Goal: Task Accomplishment & Management: Manage account settings

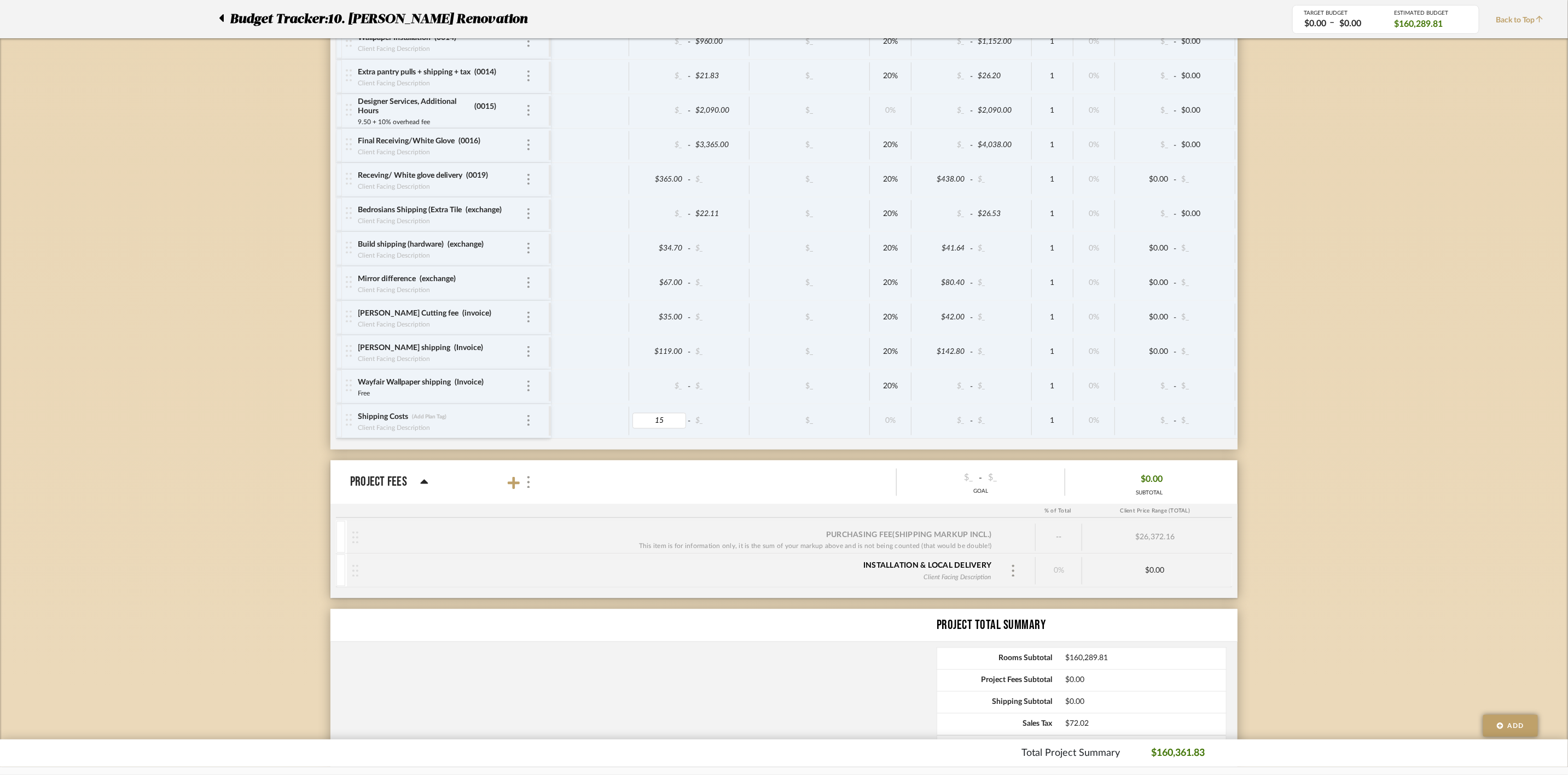
type input "154"
type input "invoice"
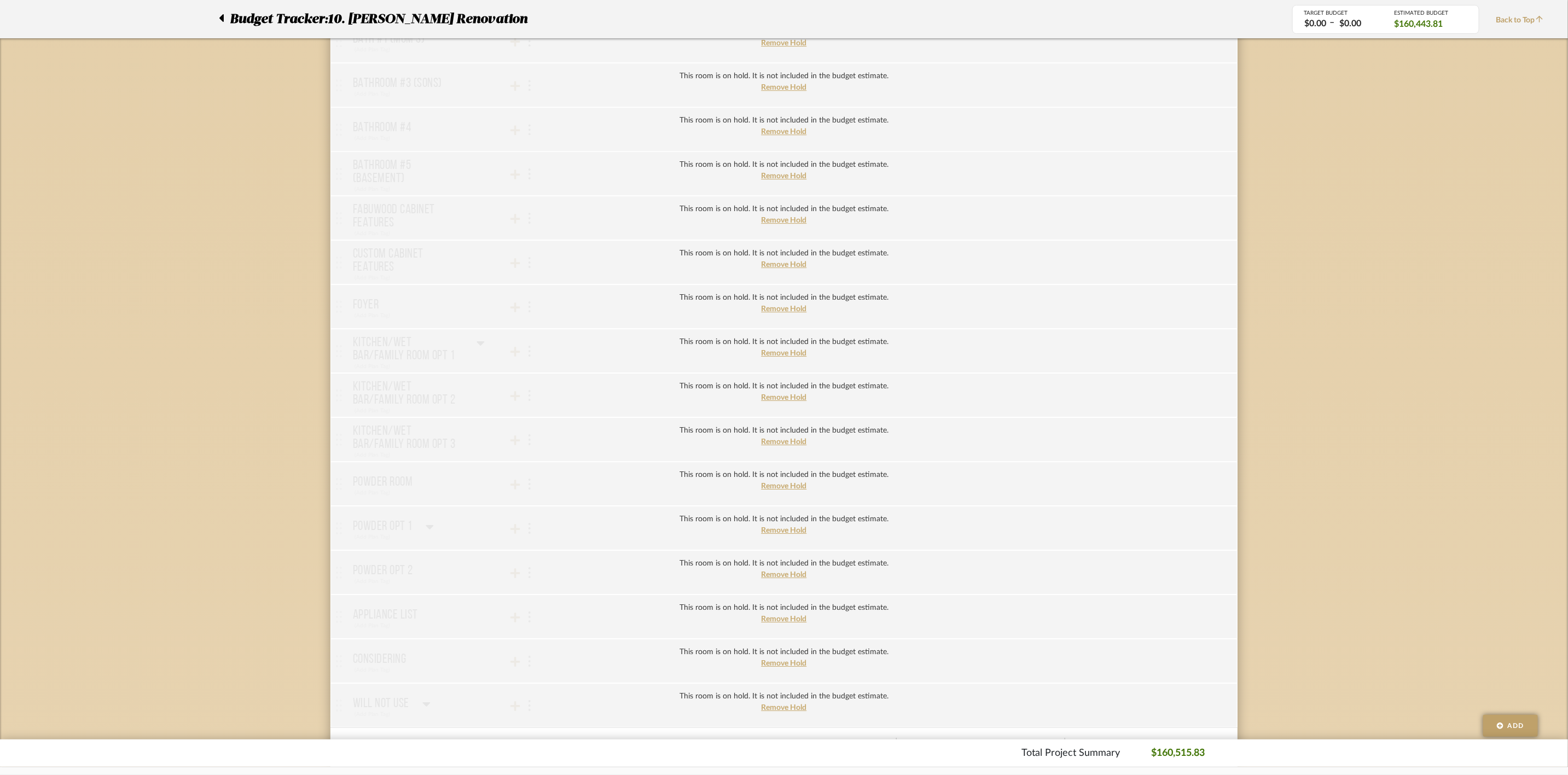
scroll to position [2887, 0]
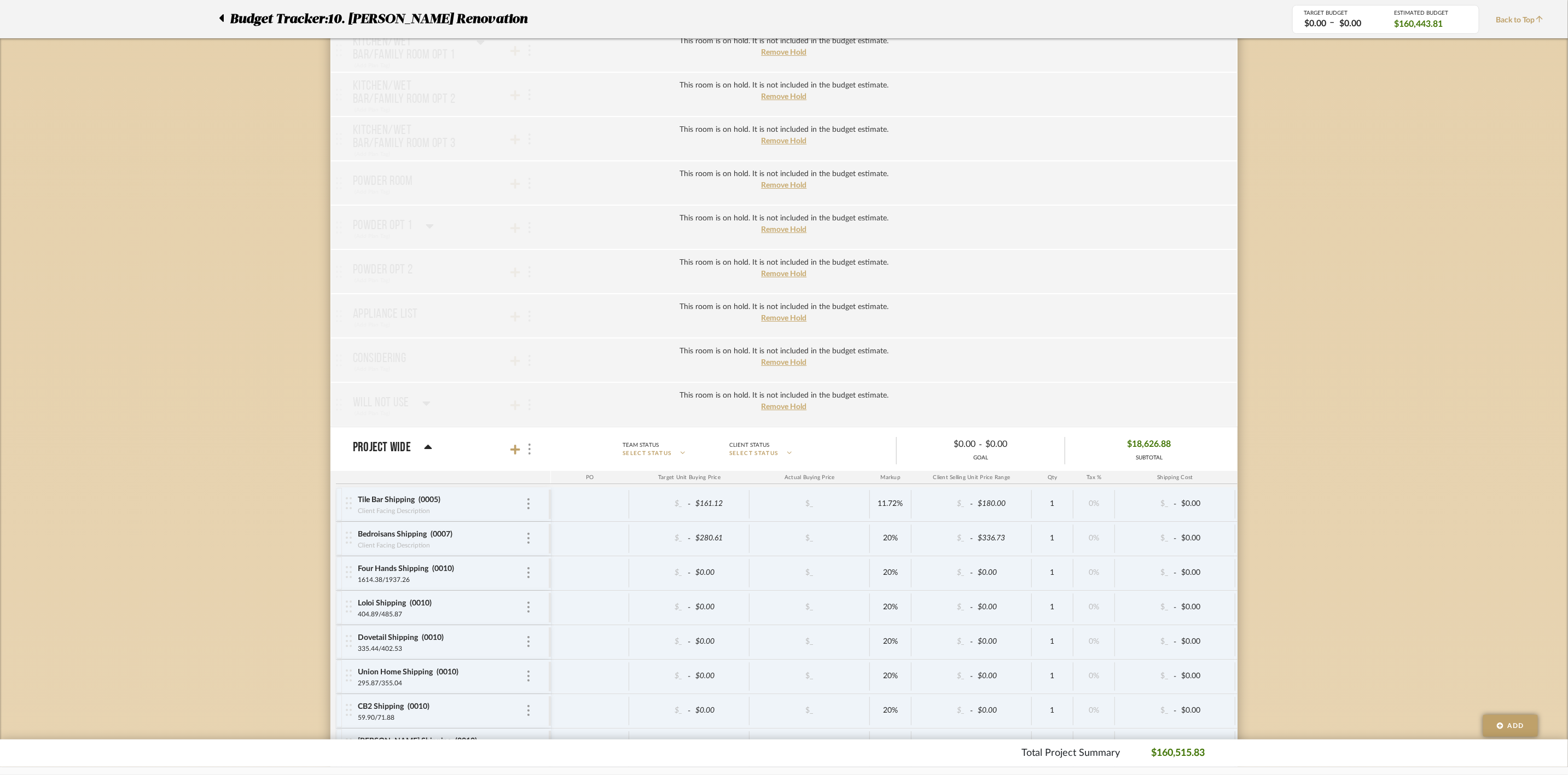
click at [509, 457] on mat-panel-title "Project Wide" at bounding box center [448, 449] width 192 height 15
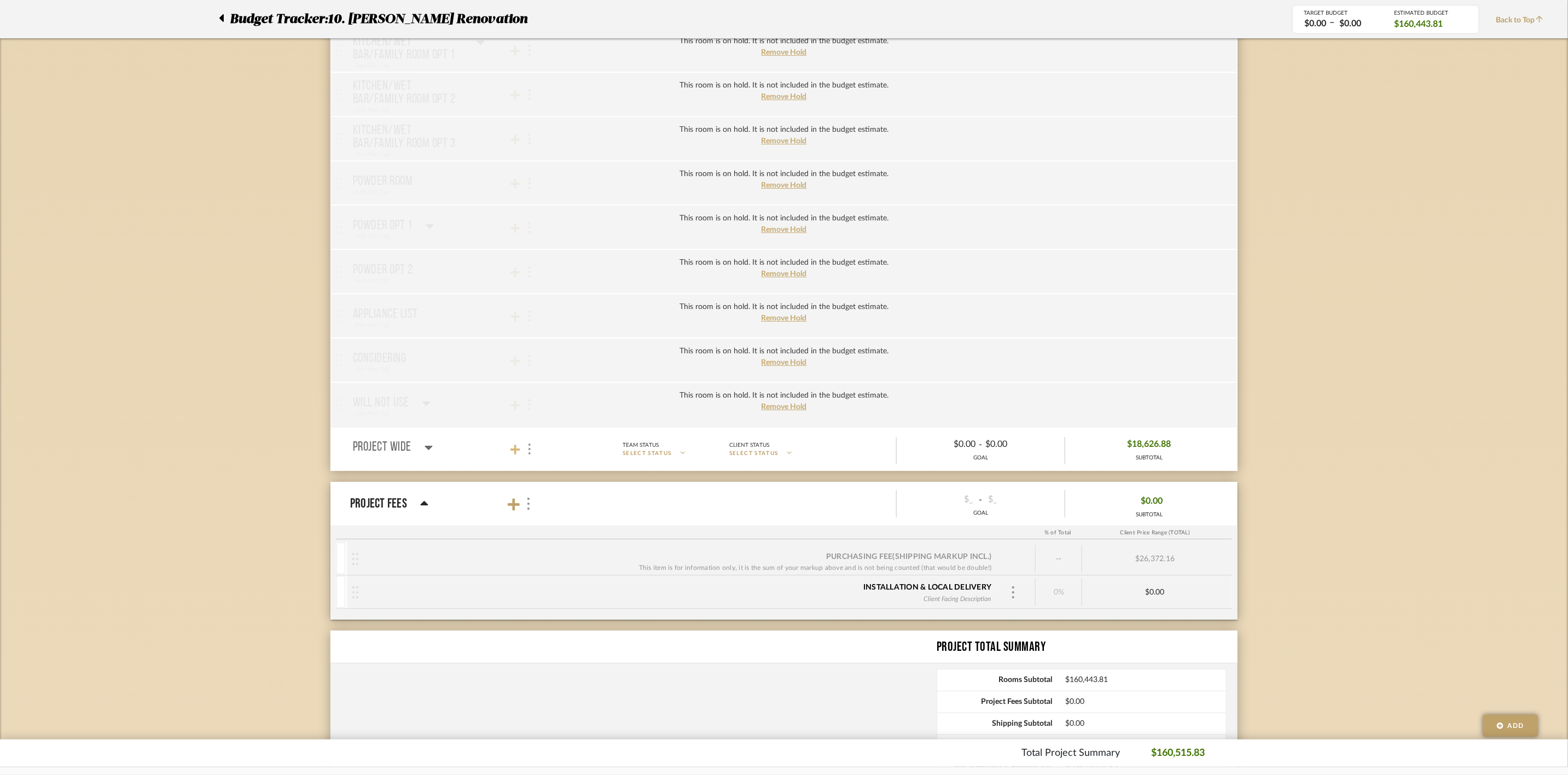
click at [514, 455] on icon at bounding box center [515, 449] width 10 height 10
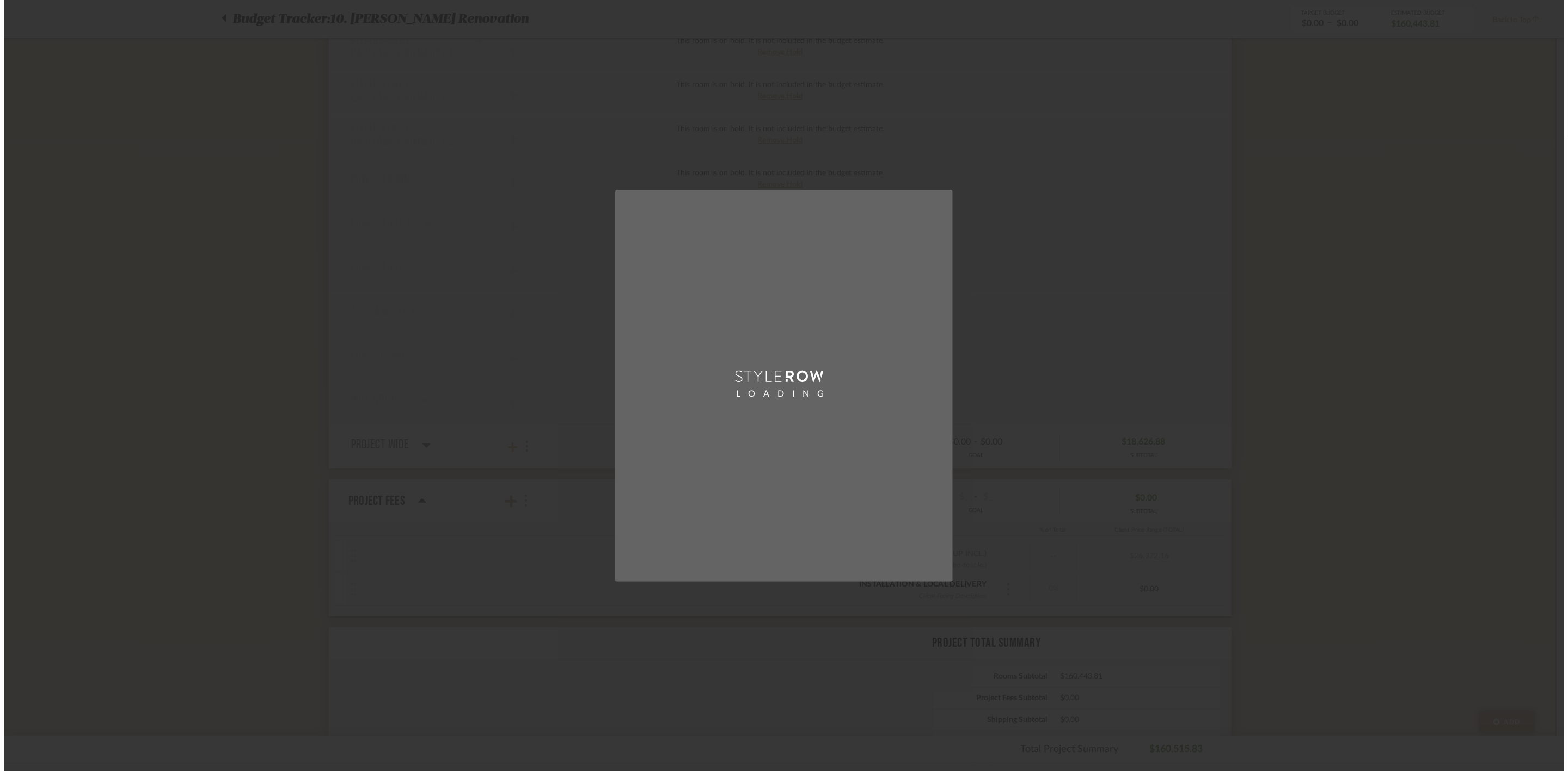
scroll to position [0, 0]
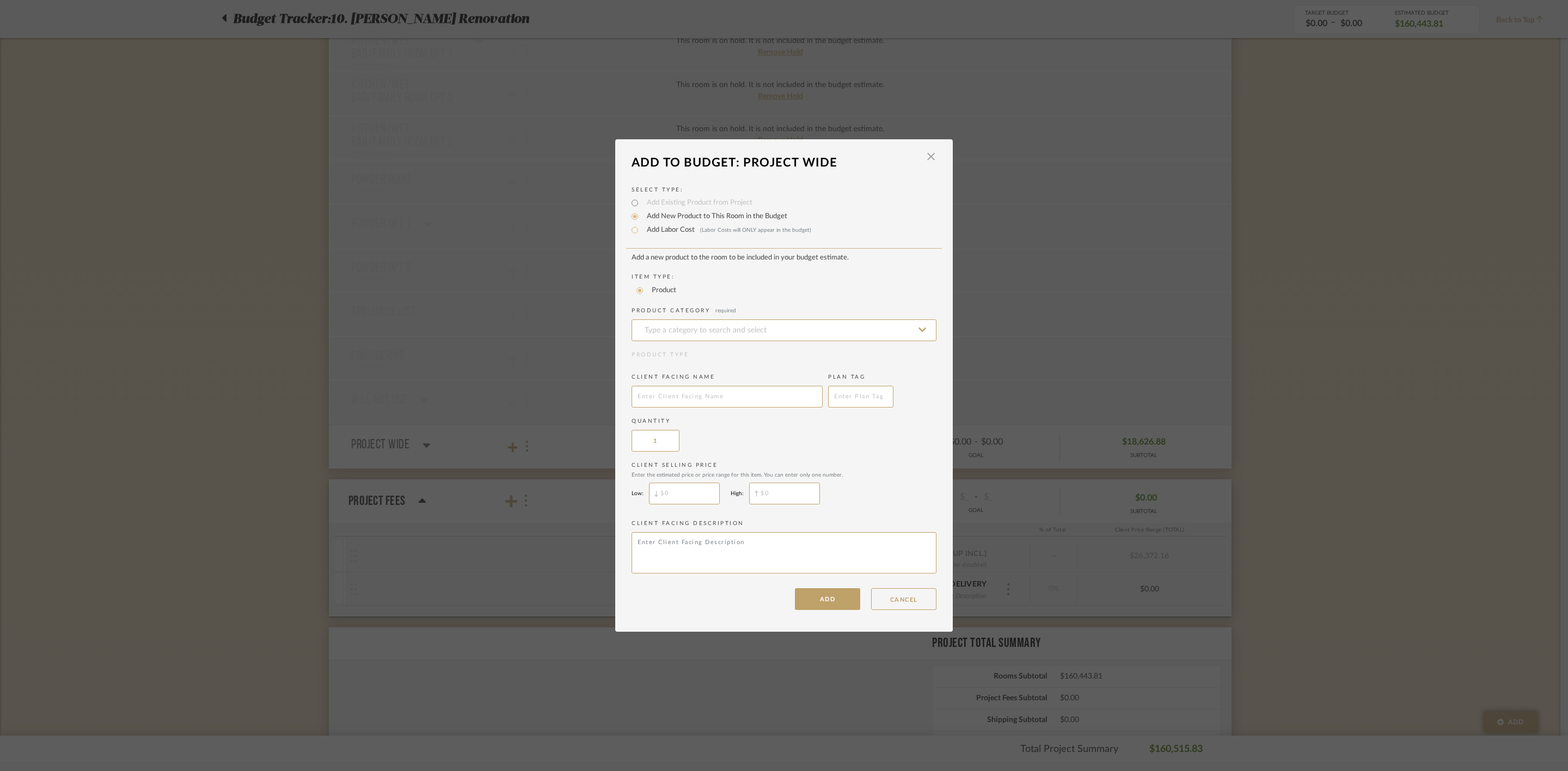
drag, startPoint x: 675, startPoint y: 230, endPoint x: 828, endPoint y: 269, distance: 157.9
click at [675, 229] on label "Add Labor Cost (Labor Costs will ONLY appear in the budget)" at bounding box center [726, 230] width 170 height 11
click at [641, 229] on input "Add Labor Cost (Labor Costs will ONLY appear in the budget)" at bounding box center [634, 230] width 13 height 13
radio input "true"
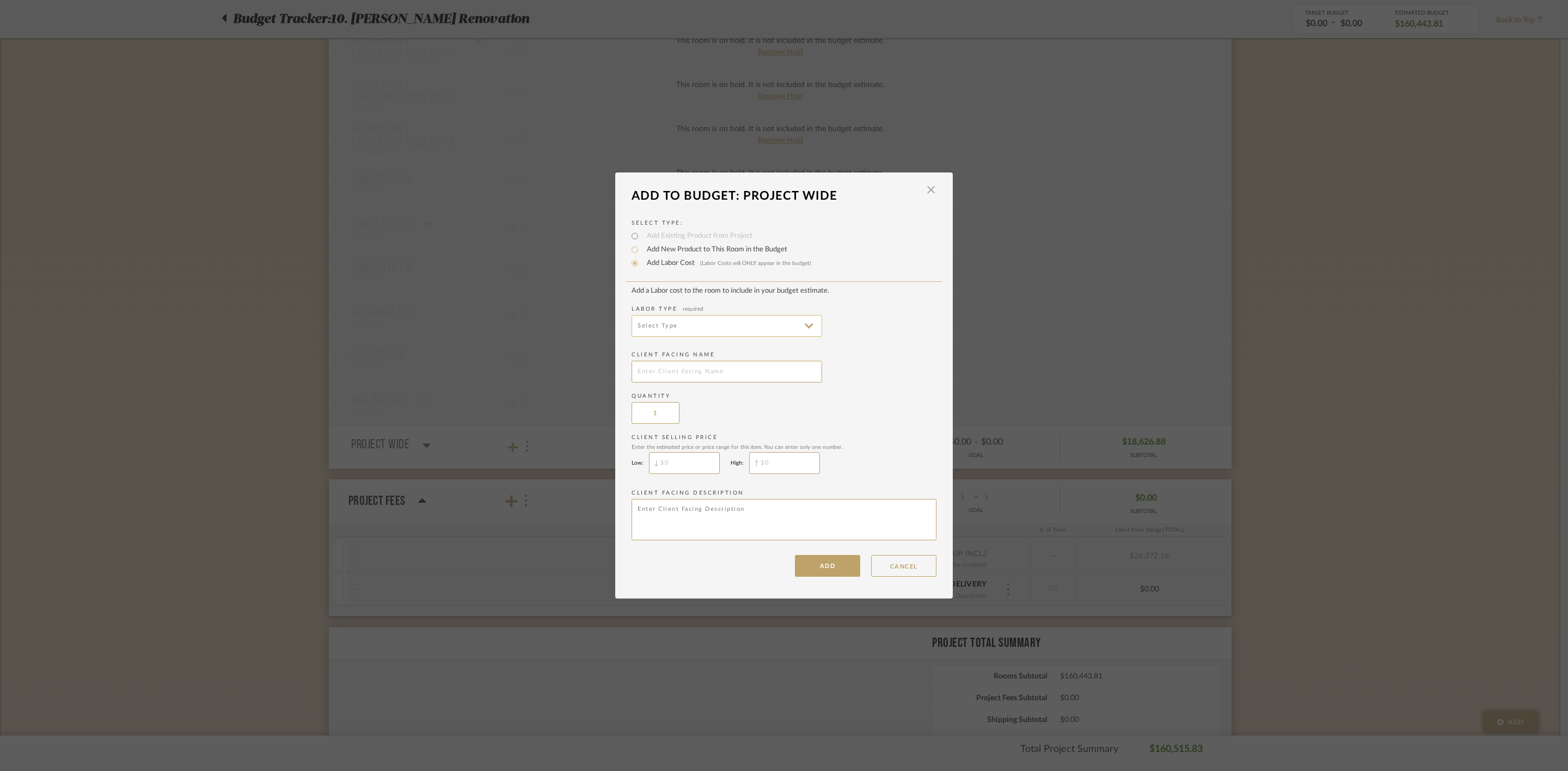
click at [792, 329] on input at bounding box center [727, 326] width 190 height 22
click at [734, 459] on span "Installation" at bounding box center [724, 459] width 169 height 9
type input "Installation"
click at [739, 369] on input "text" at bounding box center [727, 372] width 190 height 22
type input "Designer Hours"
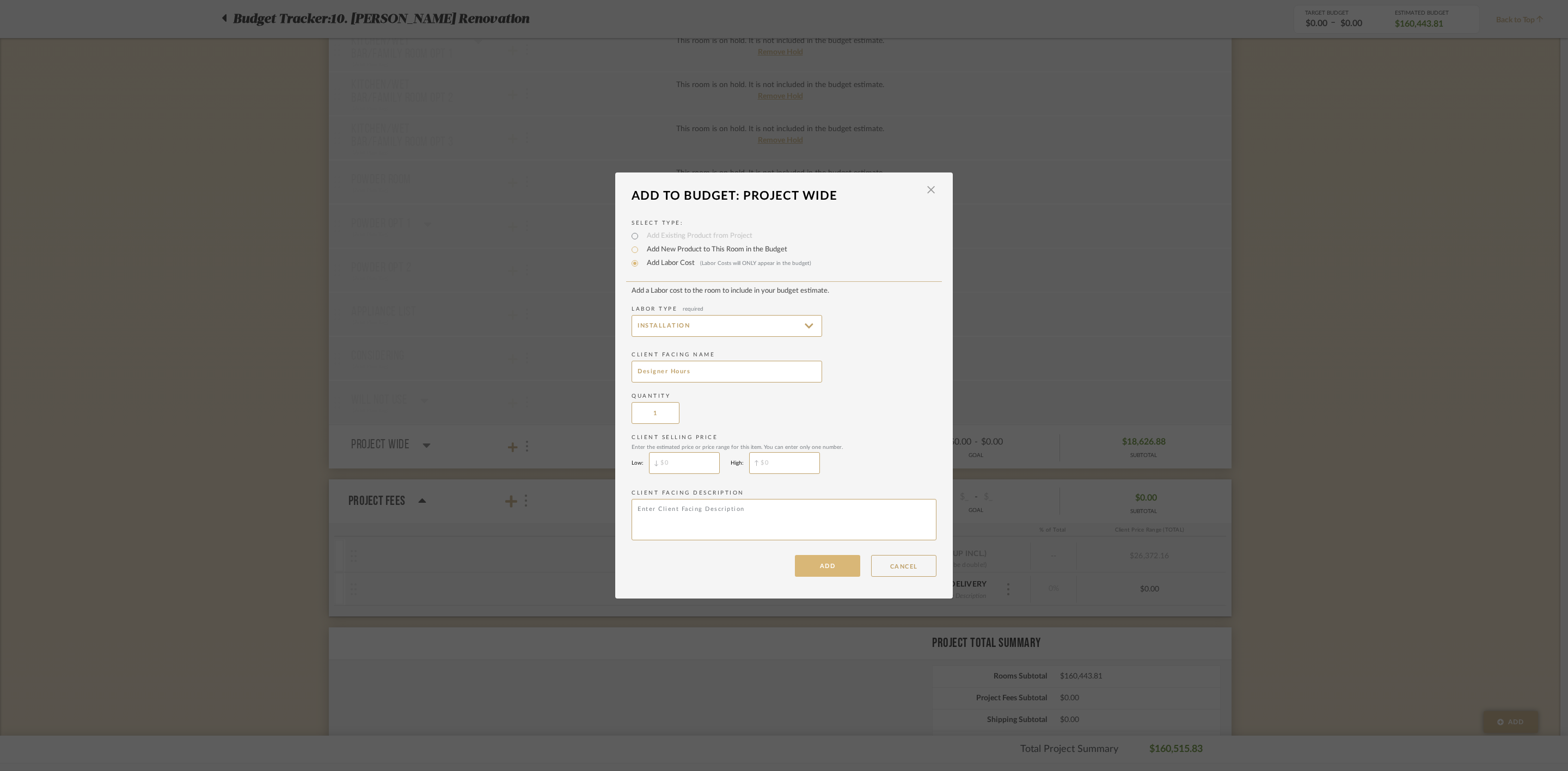
click at [833, 574] on button "ADD" at bounding box center [827, 566] width 66 height 22
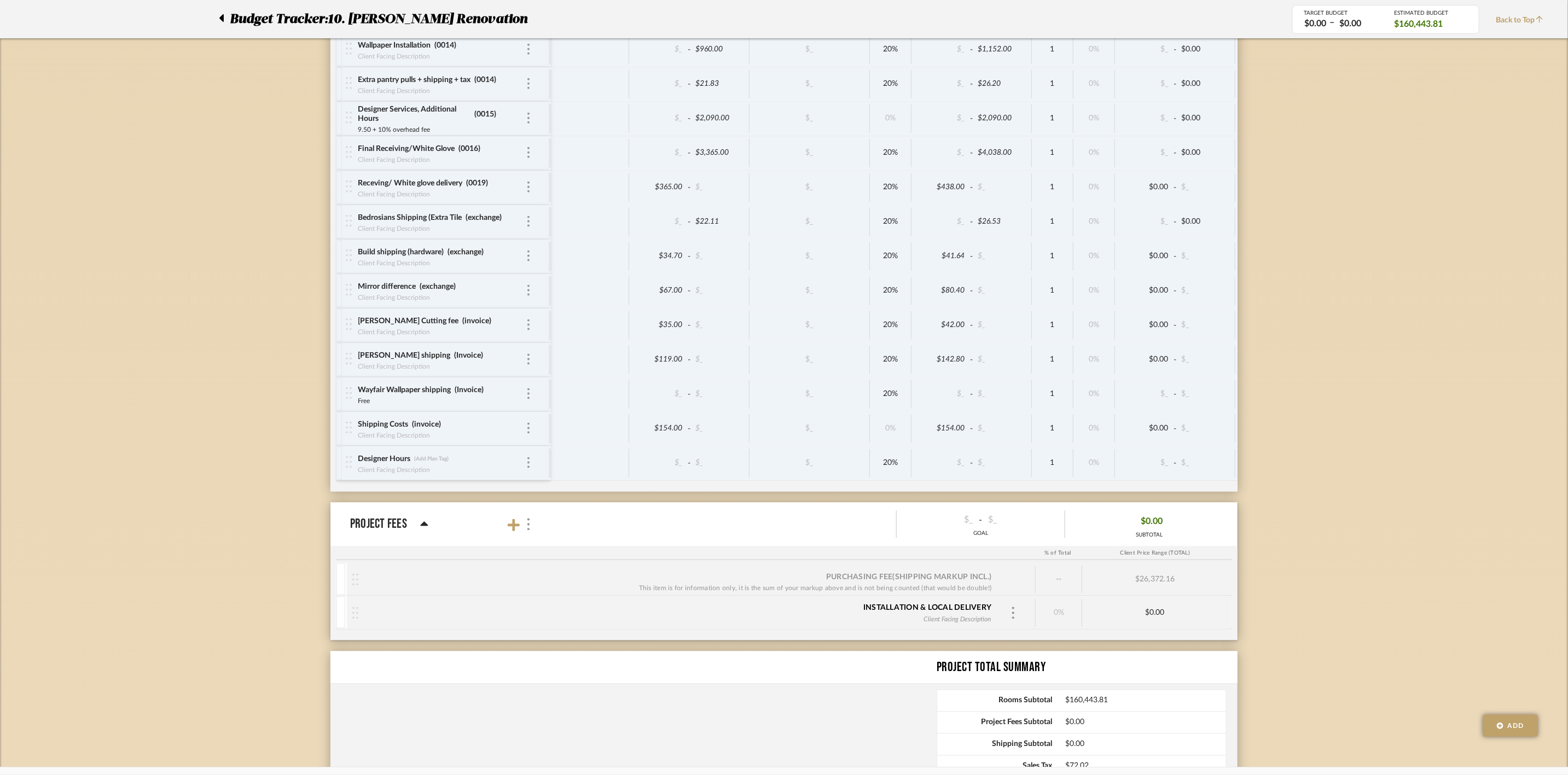
scroll to position [4481, 0]
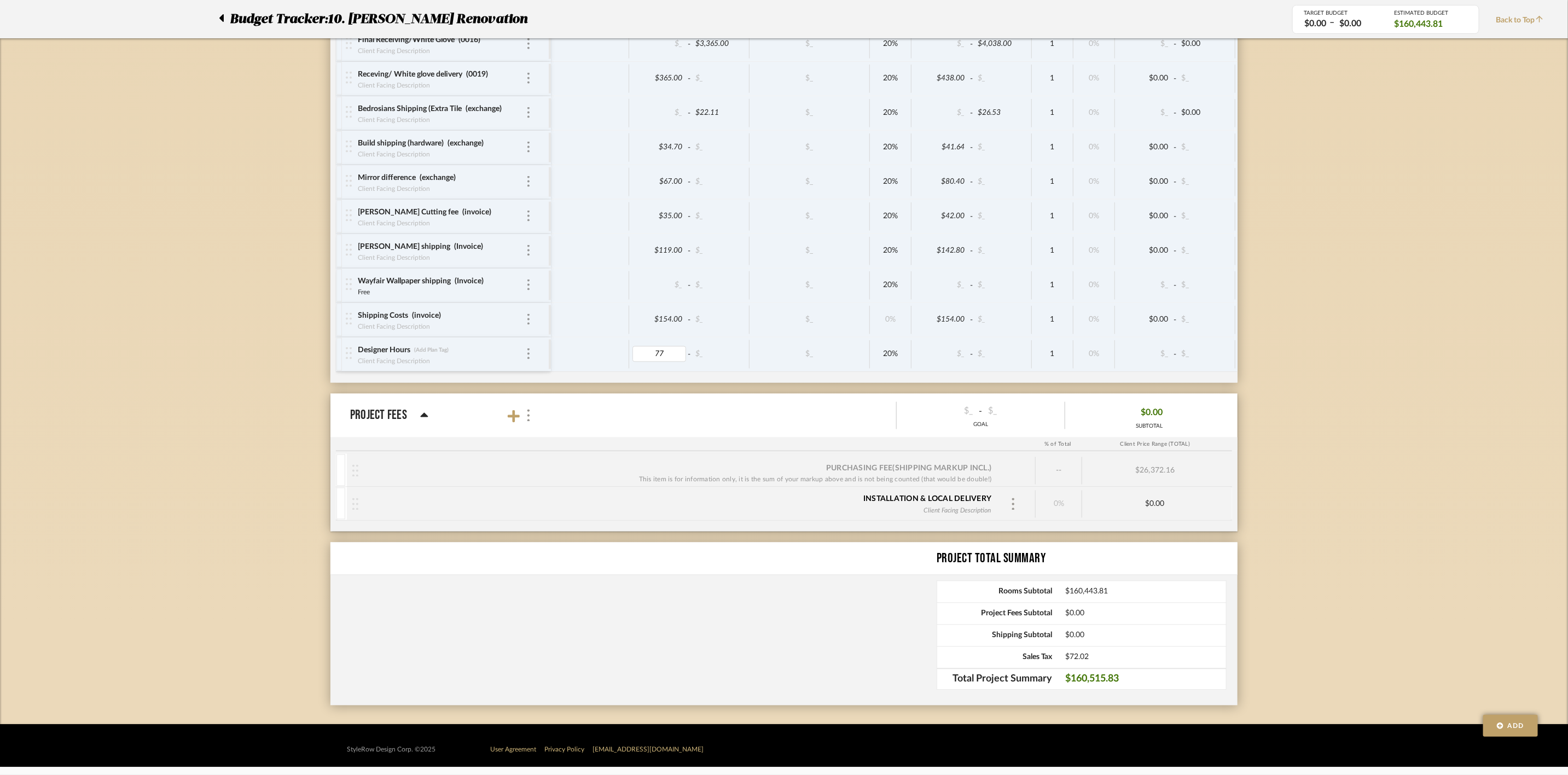
type input "770"
type input "0"
type input "20"
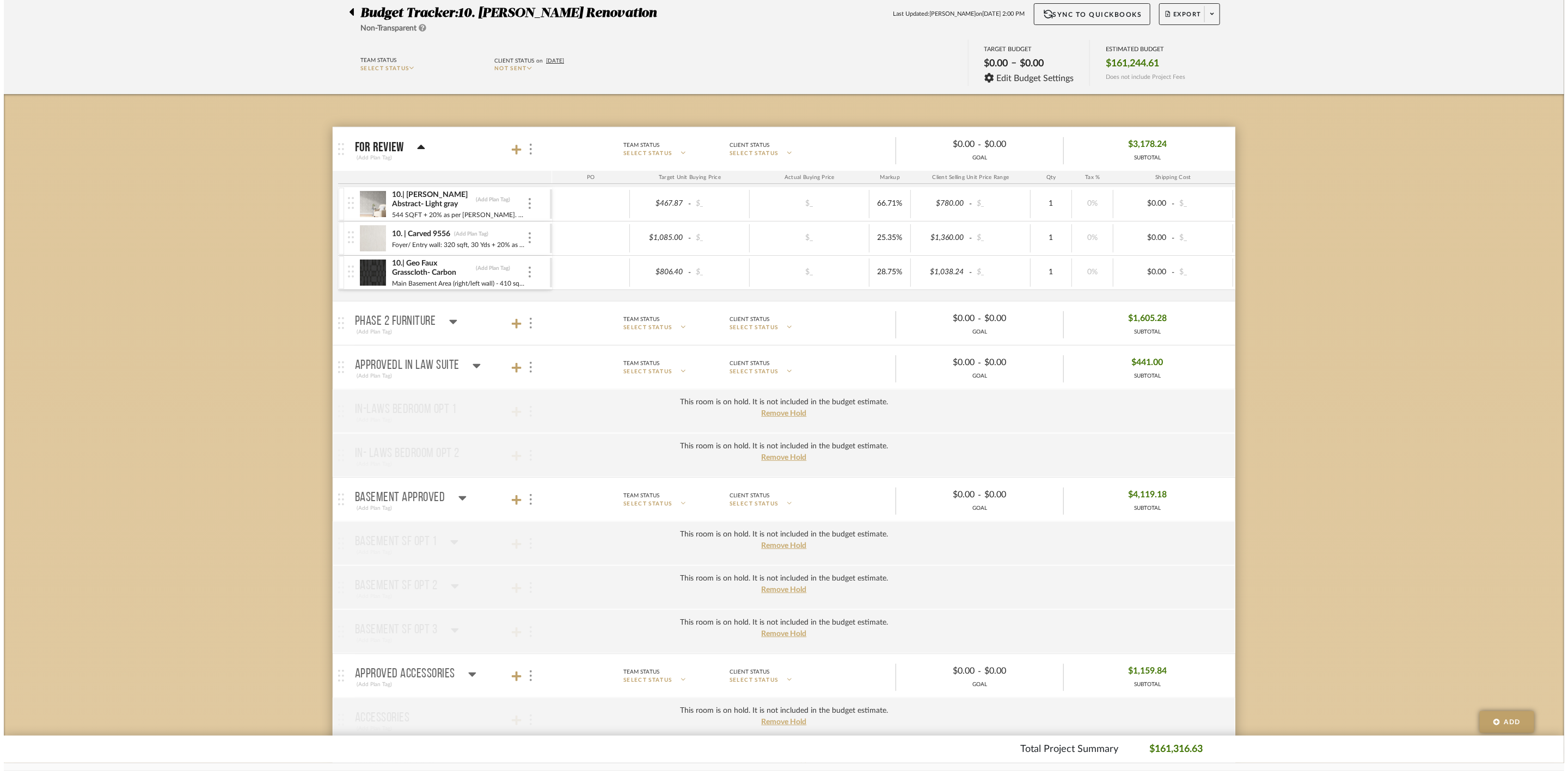
scroll to position [0, 0]
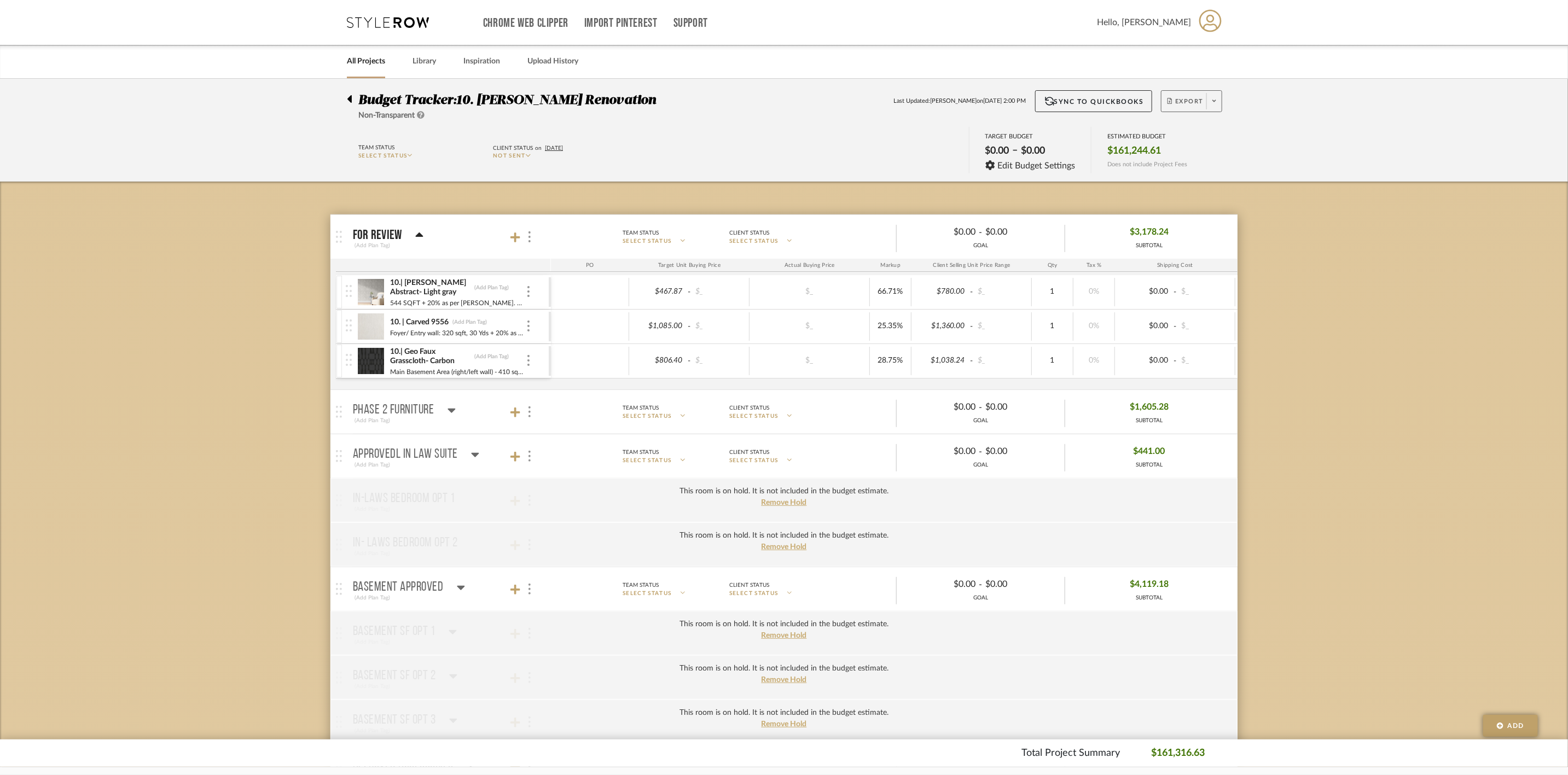
click at [1192, 97] on span "Export" at bounding box center [1186, 106] width 36 height 17
click at [1202, 134] on span "Export PDF" at bounding box center [1211, 132] width 82 height 9
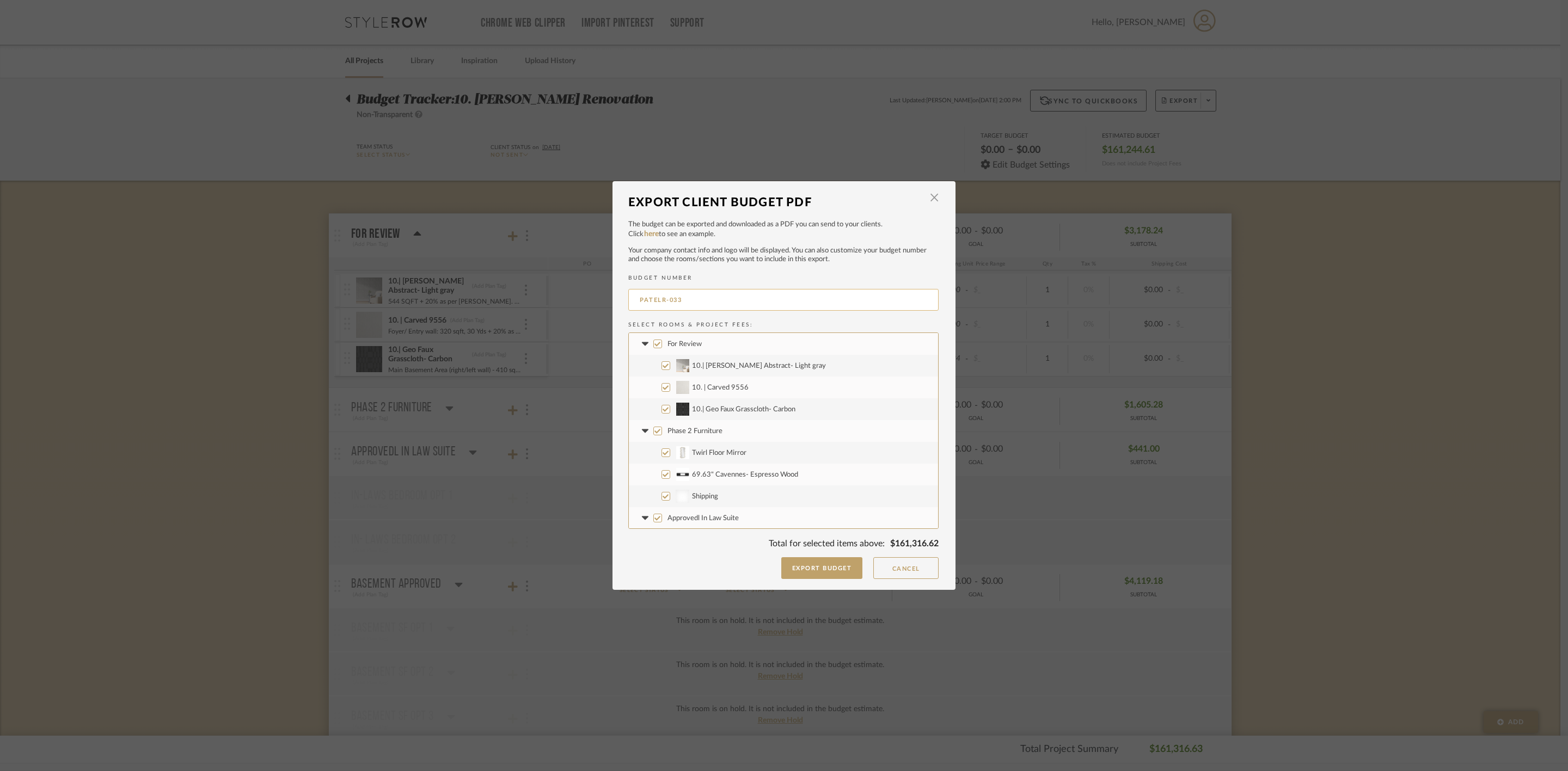
click at [663, 299] on input "PATELR-033" at bounding box center [783, 300] width 310 height 22
type input "PATEL-0020"
click at [693, 428] on span "Phase 2 Furniture" at bounding box center [695, 431] width 55 height 7
click at [662, 428] on input "Phase 2 Furniture" at bounding box center [657, 430] width 8 height 8
checkbox input "false"
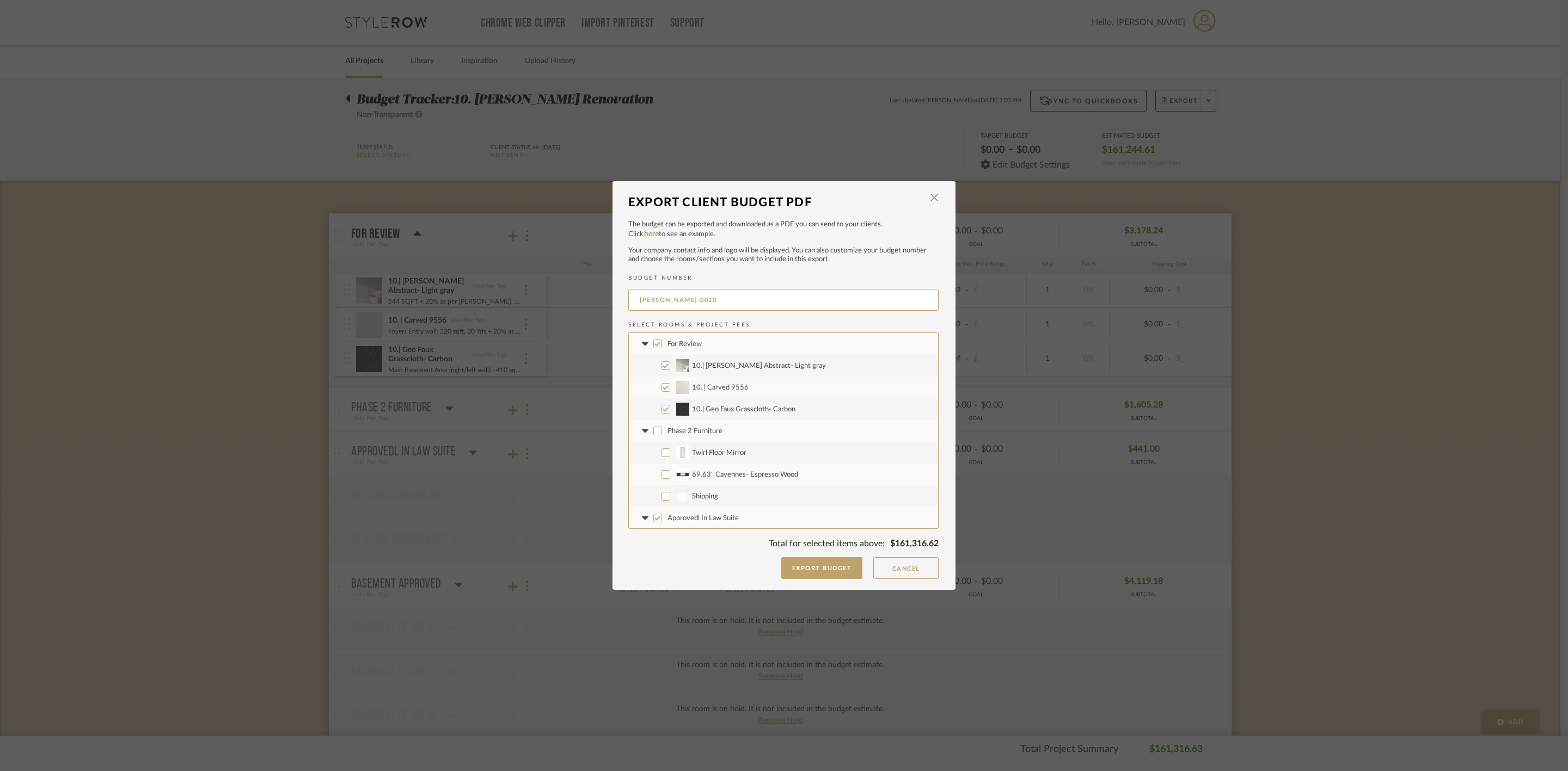
checkbox input "false"
drag, startPoint x: 644, startPoint y: 431, endPoint x: 650, endPoint y: 448, distance: 18.0
click at [644, 431] on icon at bounding box center [645, 431] width 11 height 5
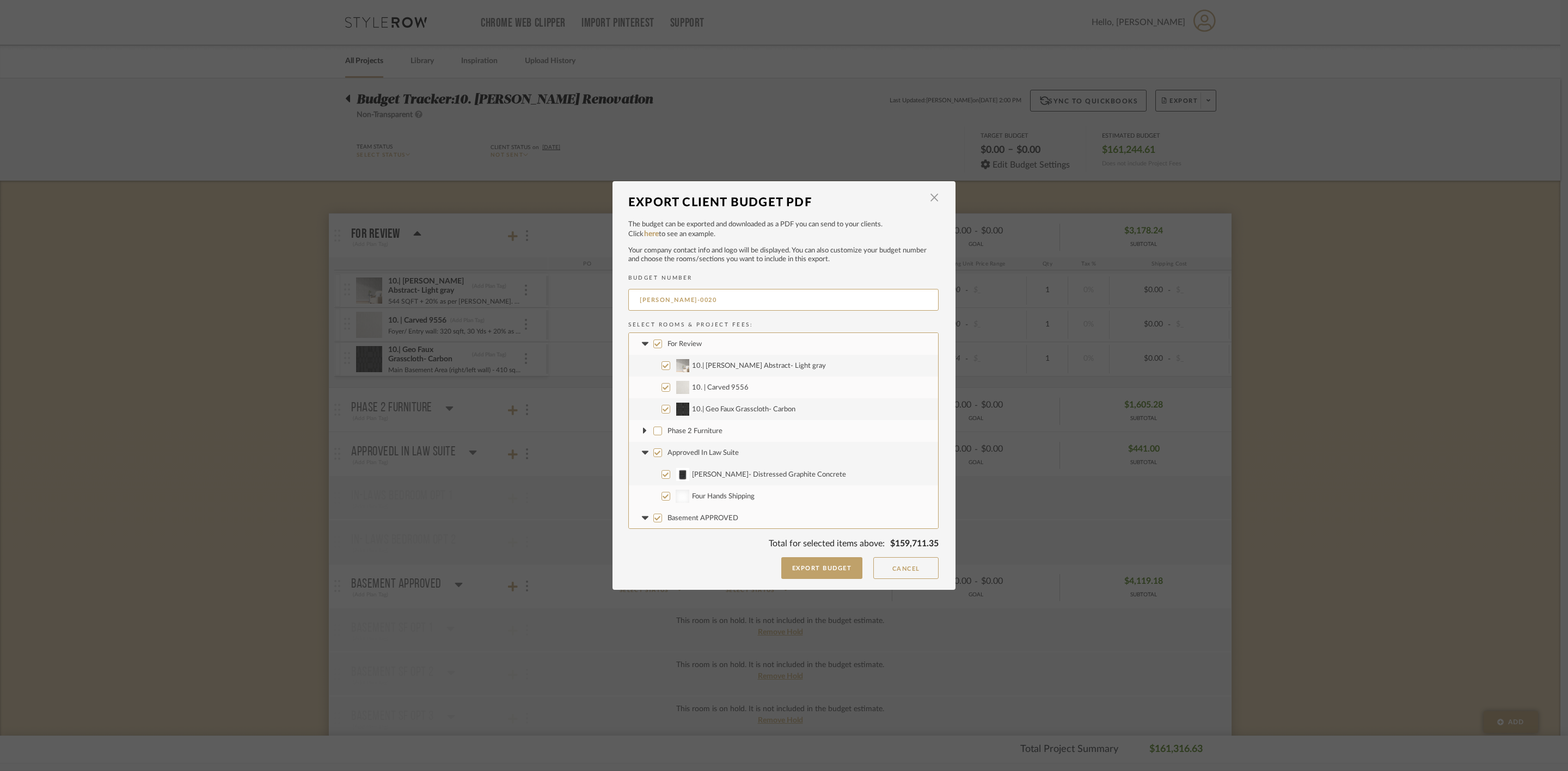
click at [677, 451] on span "Approvedl In Law Suite" at bounding box center [703, 453] width 71 height 7
click at [662, 451] on input "Approvedl In Law Suite" at bounding box center [657, 452] width 8 height 8
checkbox input "false"
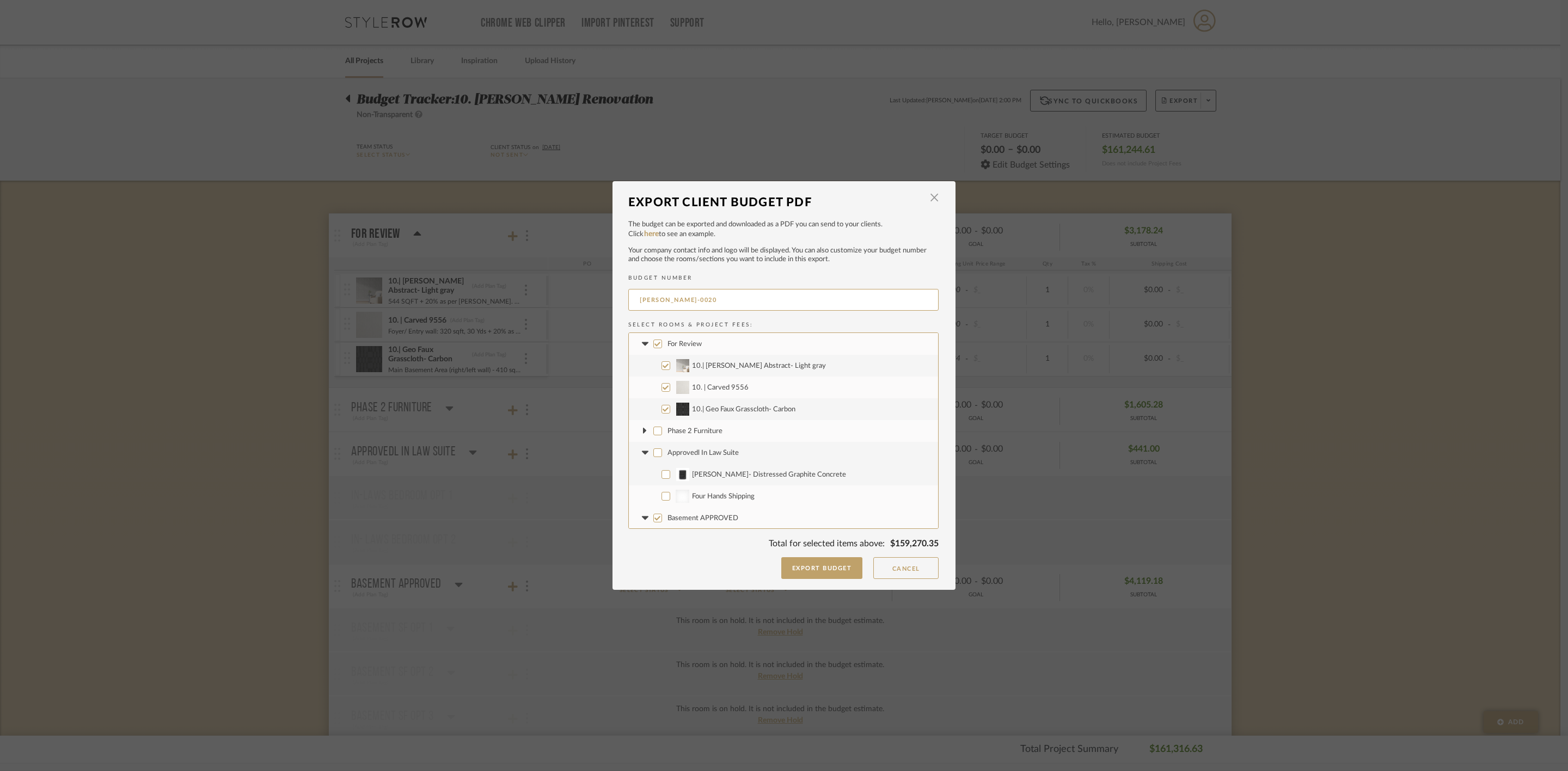
click at [641, 450] on fa-icon at bounding box center [645, 453] width 11 height 11
click at [675, 473] on span "Basement APPROVED" at bounding box center [703, 475] width 71 height 7
click at [662, 473] on input "Basement APPROVED" at bounding box center [657, 474] width 8 height 8
checkbox input "false"
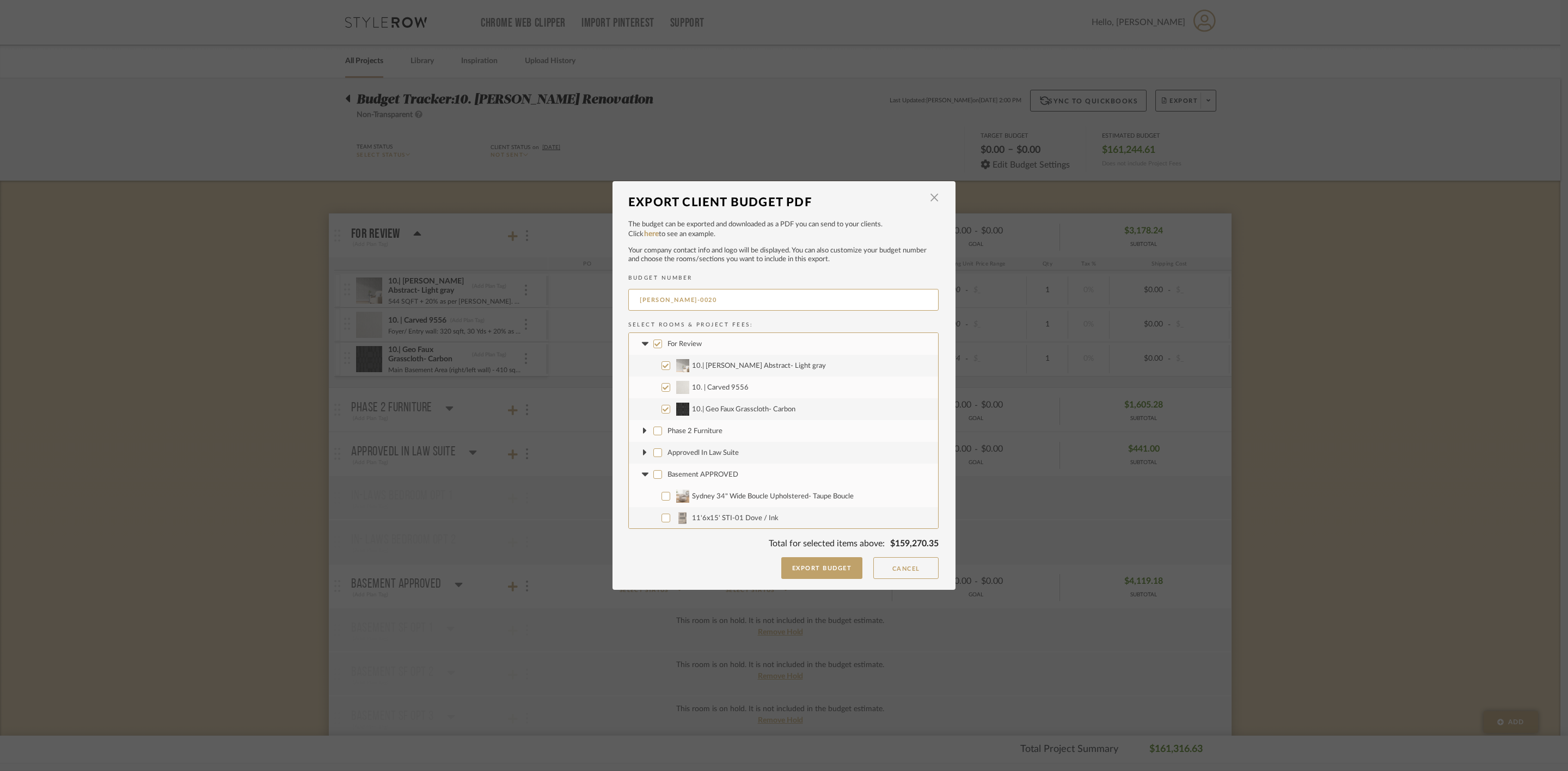
checkbox input "false"
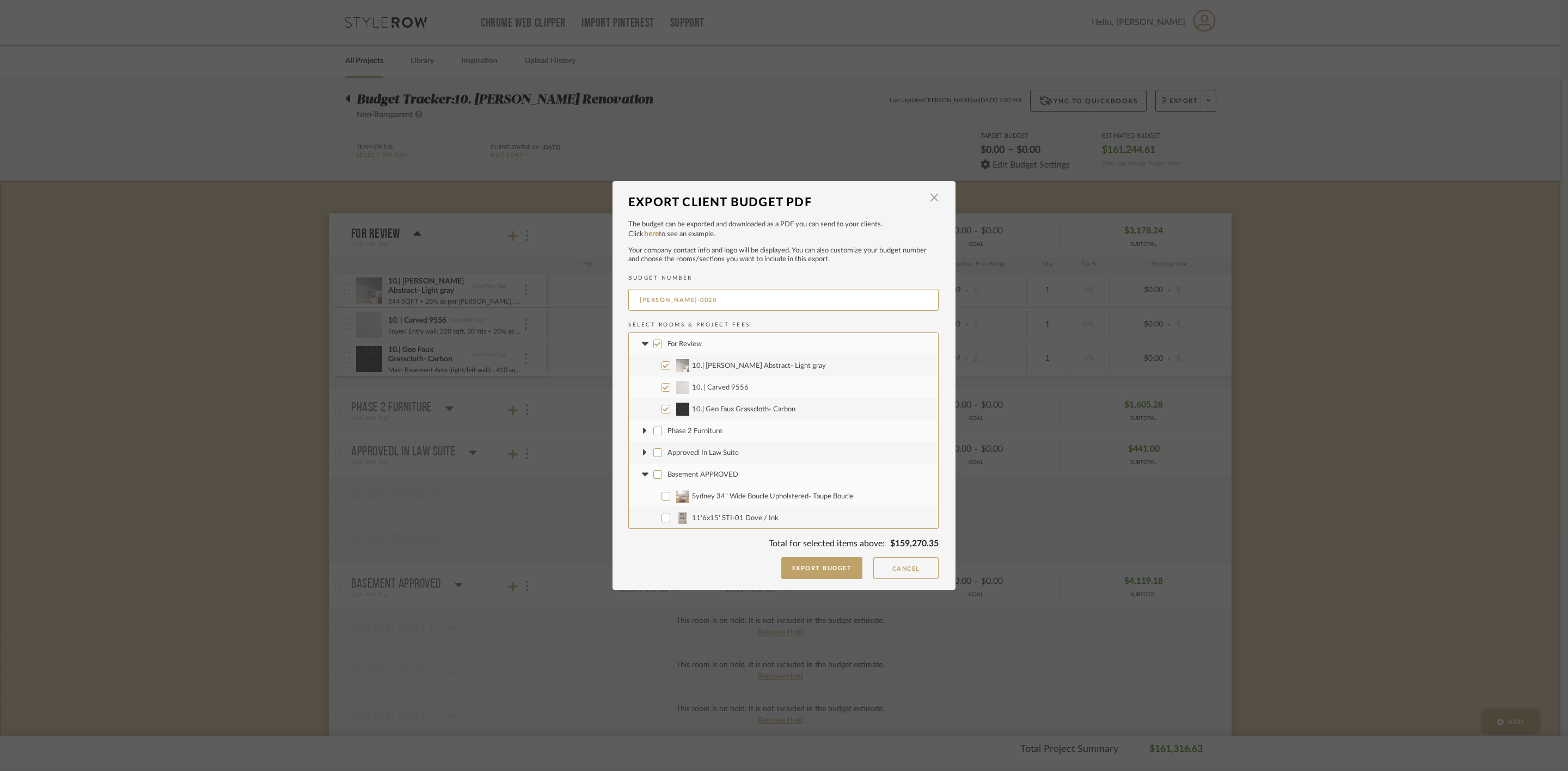
checkbox input "false"
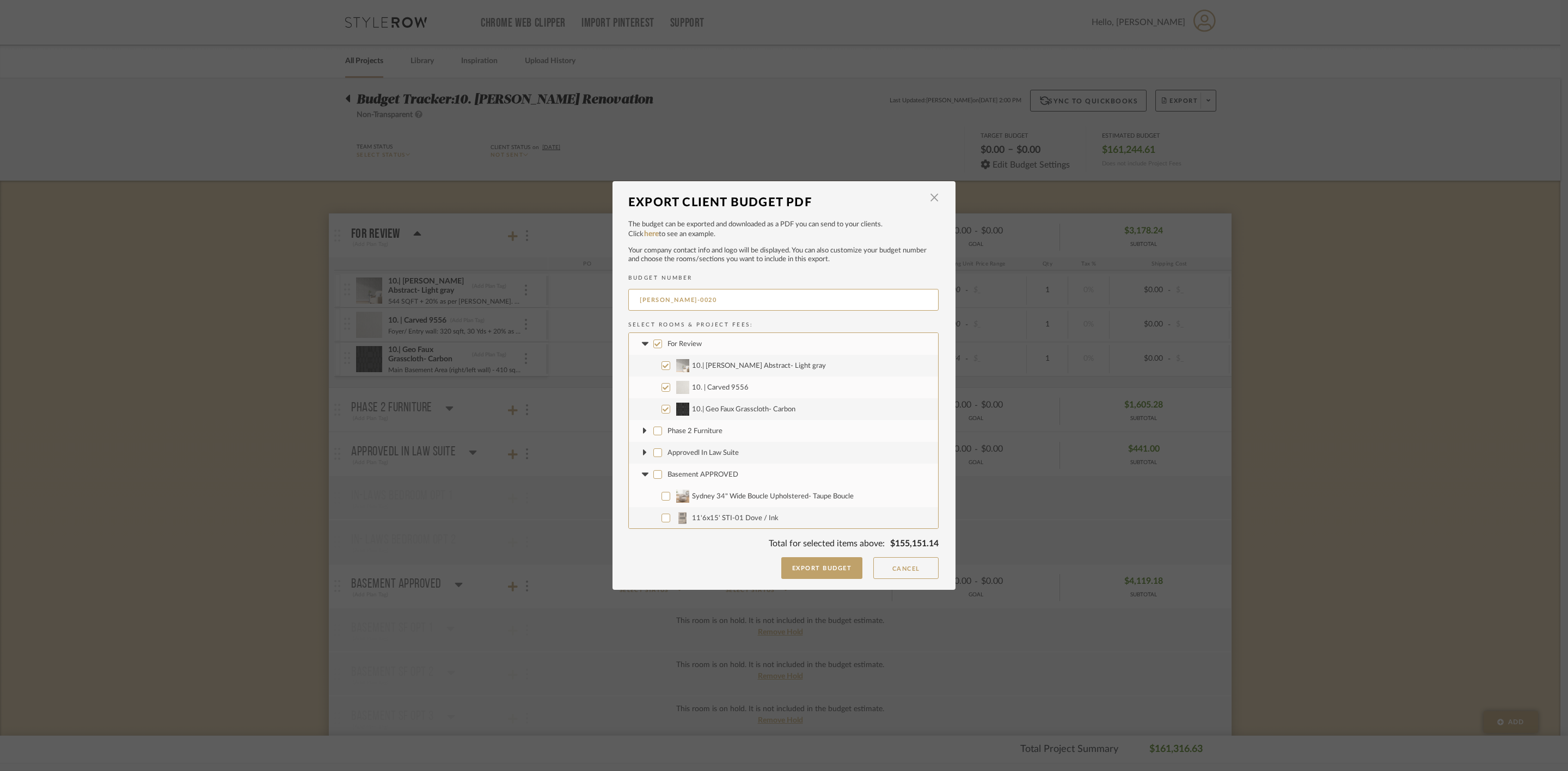
click at [639, 476] on icon at bounding box center [645, 475] width 11 height 5
click at [668, 495] on span "APPROVED Accessories" at bounding box center [706, 497] width 77 height 7
click at [662, 495] on input "APPROVED Accessories" at bounding box center [657, 496] width 8 height 8
checkbox input "false"
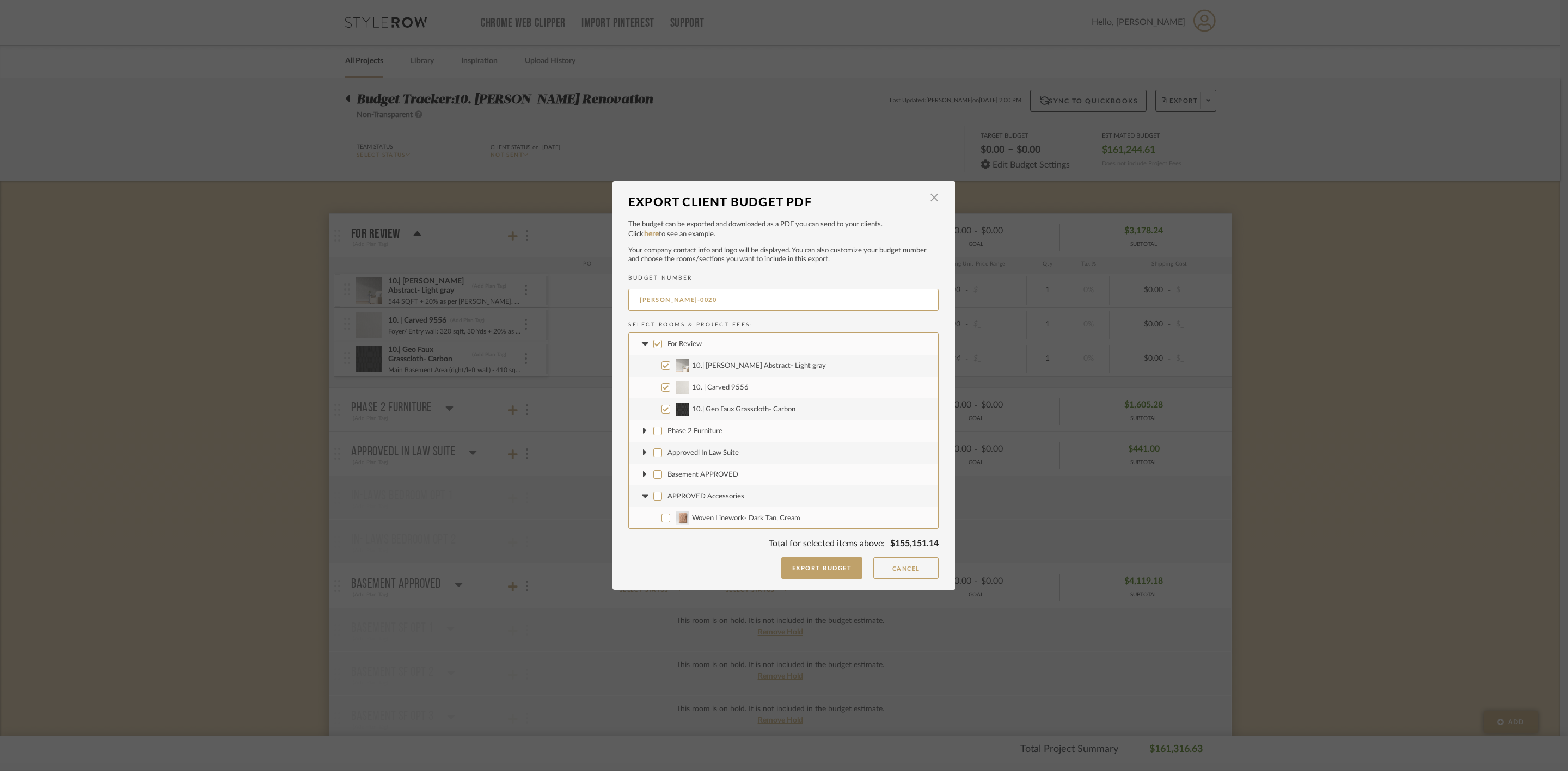
checkbox input "false"
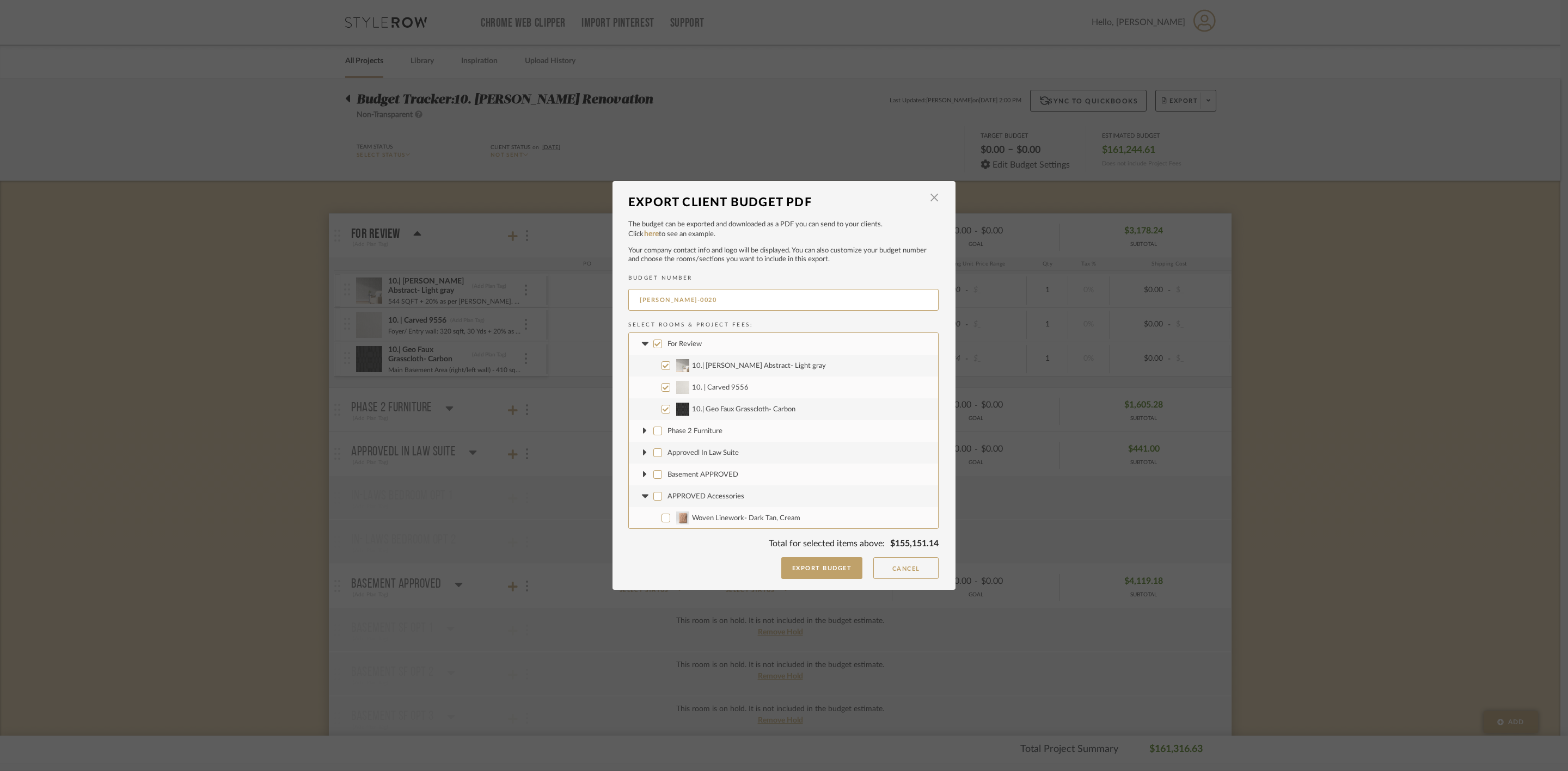
checkbox input "false"
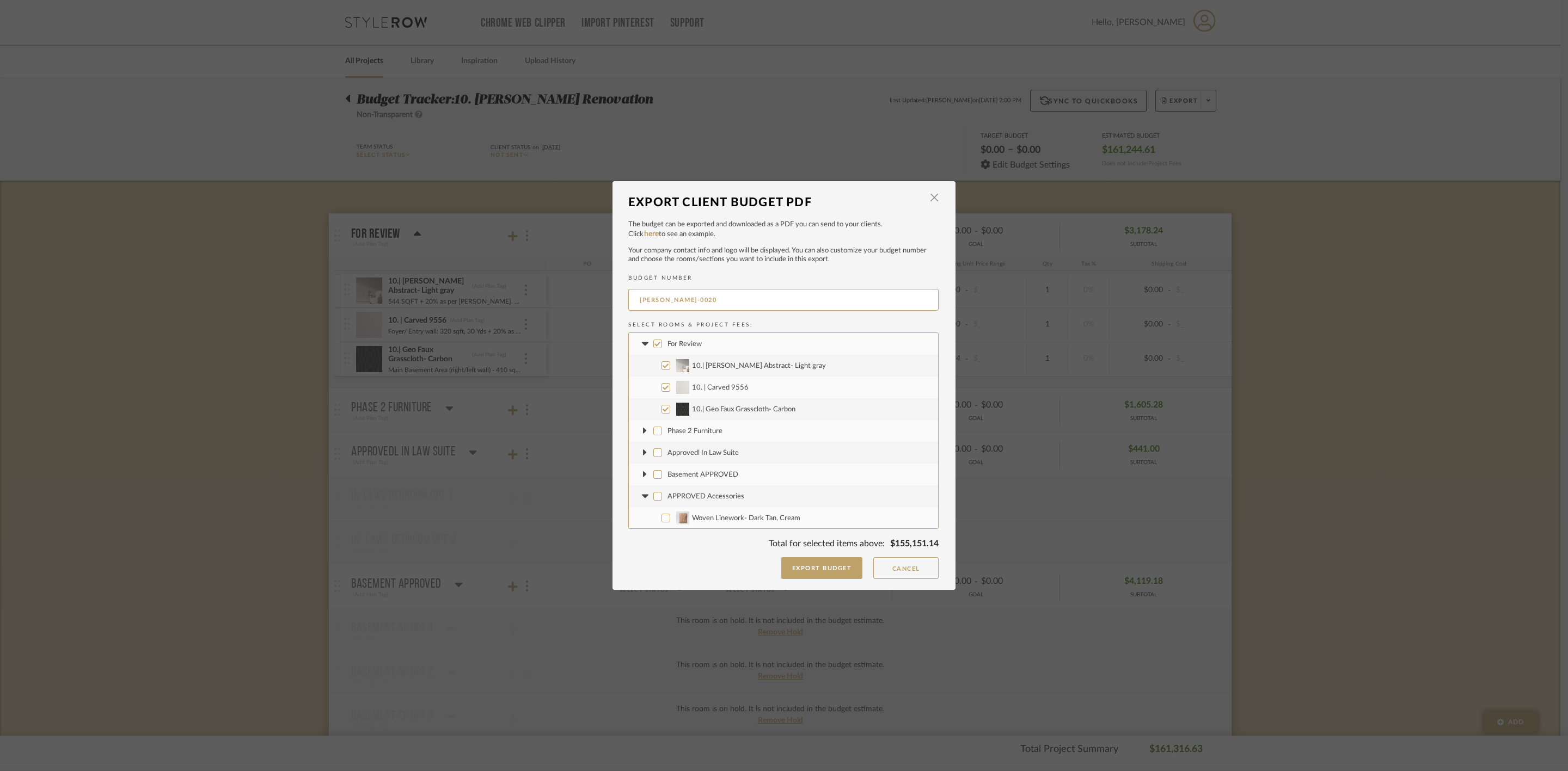
checkbox input "false"
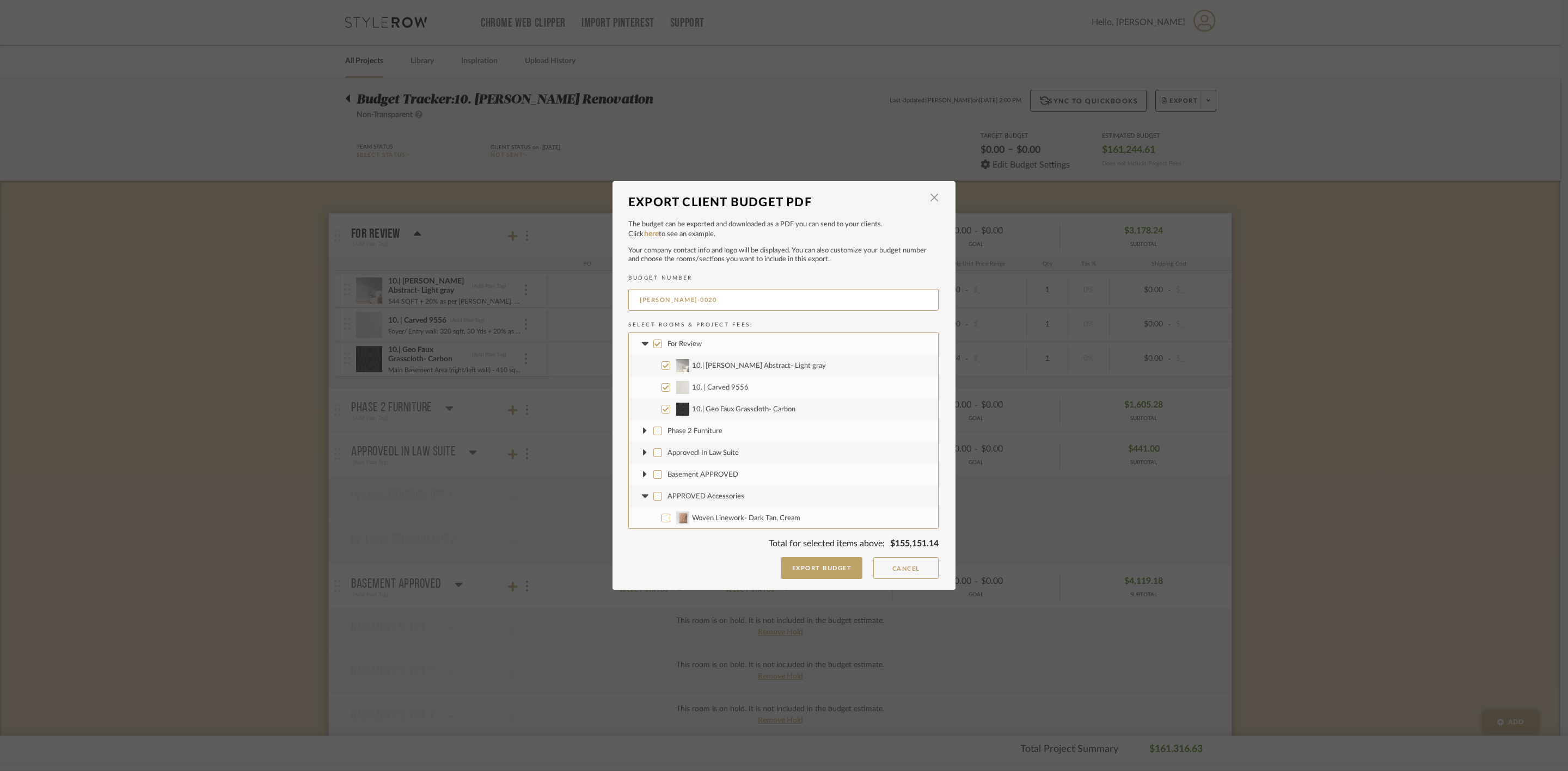
checkbox input "false"
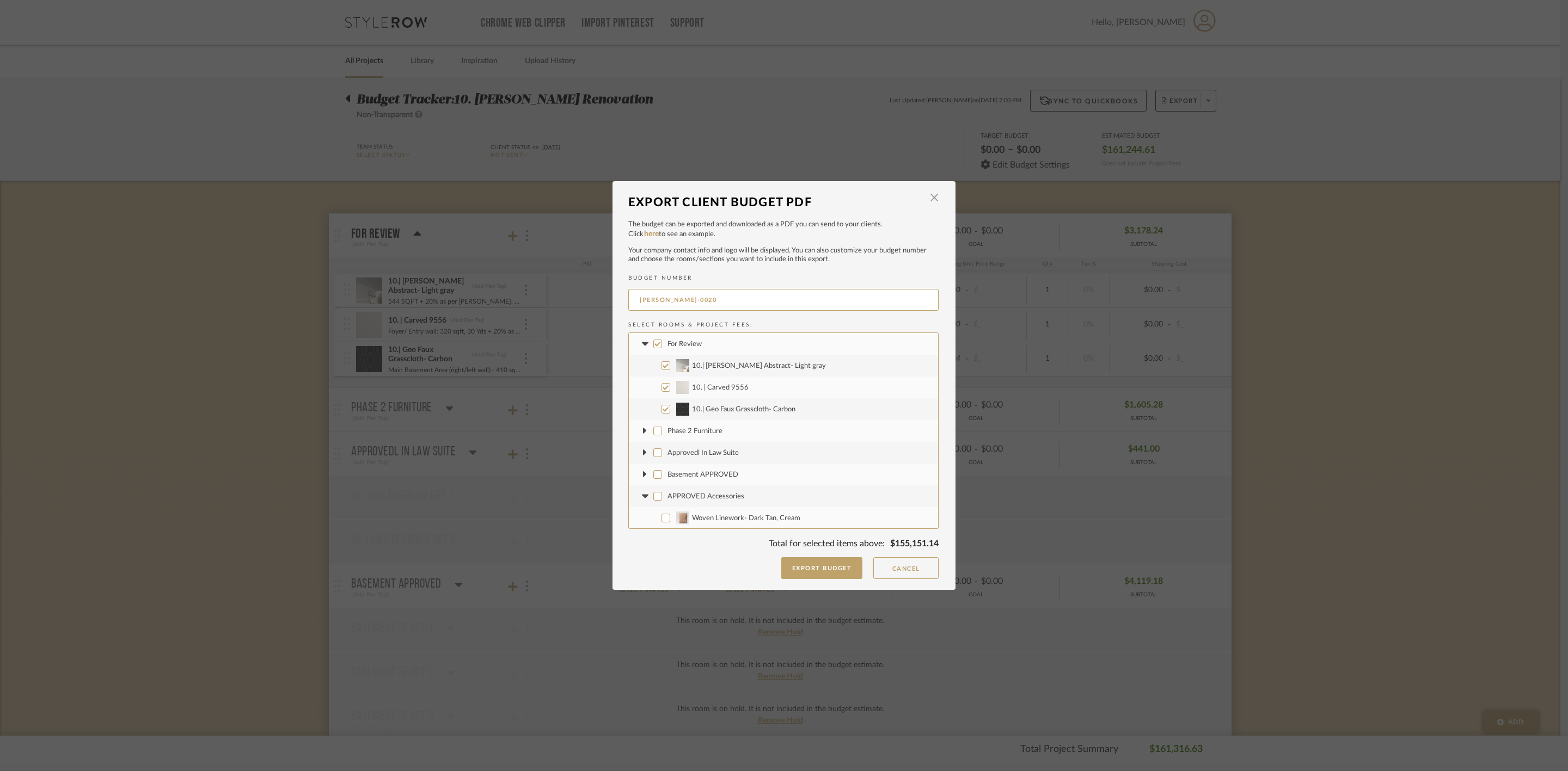
checkbox input "false"
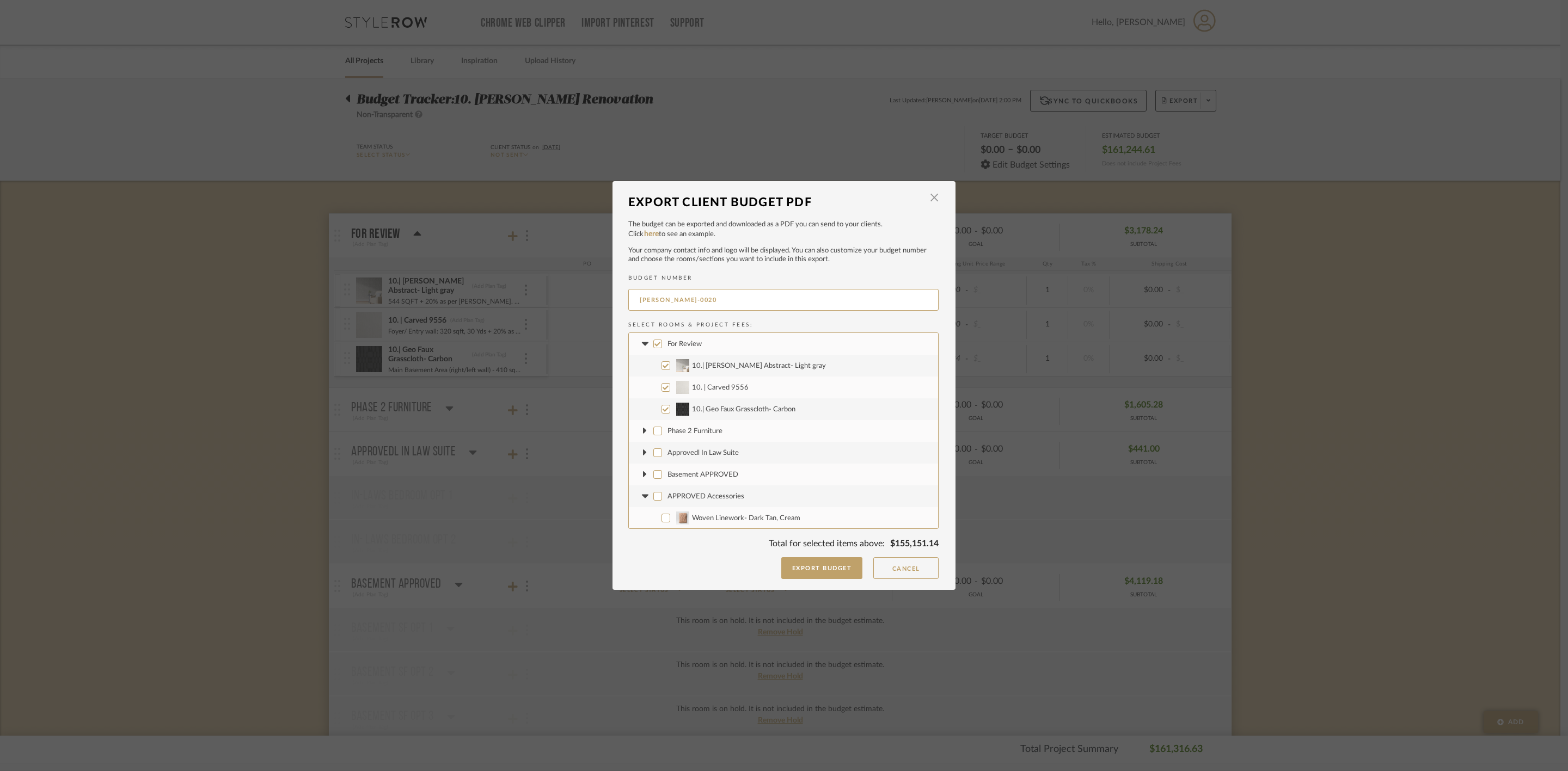
checkbox input "false"
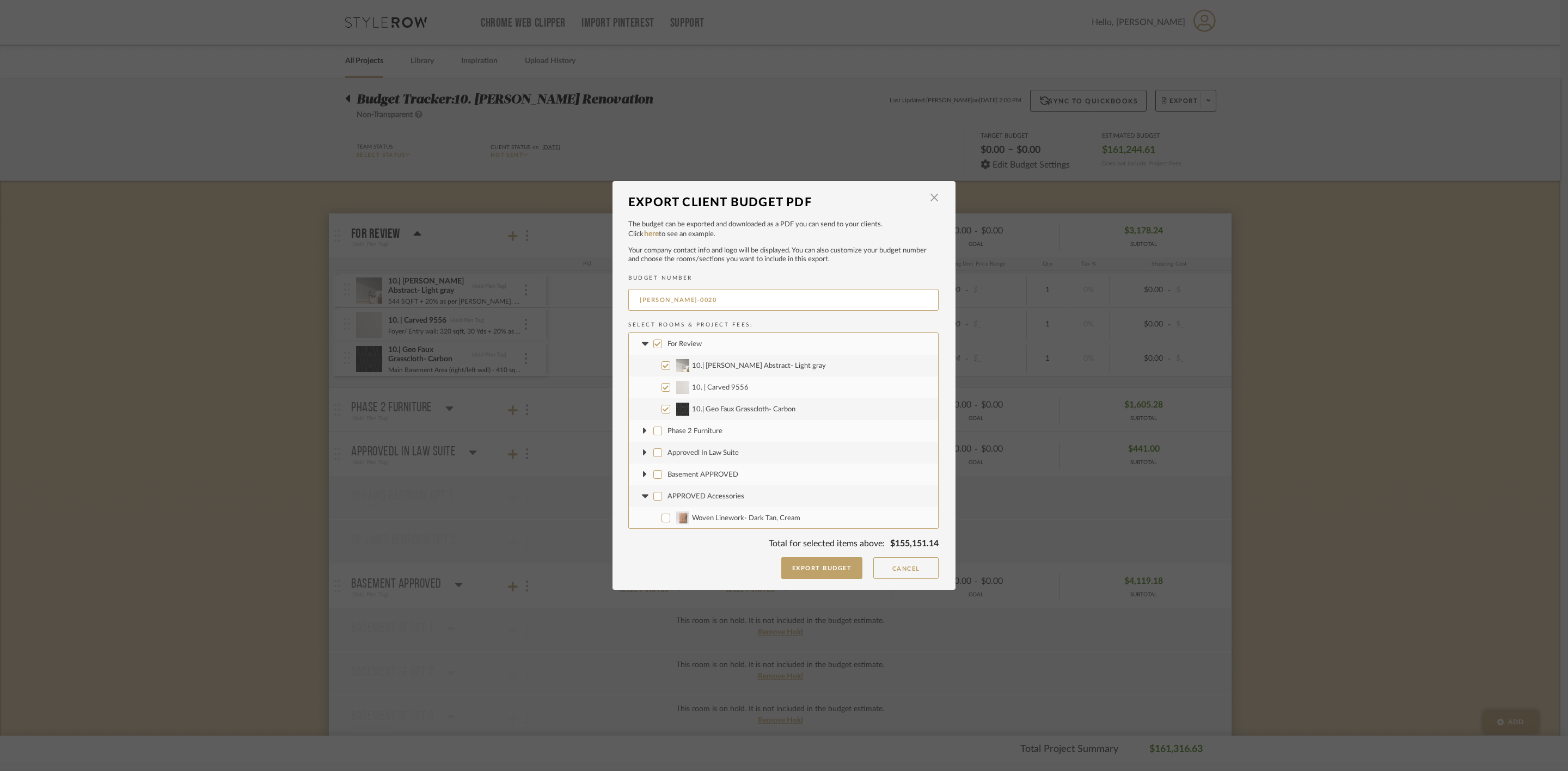
checkbox input "false"
click at [645, 493] on fa-icon at bounding box center [645, 497] width 11 height 11
click at [689, 522] on div "APPROVED Kabir" at bounding box center [695, 519] width 56 height 7
click at [662, 522] on input "APPROVED Kabir" at bounding box center [657, 517] width 8 height 8
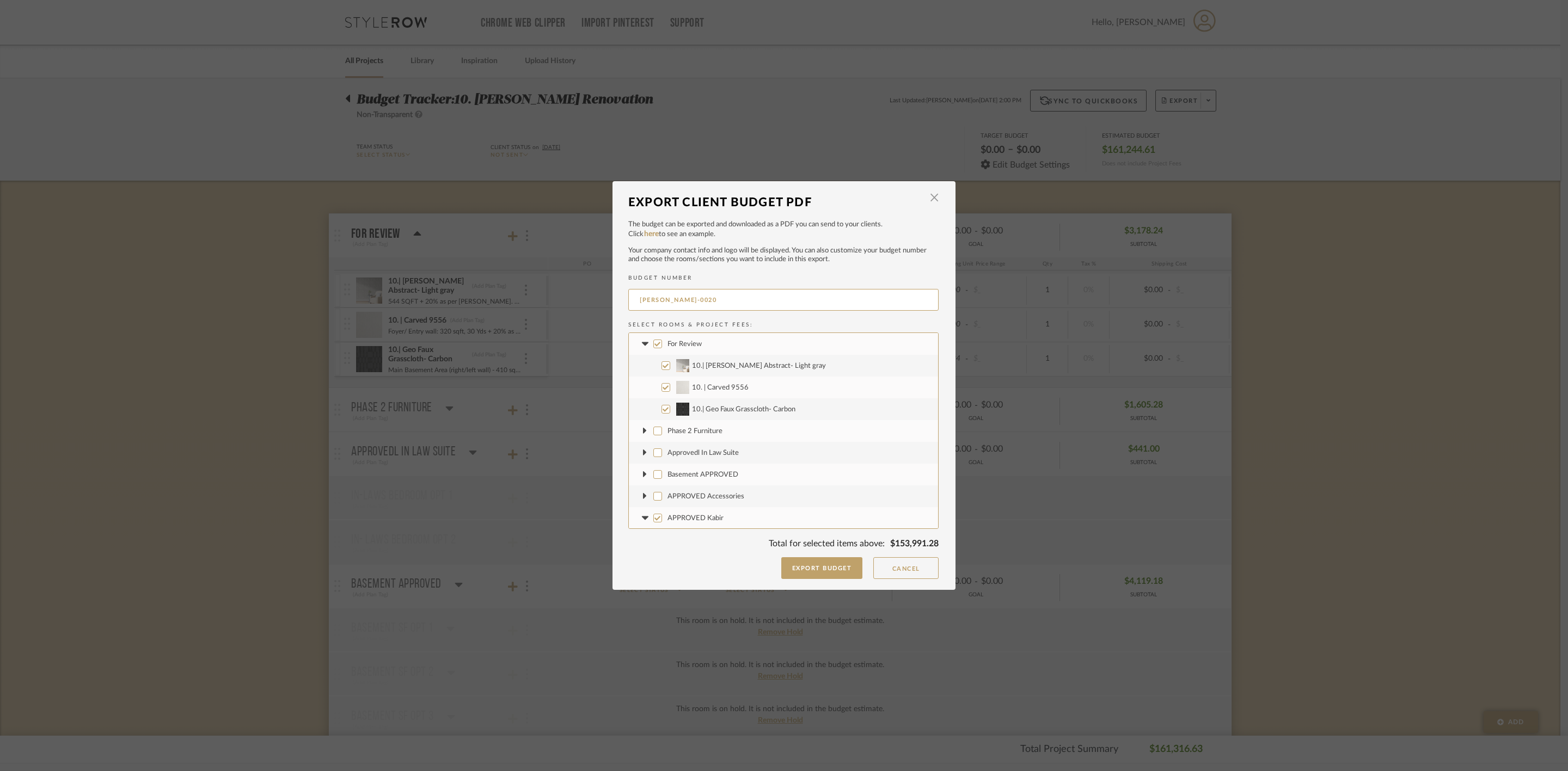
checkbox input "false"
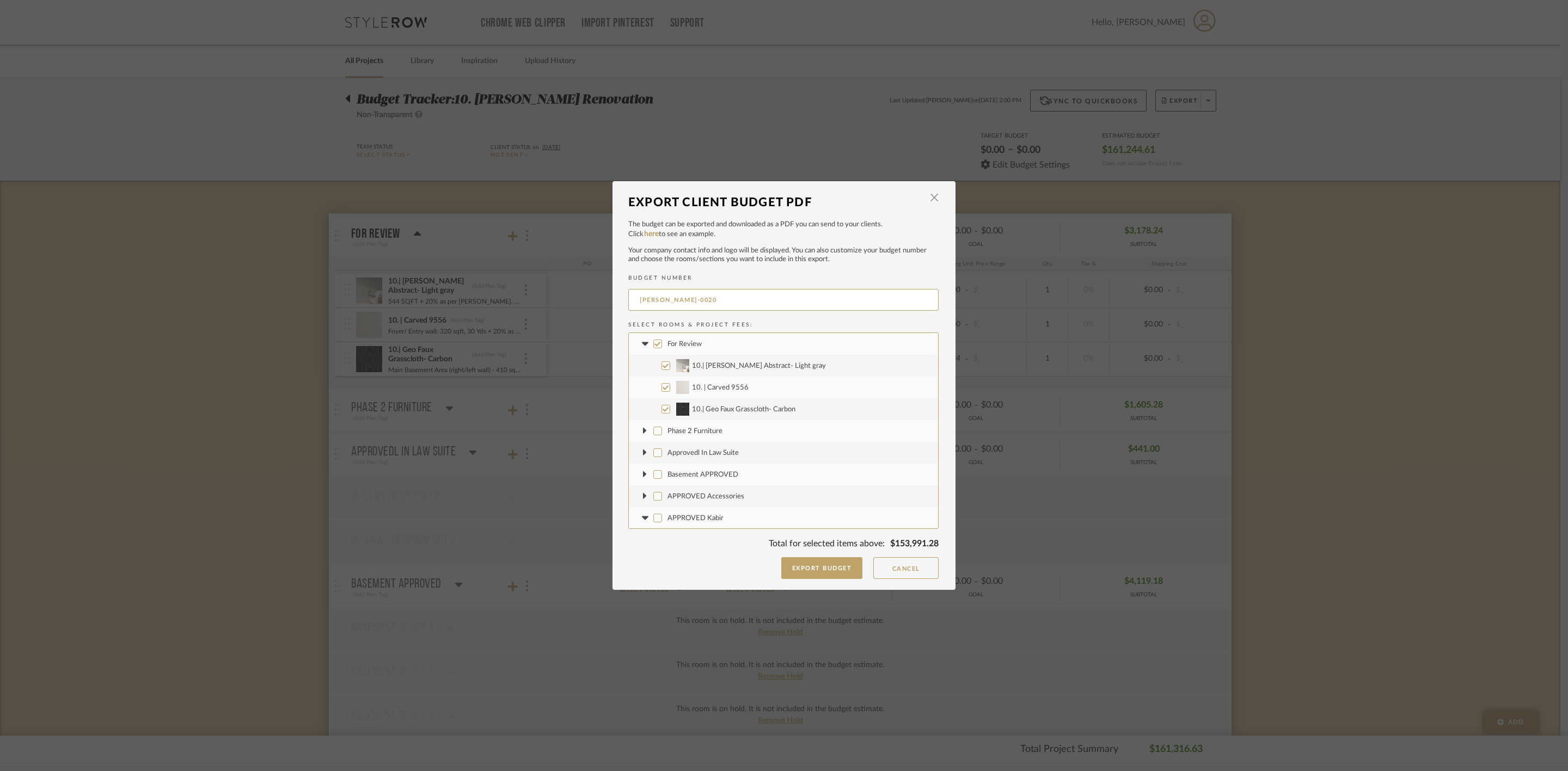
checkbox input "false"
click at [642, 515] on fa-icon at bounding box center [645, 518] width 11 height 11
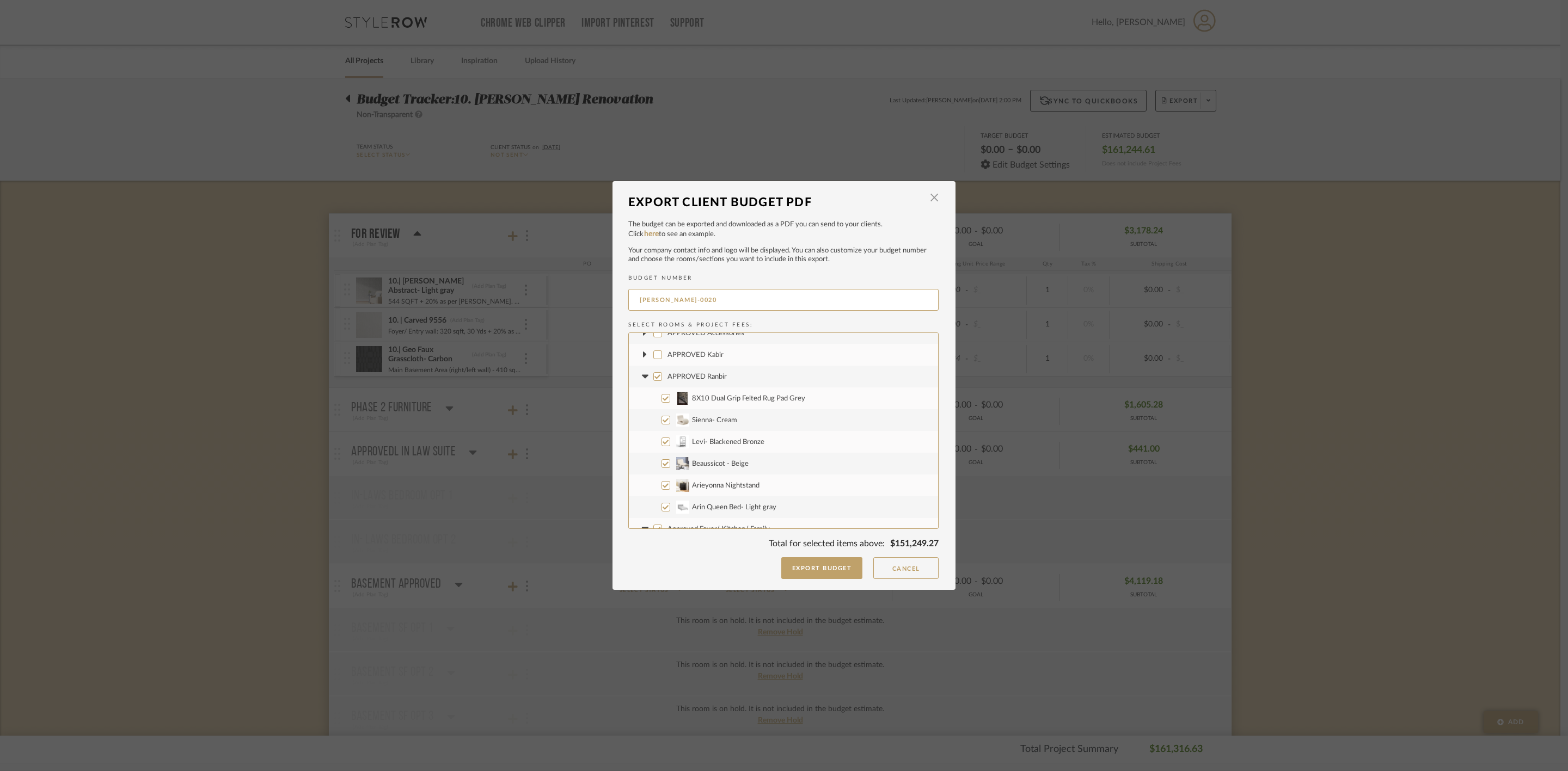
click at [688, 373] on span "APPROVED Ranbir" at bounding box center [697, 377] width 59 height 7
click at [662, 373] on input "APPROVED Ranbir" at bounding box center [657, 376] width 8 height 8
checkbox input "false"
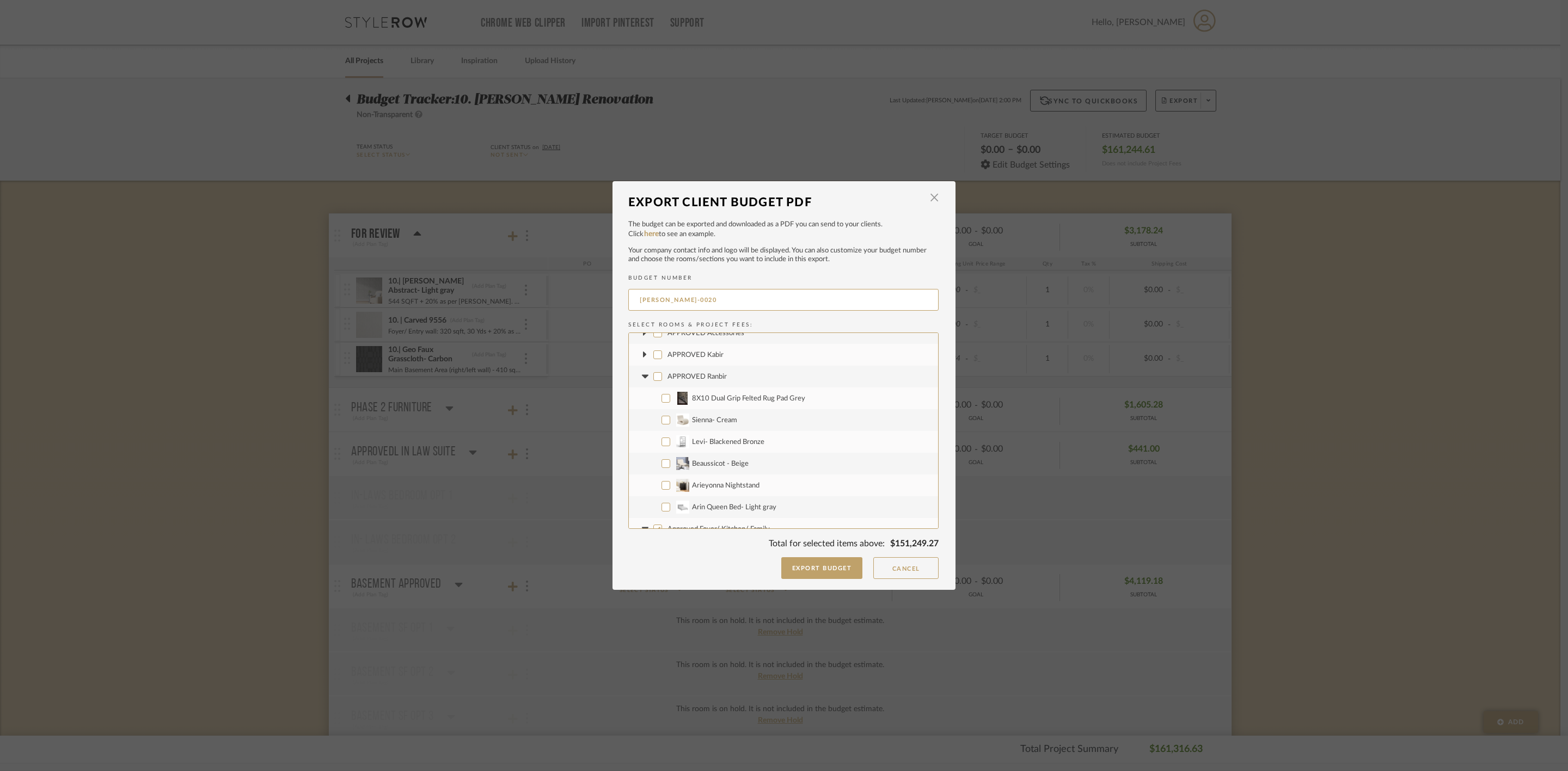
checkbox input "false"
click at [644, 376] on icon at bounding box center [644, 377] width 6 height 4
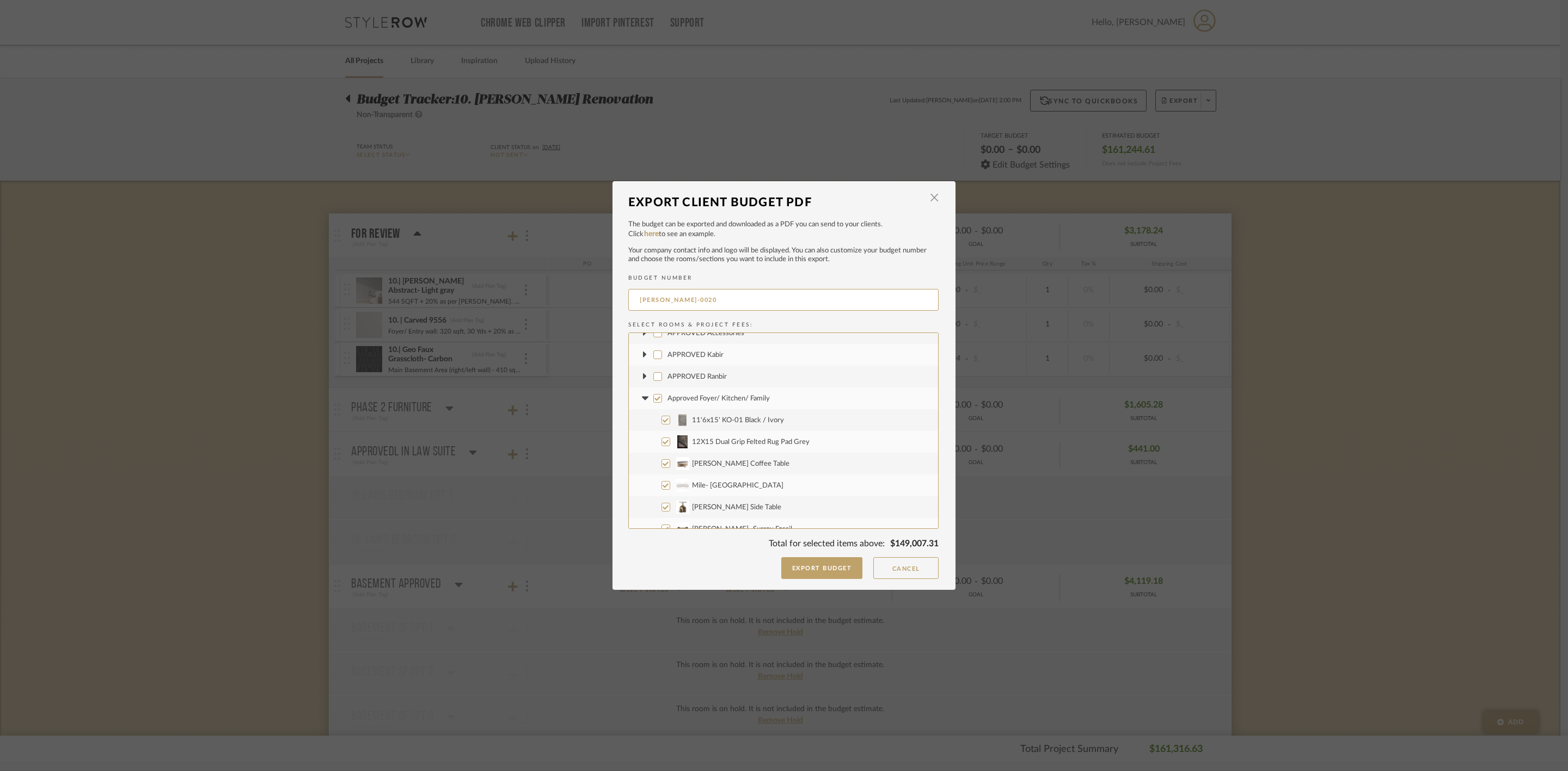
click at [685, 399] on span "Approved Foyer/ Kitchen/ Family" at bounding box center [718, 399] width 103 height 7
click at [662, 399] on input "Approved Foyer/ Kitchen/ Family" at bounding box center [657, 398] width 8 height 8
checkbox input "false"
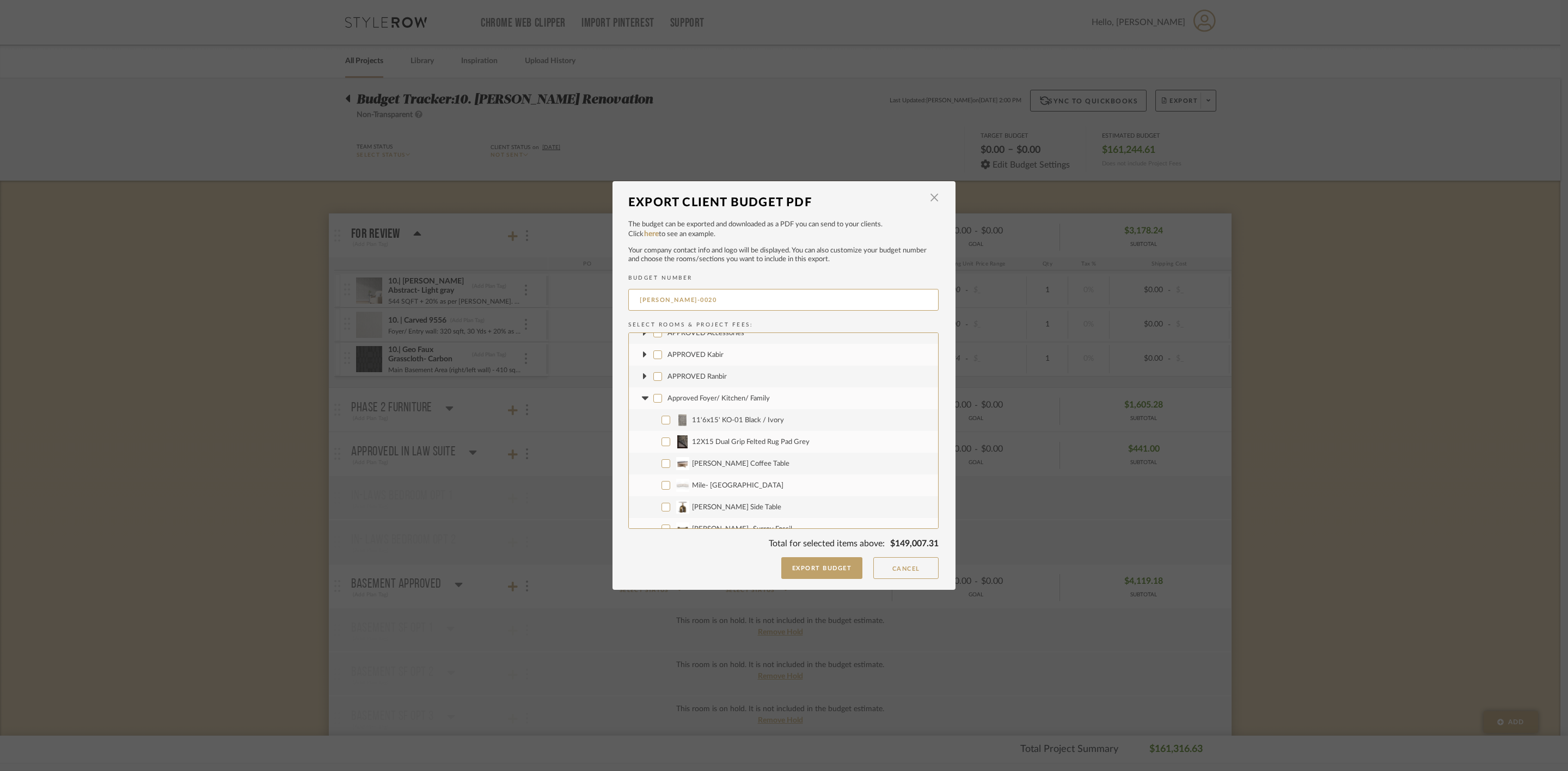
checkbox input "false"
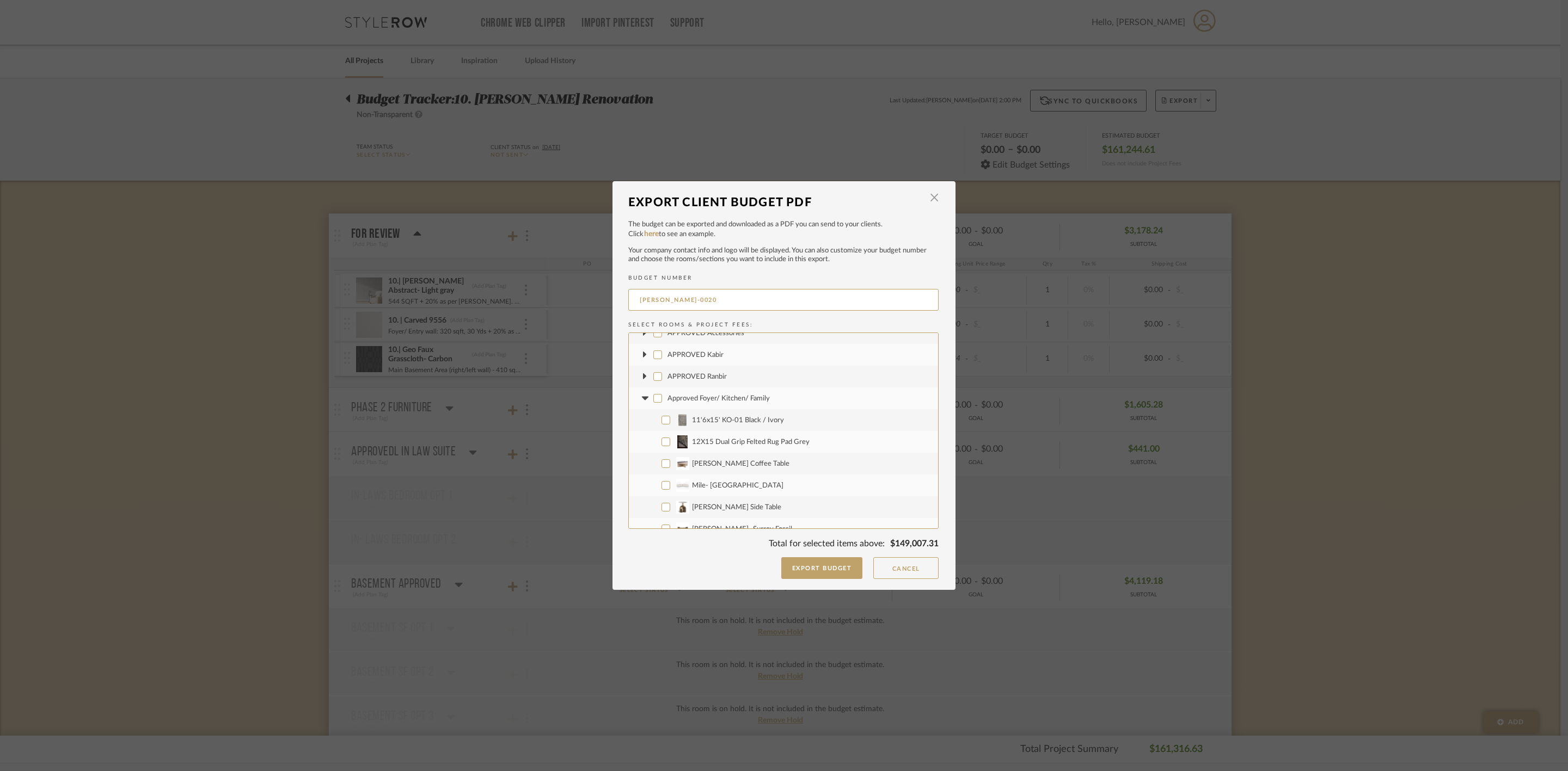
checkbox input "false"
click at [639, 398] on icon at bounding box center [645, 398] width 11 height 5
drag, startPoint x: 688, startPoint y: 418, endPoint x: 644, endPoint y: 423, distance: 44.3
click at [688, 418] on span "Approved Den/ Study" at bounding box center [702, 421] width 68 height 7
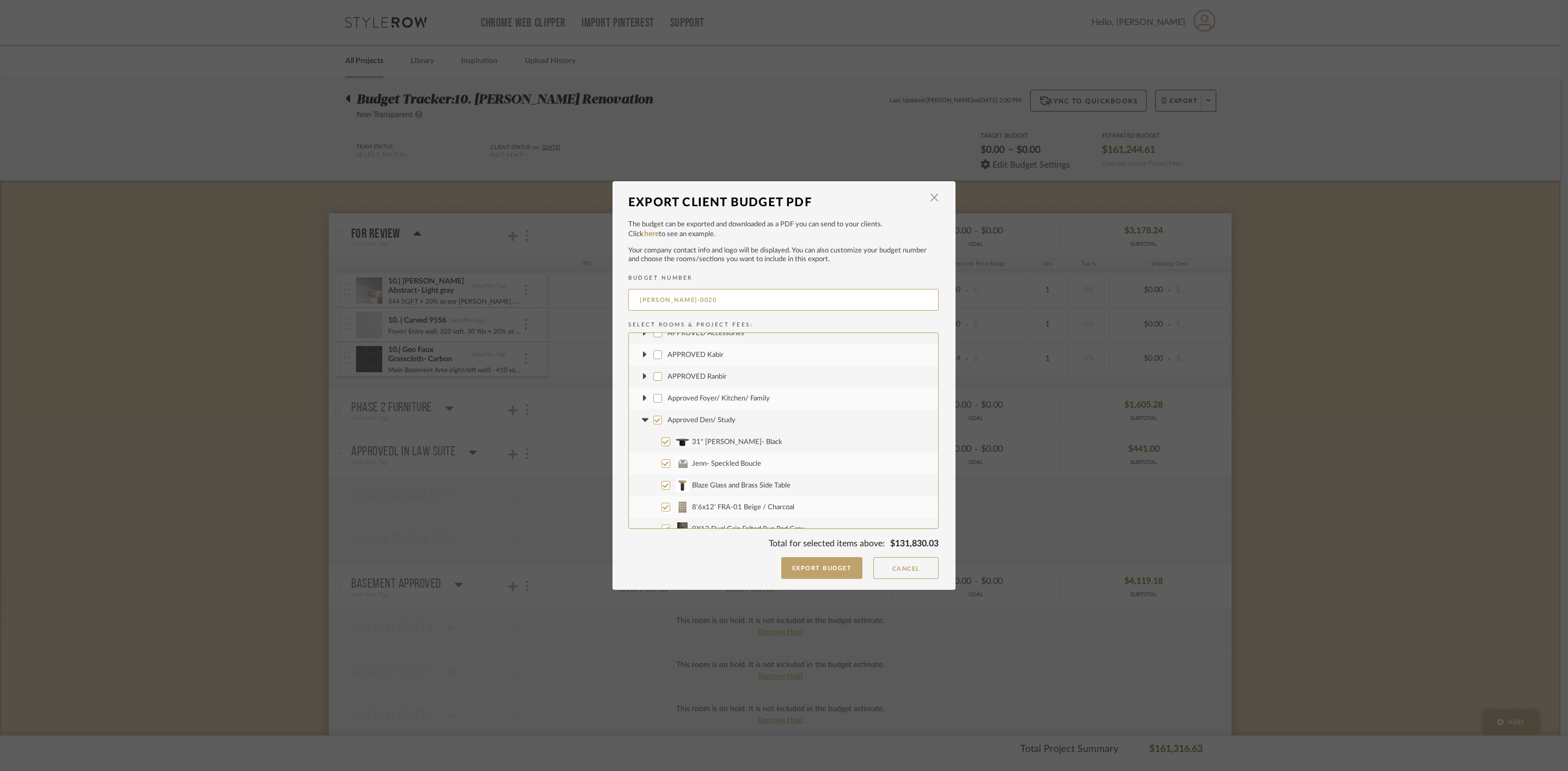
click at [662, 418] on input "Approved Den/ Study" at bounding box center [657, 419] width 8 height 8
checkbox input "false"
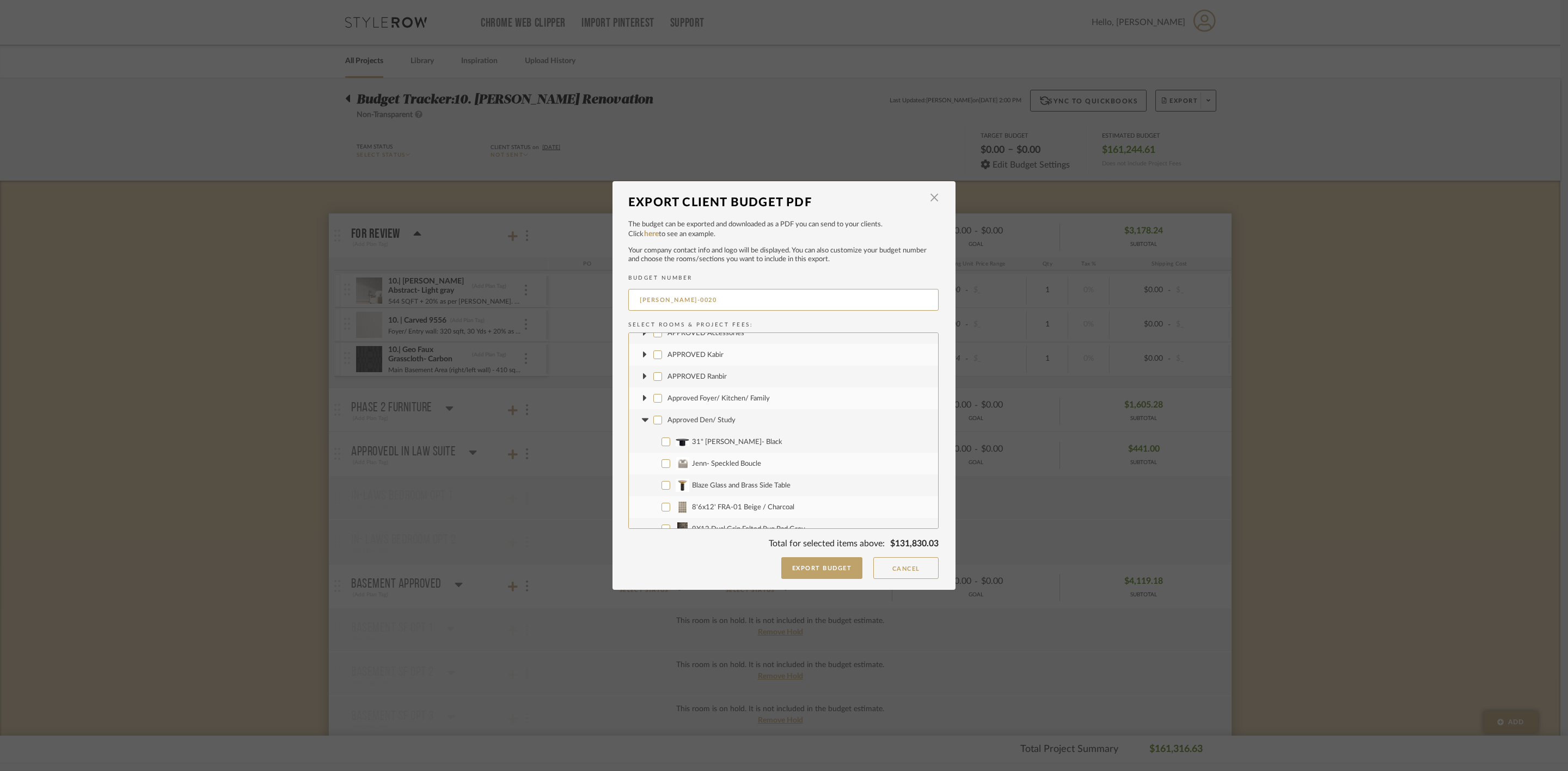
checkbox input "false"
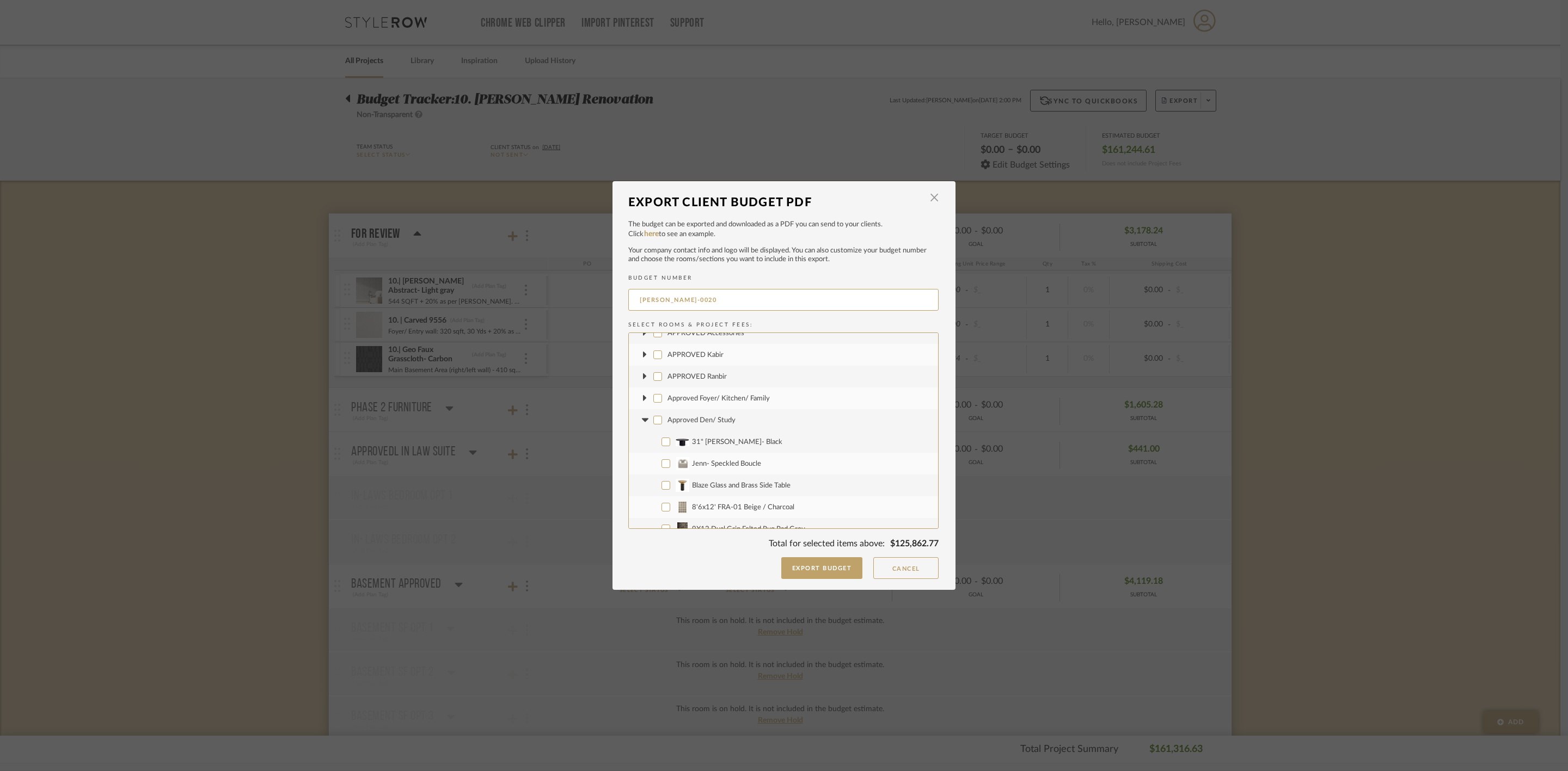
click at [639, 418] on icon at bounding box center [645, 420] width 11 height 5
click at [670, 439] on span "Primary Bedroom On Hold" at bounding box center [708, 442] width 81 height 7
click at [662, 438] on input "Primary Bedroom On Hold" at bounding box center [657, 441] width 8 height 8
checkbox input "false"
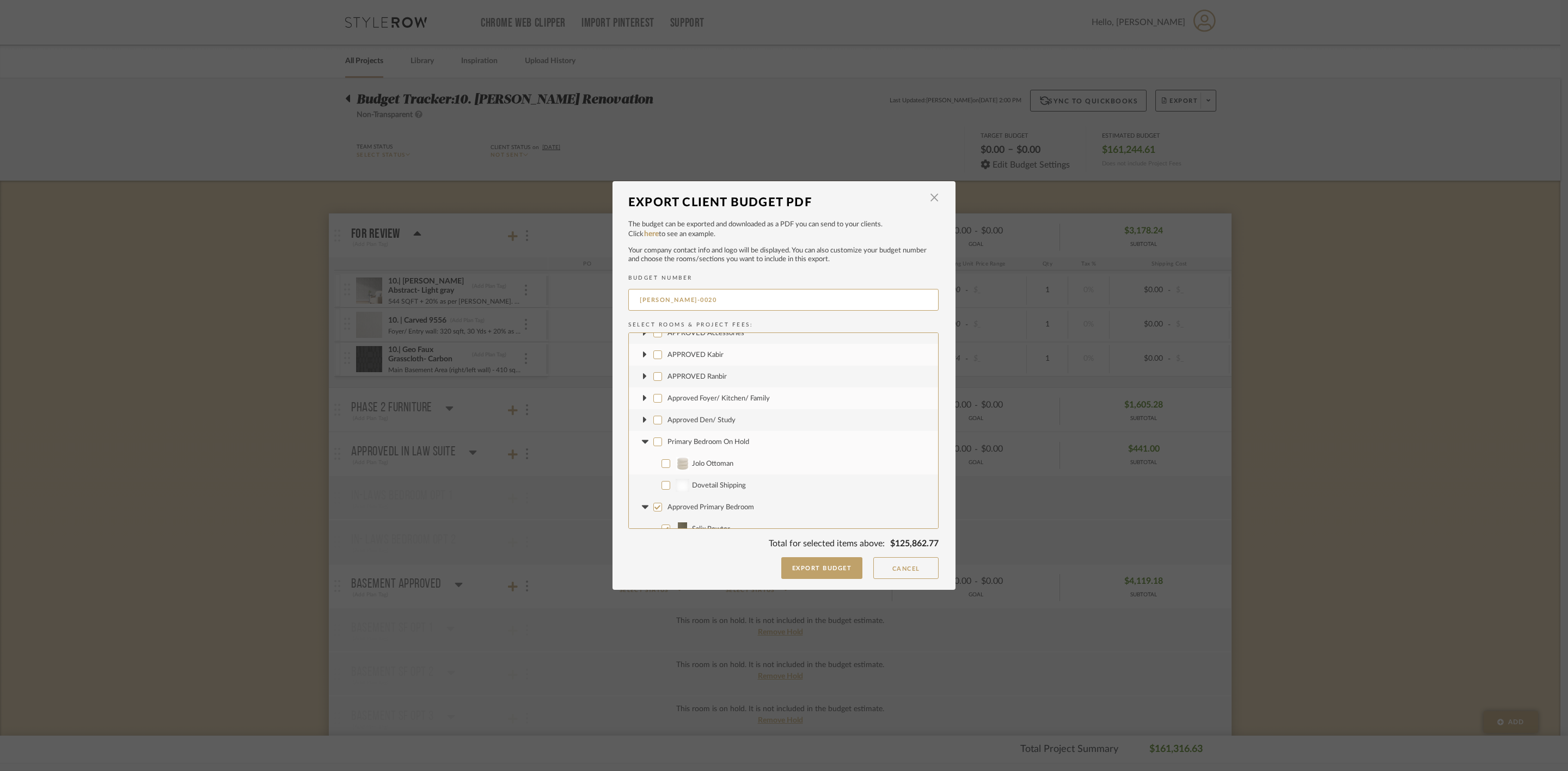
checkbox input "false"
click at [642, 439] on fa-icon at bounding box center [645, 442] width 11 height 11
click at [686, 461] on span "Approved Primary Bedroom" at bounding box center [711, 464] width 87 height 7
click at [662, 461] on input "Approved Primary Bedroom" at bounding box center [657, 464] width 8 height 8
checkbox input "false"
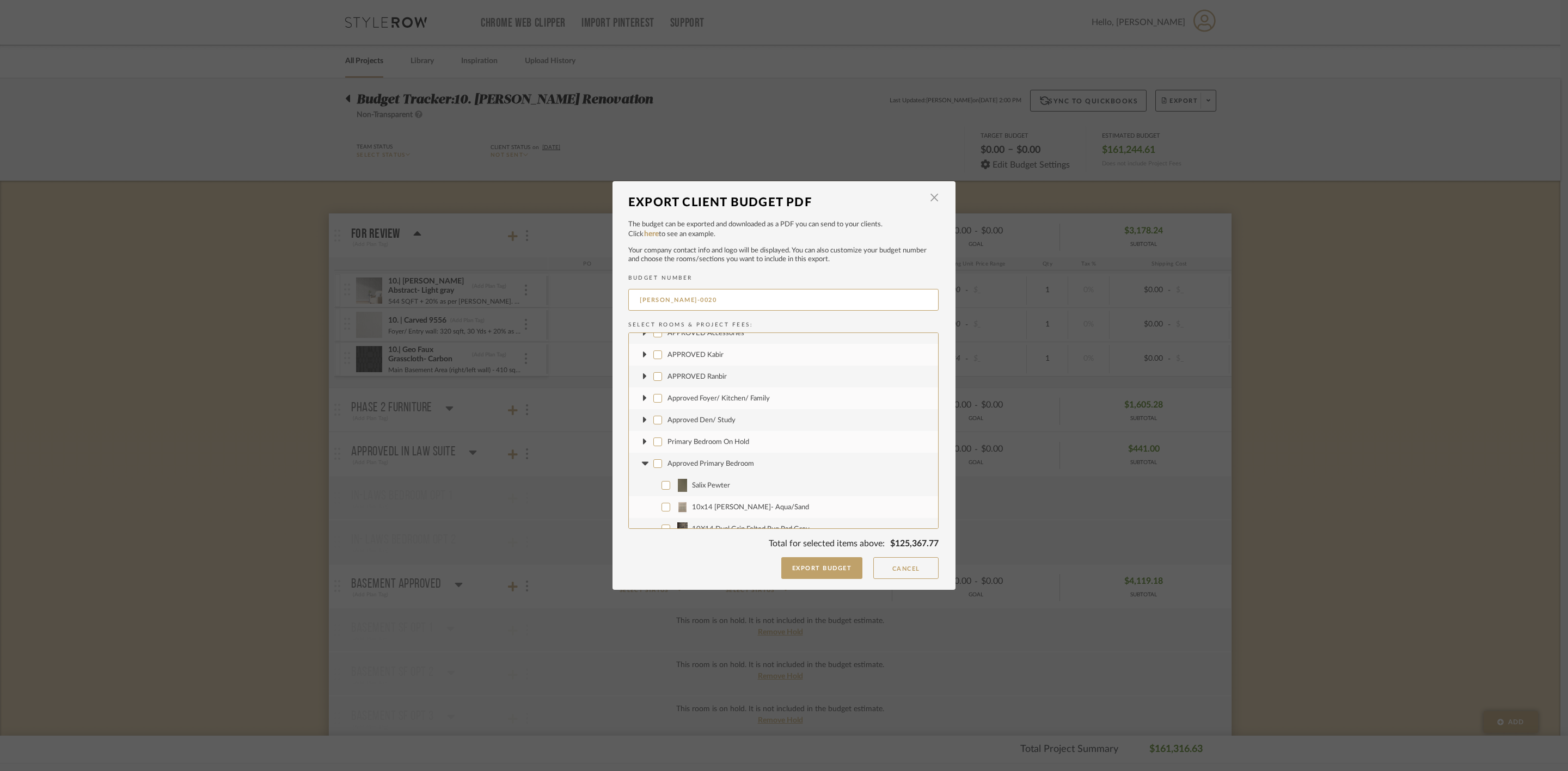
checkbox input "false"
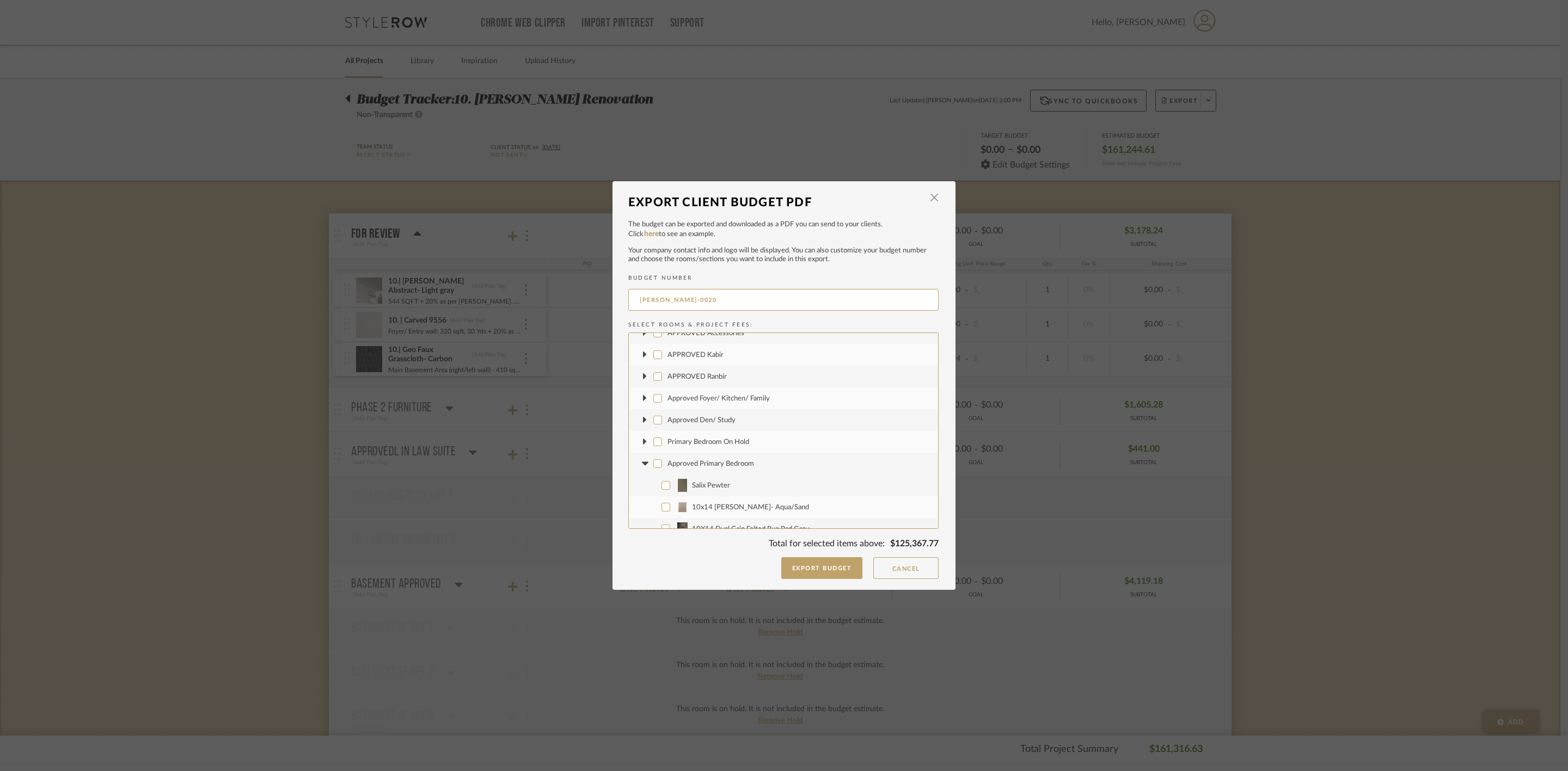
checkbox input "false"
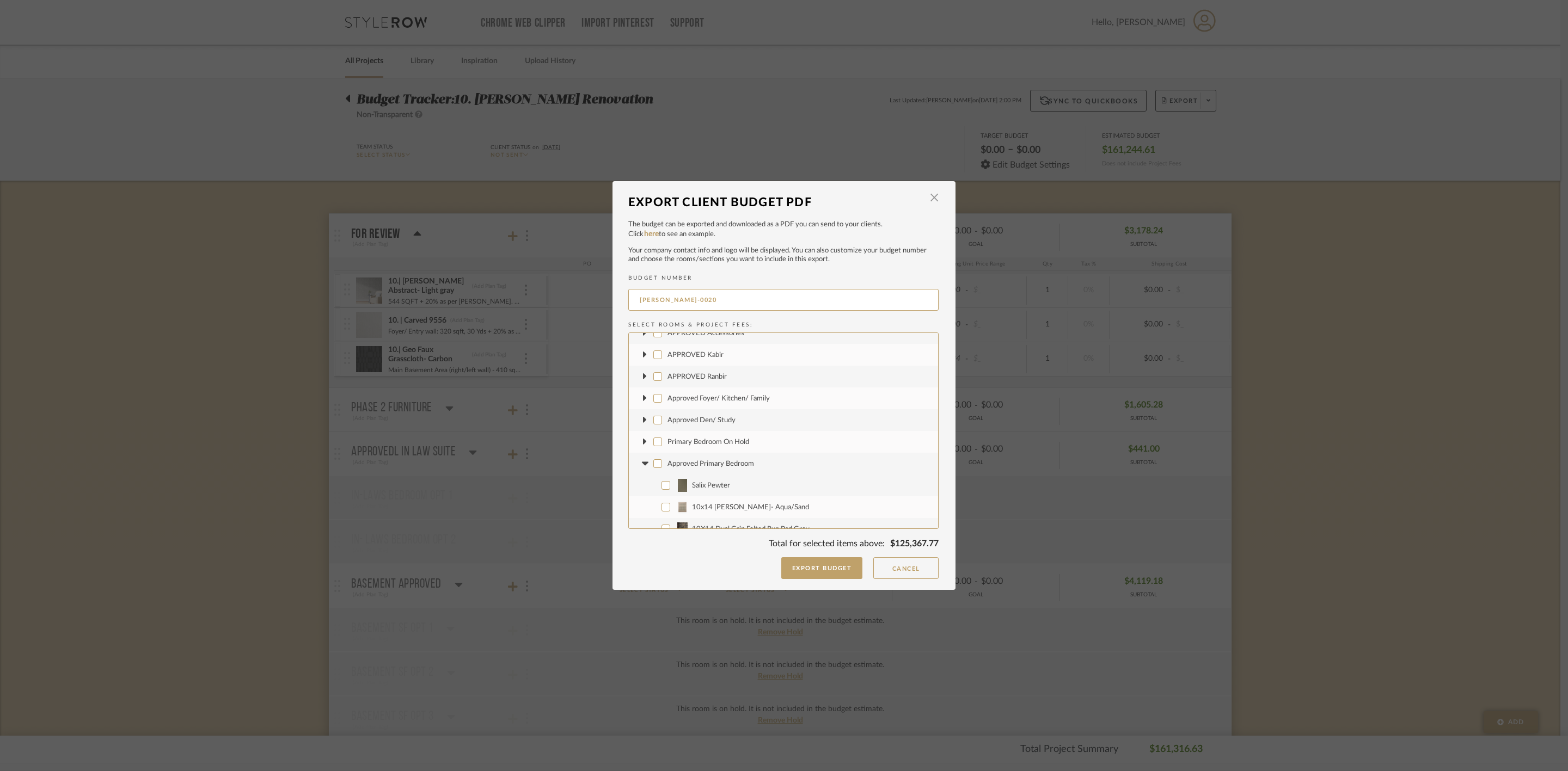
checkbox input "false"
click at [643, 459] on fa-icon at bounding box center [645, 464] width 11 height 11
click at [684, 487] on span "Approved Study/ Sitting Room" at bounding box center [715, 486] width 94 height 7
click at [662, 487] on input "Approved Study/ Sitting Room" at bounding box center [657, 485] width 8 height 8
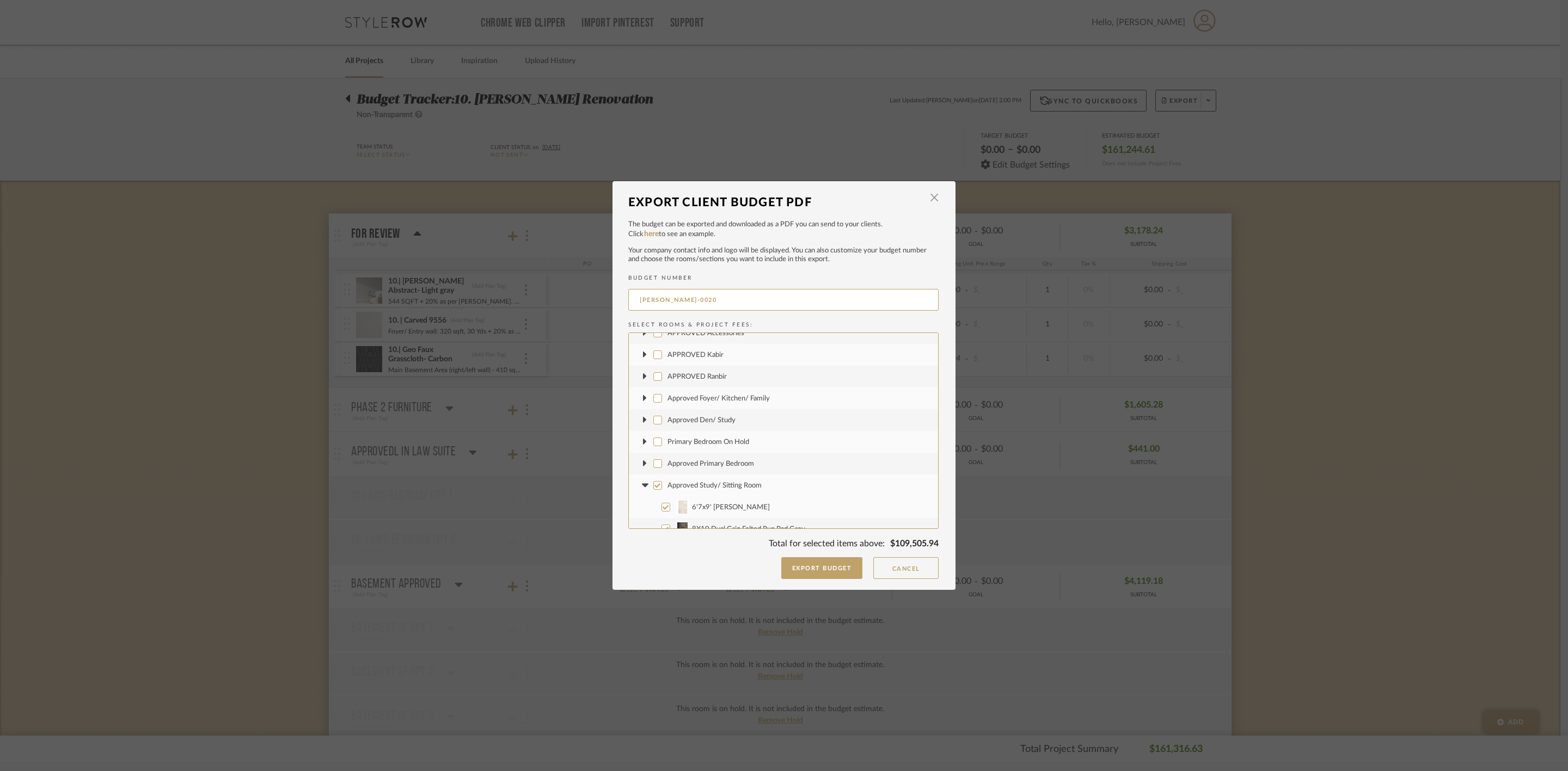
checkbox input "false"
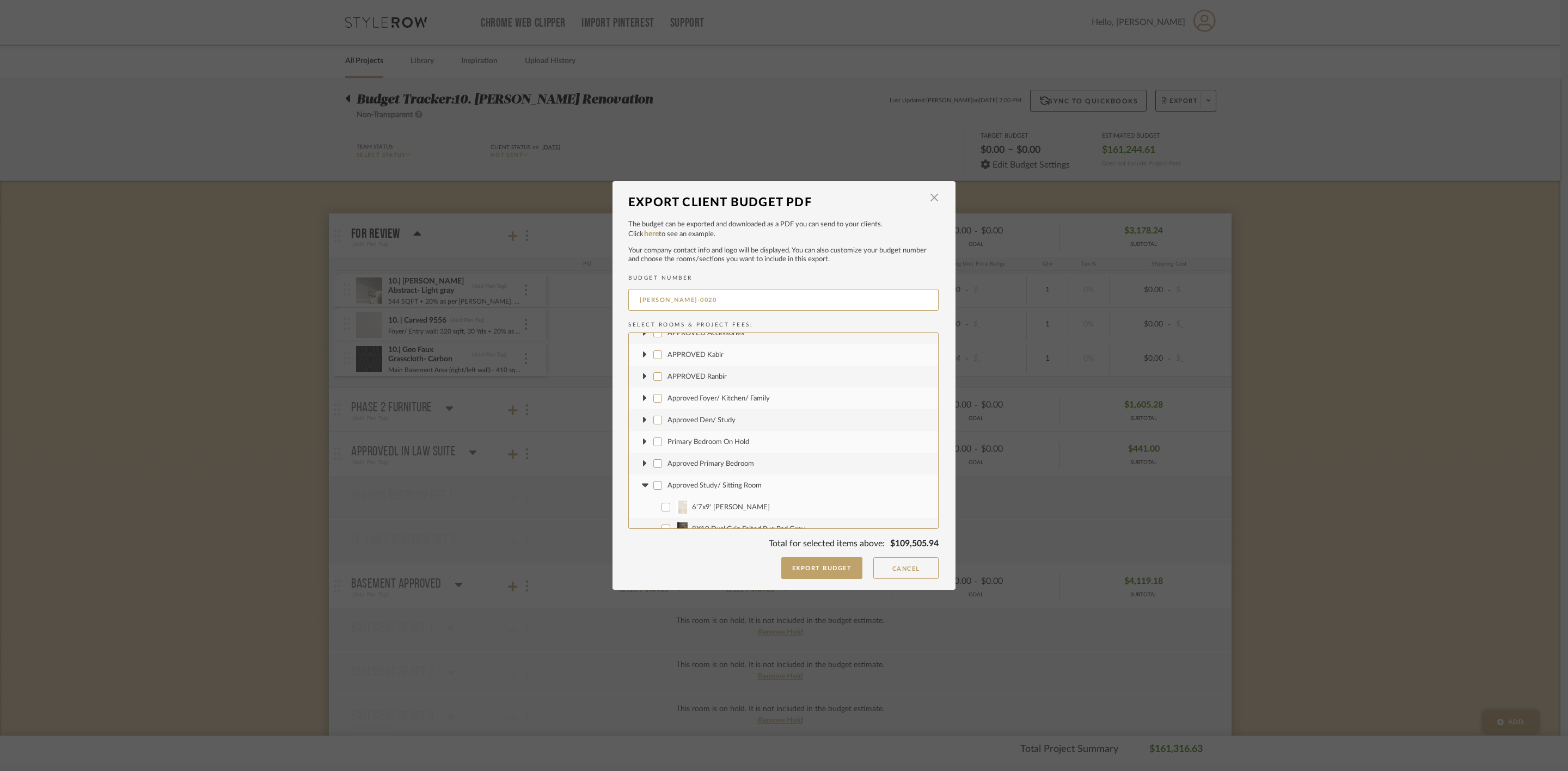
checkbox input "false"
click at [641, 480] on fa-icon at bounding box center [645, 486] width 11 height 11
click at [683, 504] on span "Approved Basement" at bounding box center [699, 508] width 63 height 7
click at [662, 503] on input "Approved Basement" at bounding box center [657, 507] width 8 height 8
checkbox input "false"
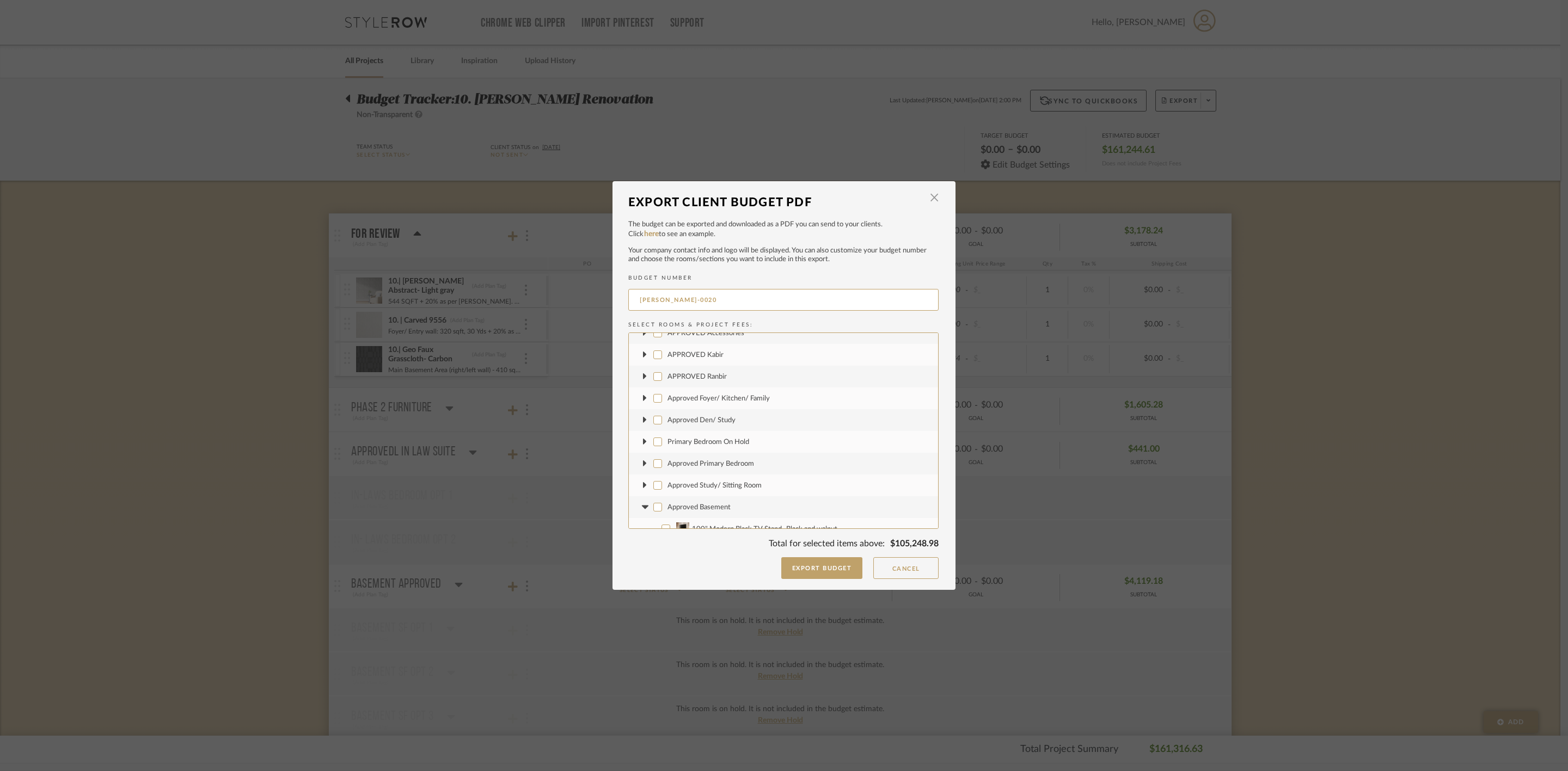
checkbox input "false"
click at [642, 503] on fa-icon at bounding box center [645, 507] width 11 height 11
click at [699, 446] on span "Hardware for review" at bounding box center [700, 448] width 65 height 7
click at [662, 446] on input "Hardware for review" at bounding box center [657, 447] width 8 height 8
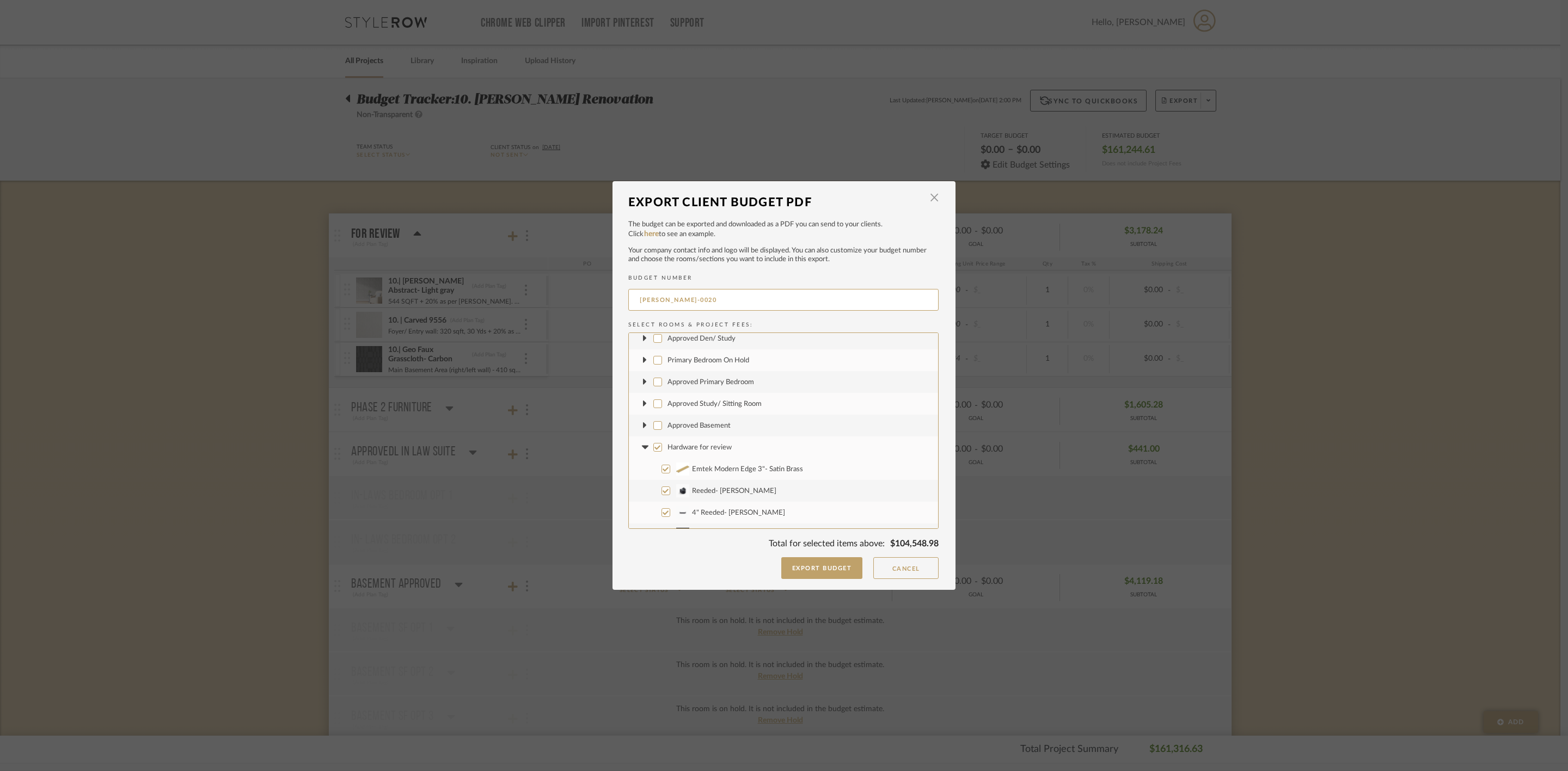
checkbox input "false"
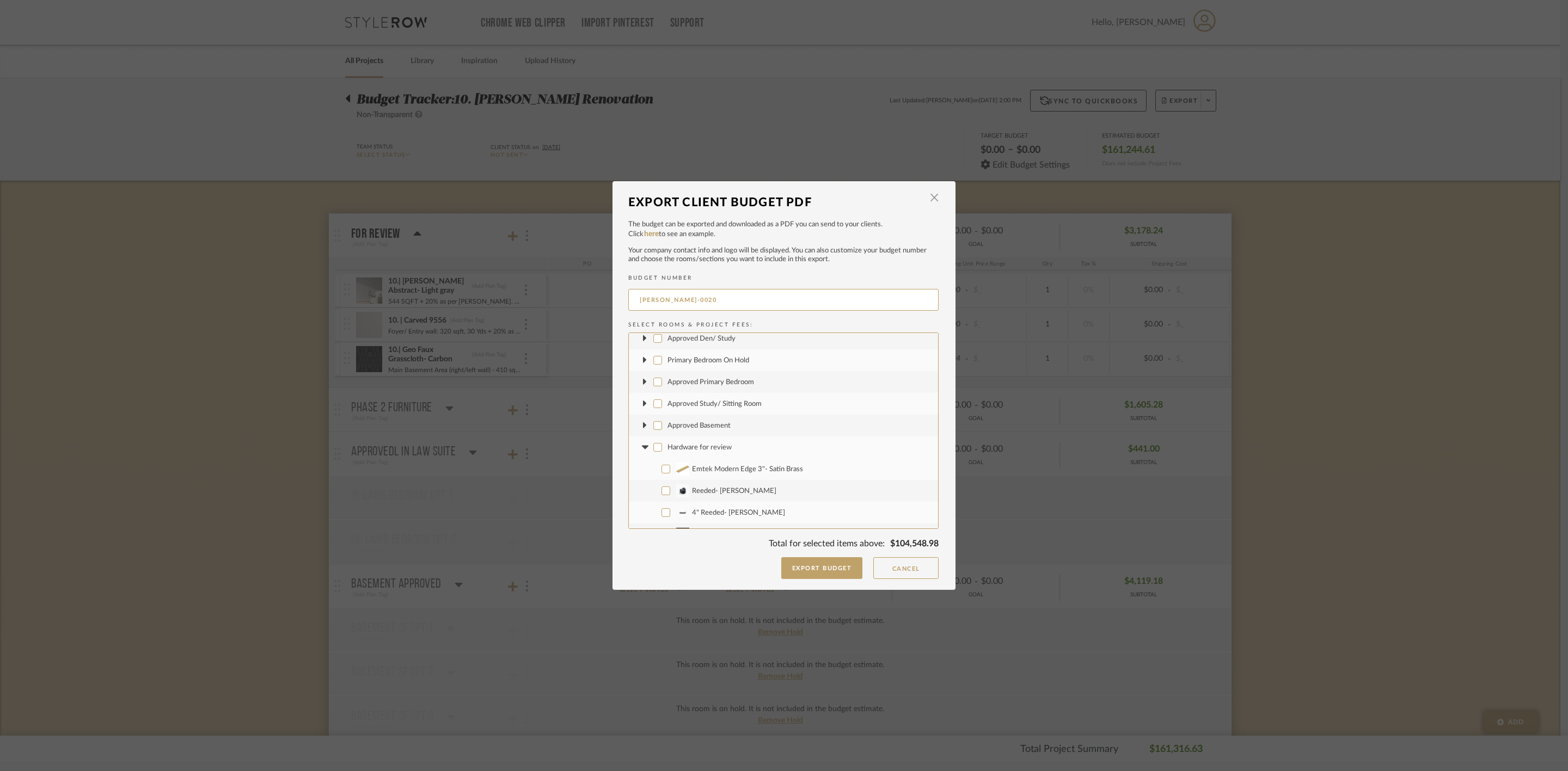
checkbox input "false"
click at [640, 443] on fa-icon at bounding box center [645, 448] width 11 height 11
click at [676, 469] on span "Entire House" at bounding box center [688, 470] width 41 height 7
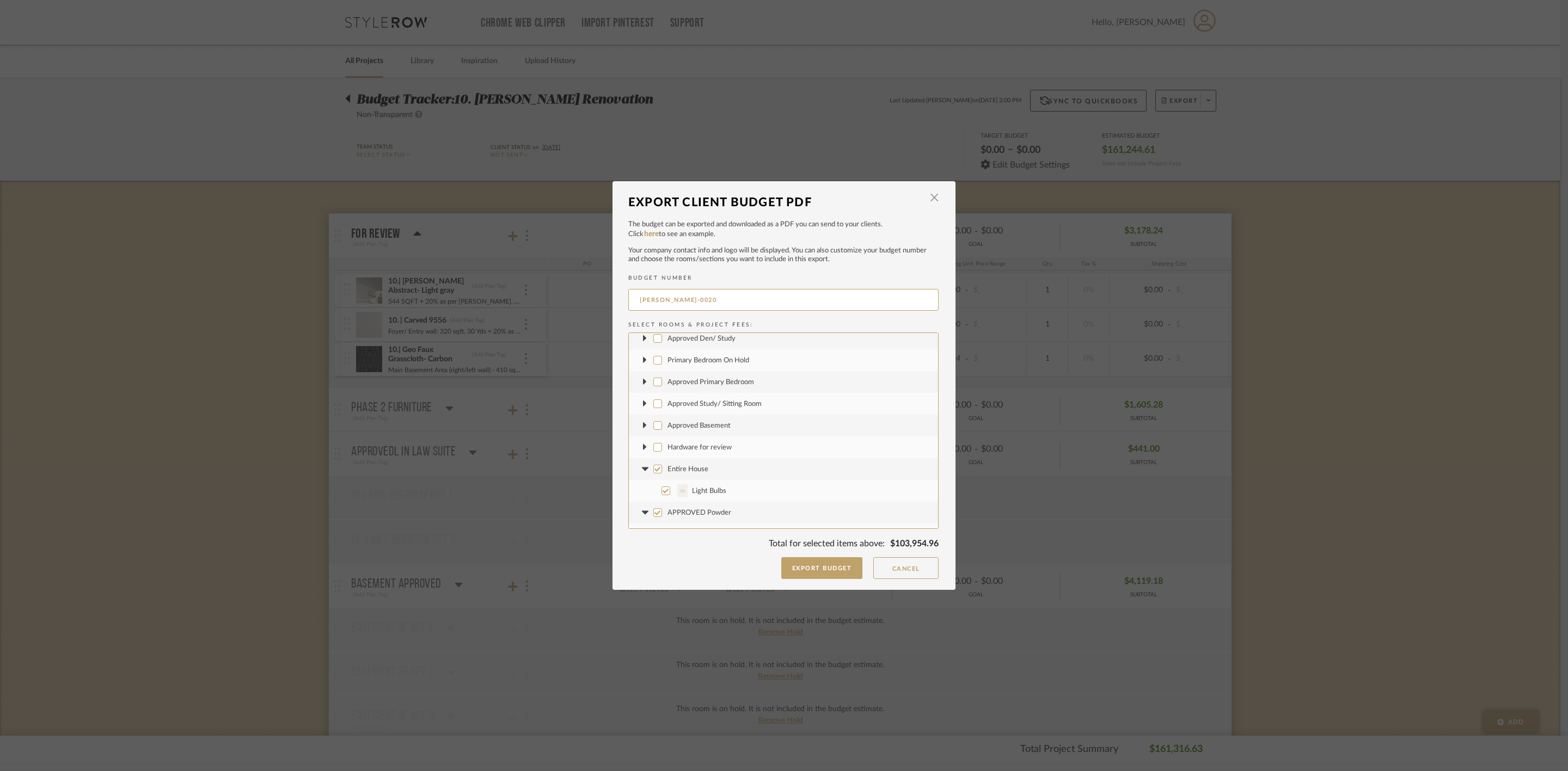
click at [662, 469] on input "Entire House" at bounding box center [657, 468] width 8 height 8
checkbox input "false"
click at [641, 470] on icon at bounding box center [644, 469] width 6 height 4
click at [686, 485] on label "APPROVED Powder" at bounding box center [783, 491] width 309 height 22
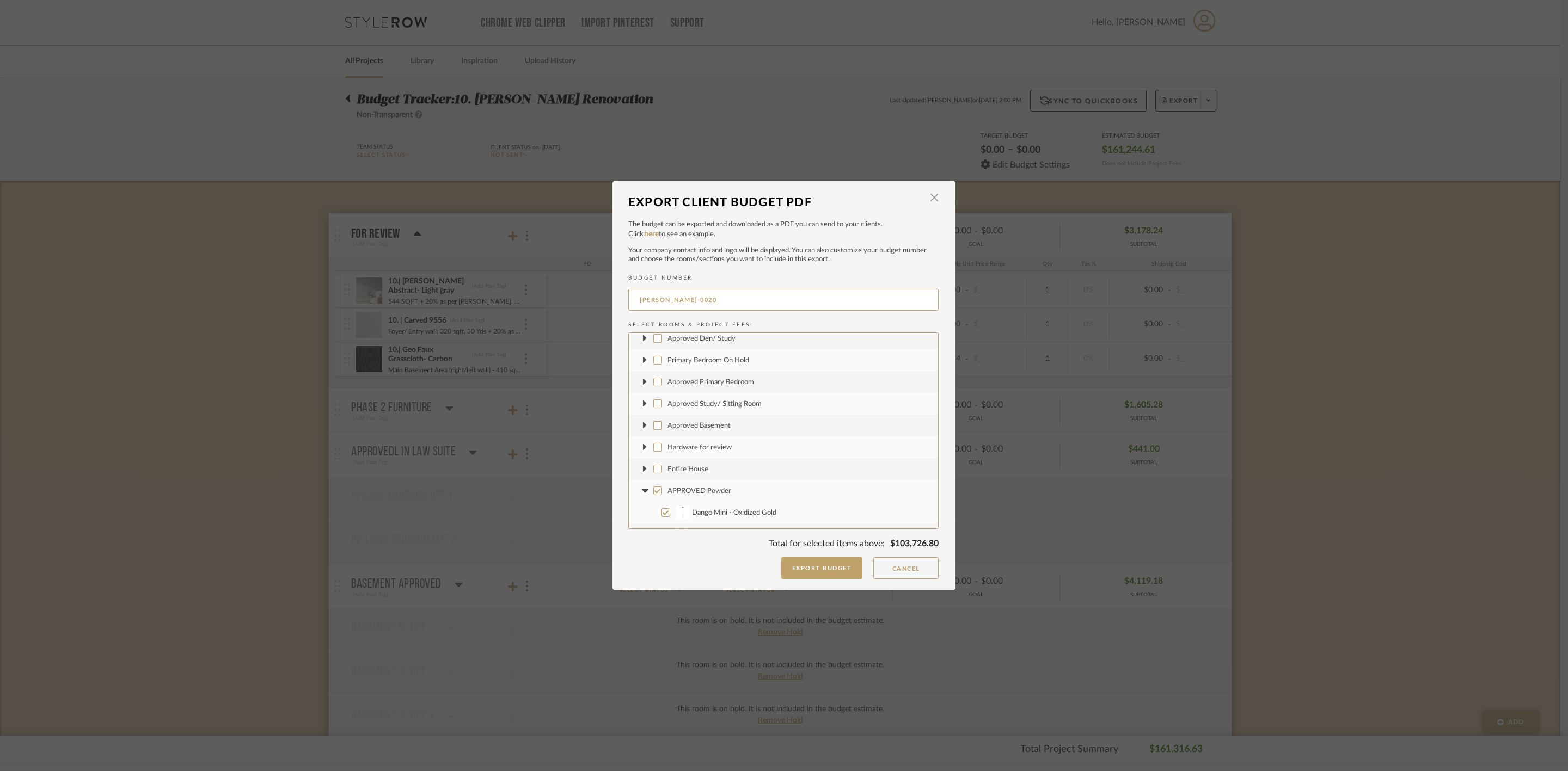
click at [662, 487] on input "APPROVED Powder" at bounding box center [657, 490] width 8 height 8
checkbox input "false"
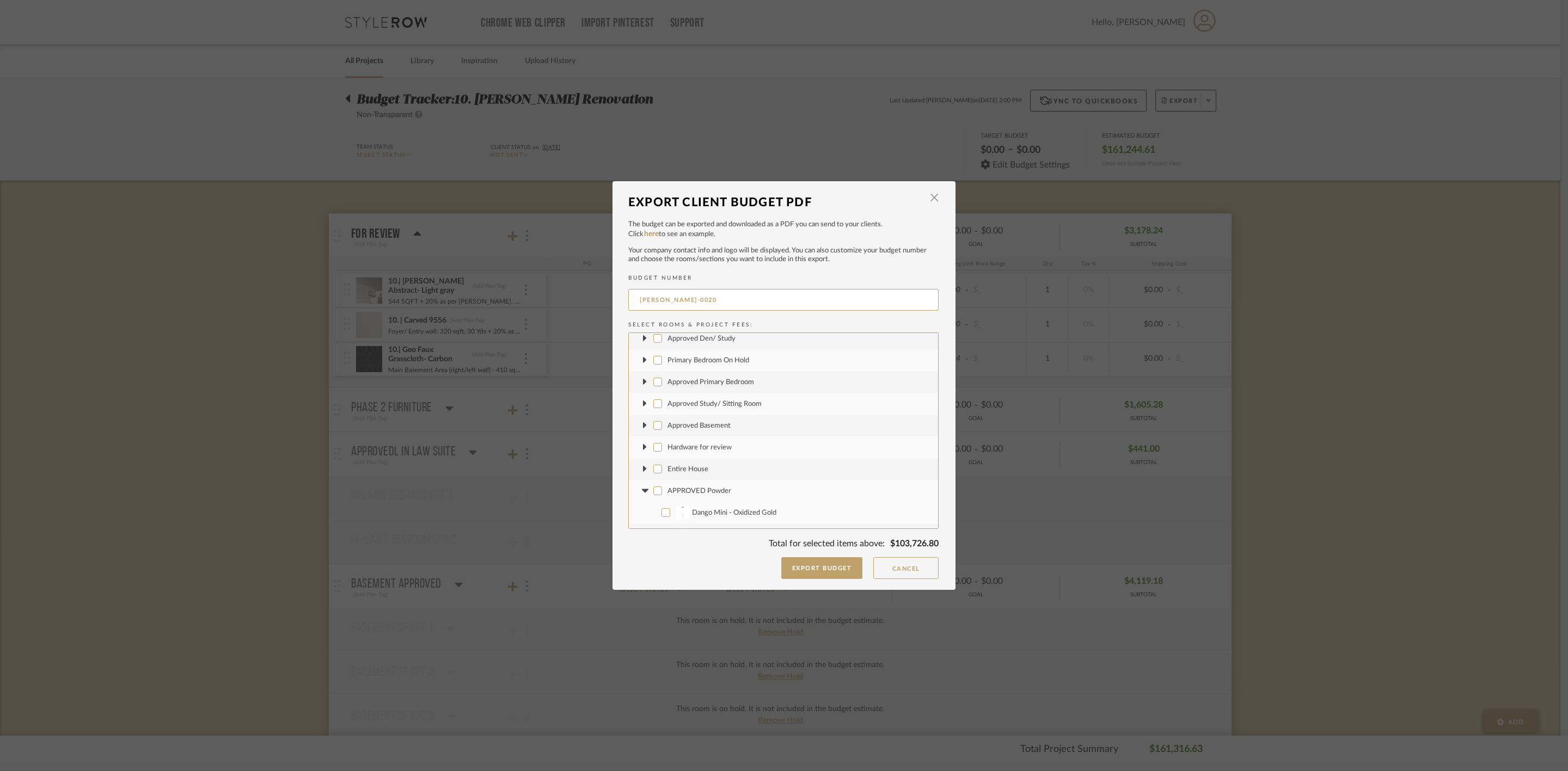
checkbox input "false"
click at [639, 491] on icon at bounding box center [645, 490] width 11 height 5
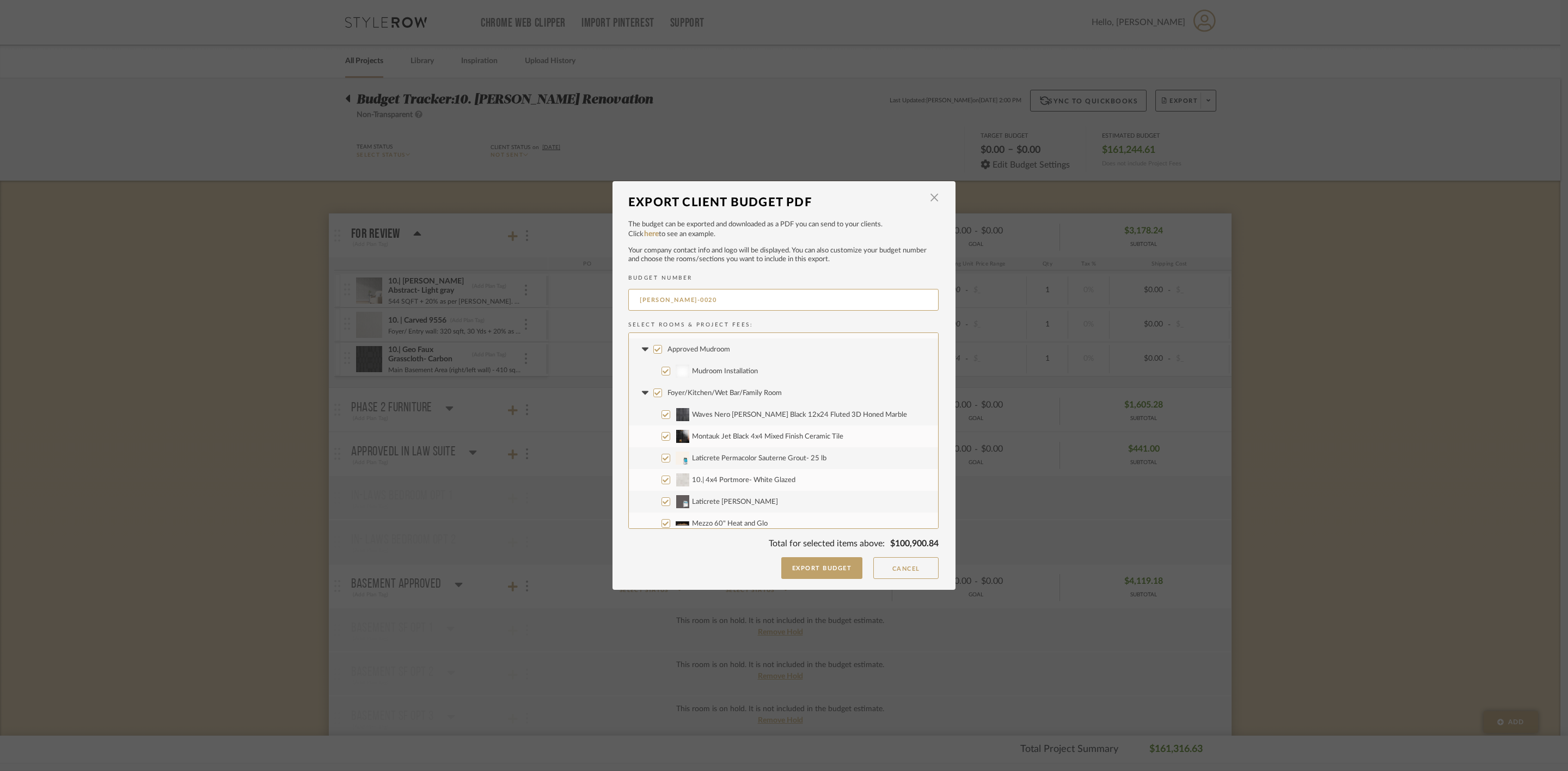
click at [694, 348] on span "Approved Mudroom" at bounding box center [699, 350] width 63 height 7
click at [662, 348] on input "Approved Mudroom" at bounding box center [657, 349] width 8 height 8
checkbox input "false"
click at [643, 354] on fa-icon at bounding box center [645, 350] width 11 height 11
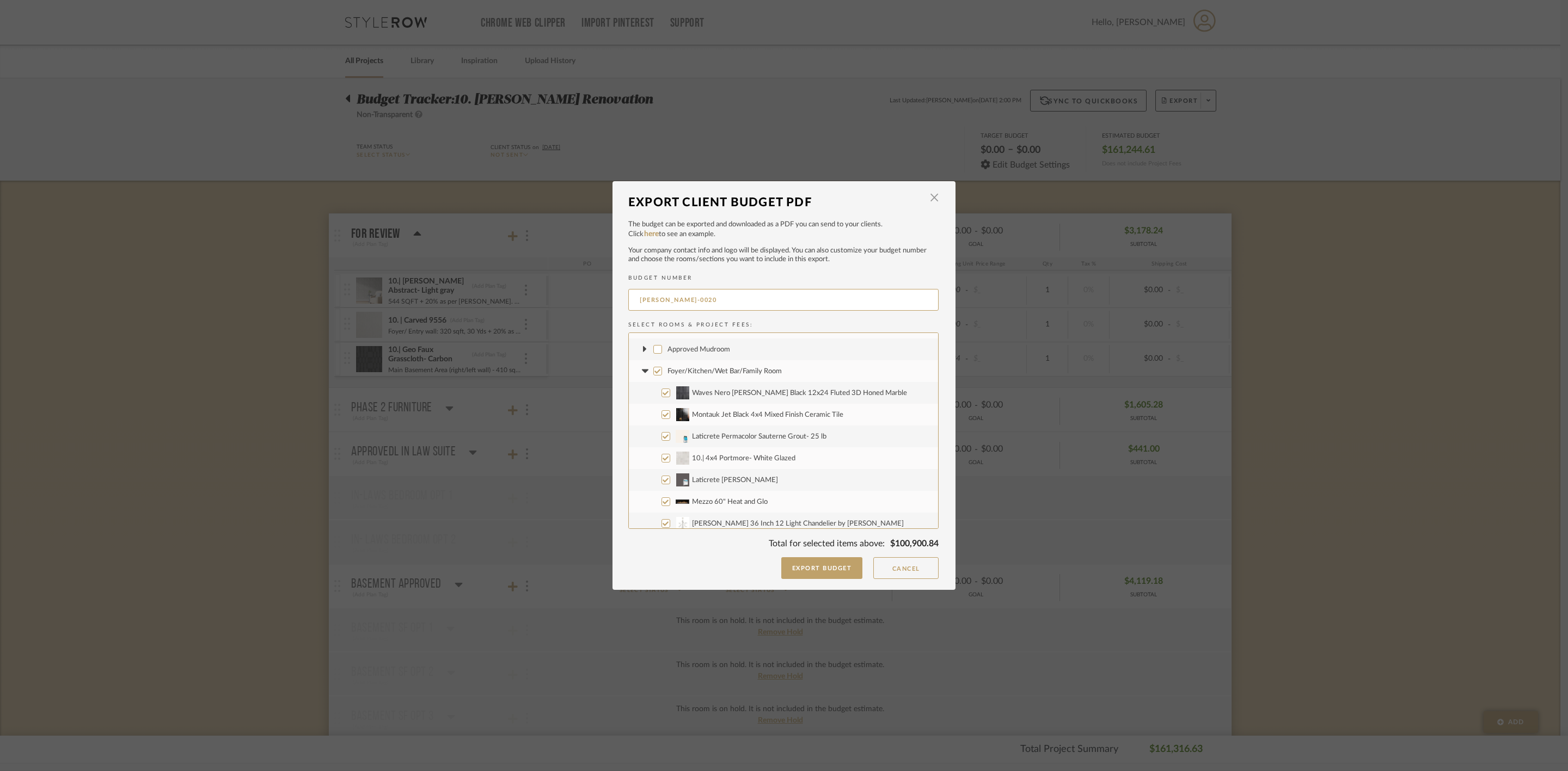
drag, startPoint x: 701, startPoint y: 371, endPoint x: 658, endPoint y: 373, distance: 43.0
click at [699, 371] on span "Foyer/Kitchen/Wet Bar/Family Room" at bounding box center [725, 371] width 115 height 7
click at [662, 371] on input "Foyer/Kitchen/Wet Bar/Family Room" at bounding box center [657, 370] width 8 height 8
checkbox input "false"
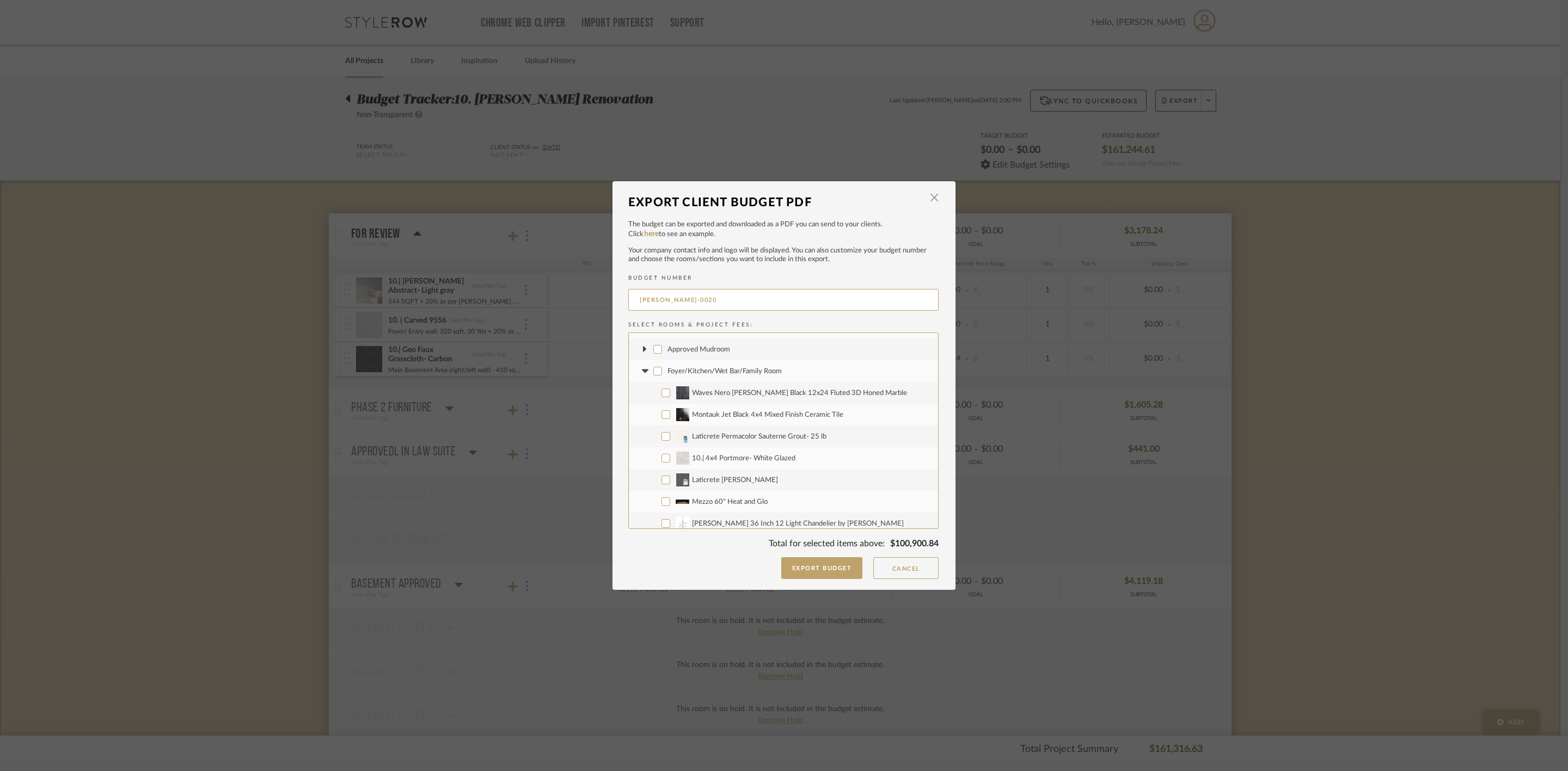
checkbox input "false"
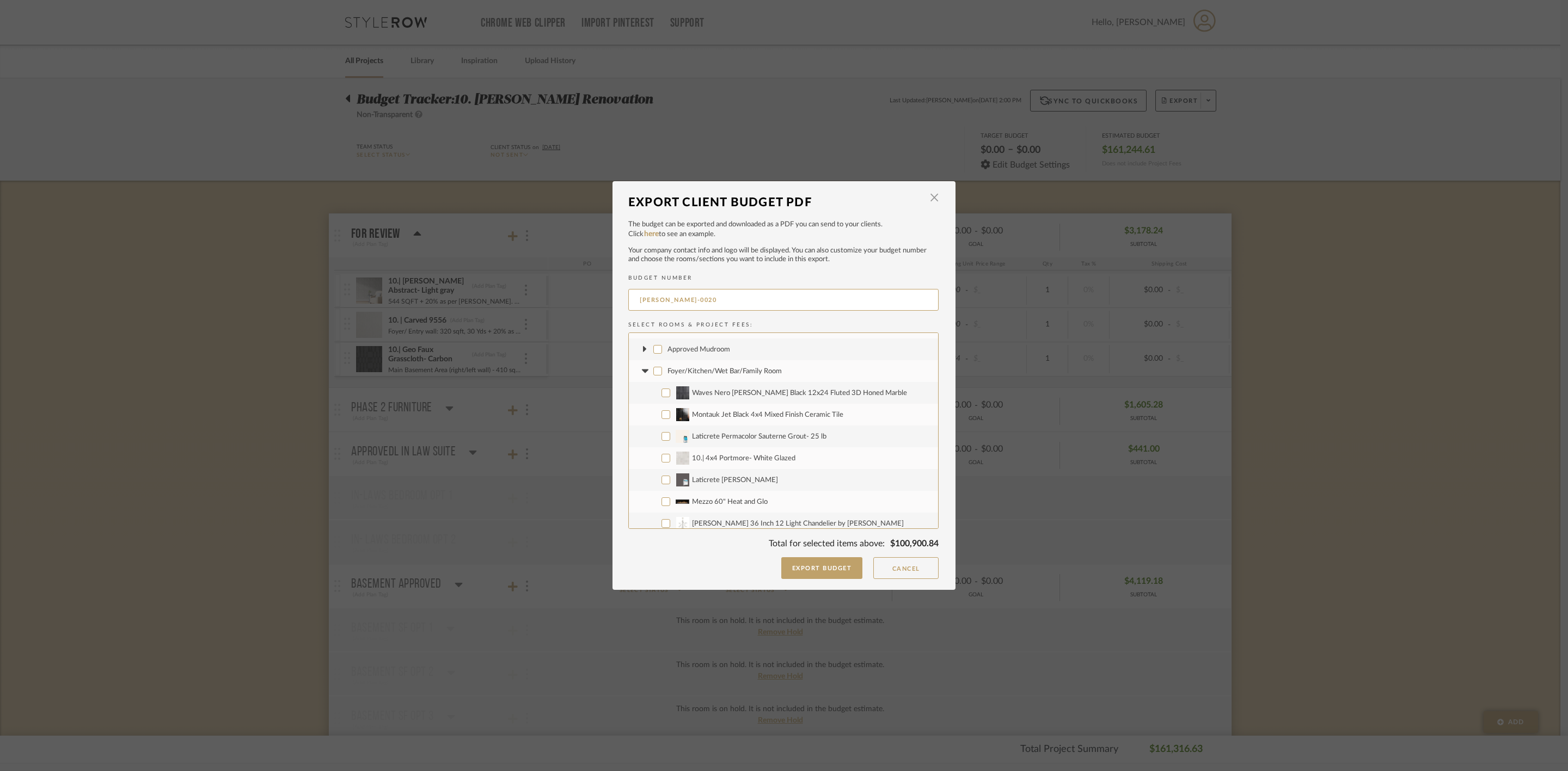
checkbox input "false"
click at [645, 372] on icon at bounding box center [645, 371] width 11 height 5
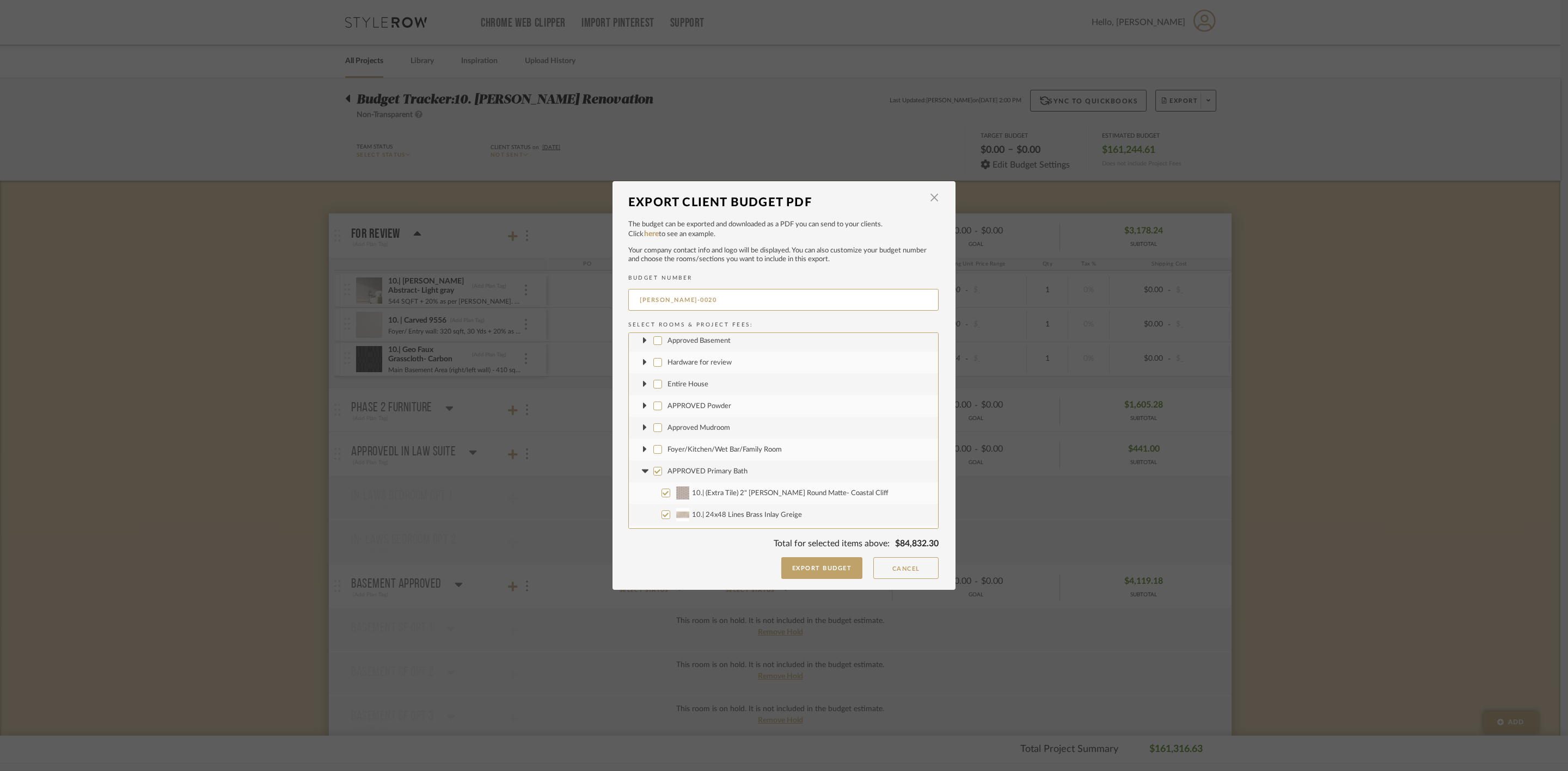
scroll to position [327, 0]
click at [696, 473] on span "APPROVED Primary Bath" at bounding box center [707, 475] width 80 height 7
click at [662, 473] on input "APPROVED Primary Bath" at bounding box center [657, 474] width 8 height 8
checkbox input "false"
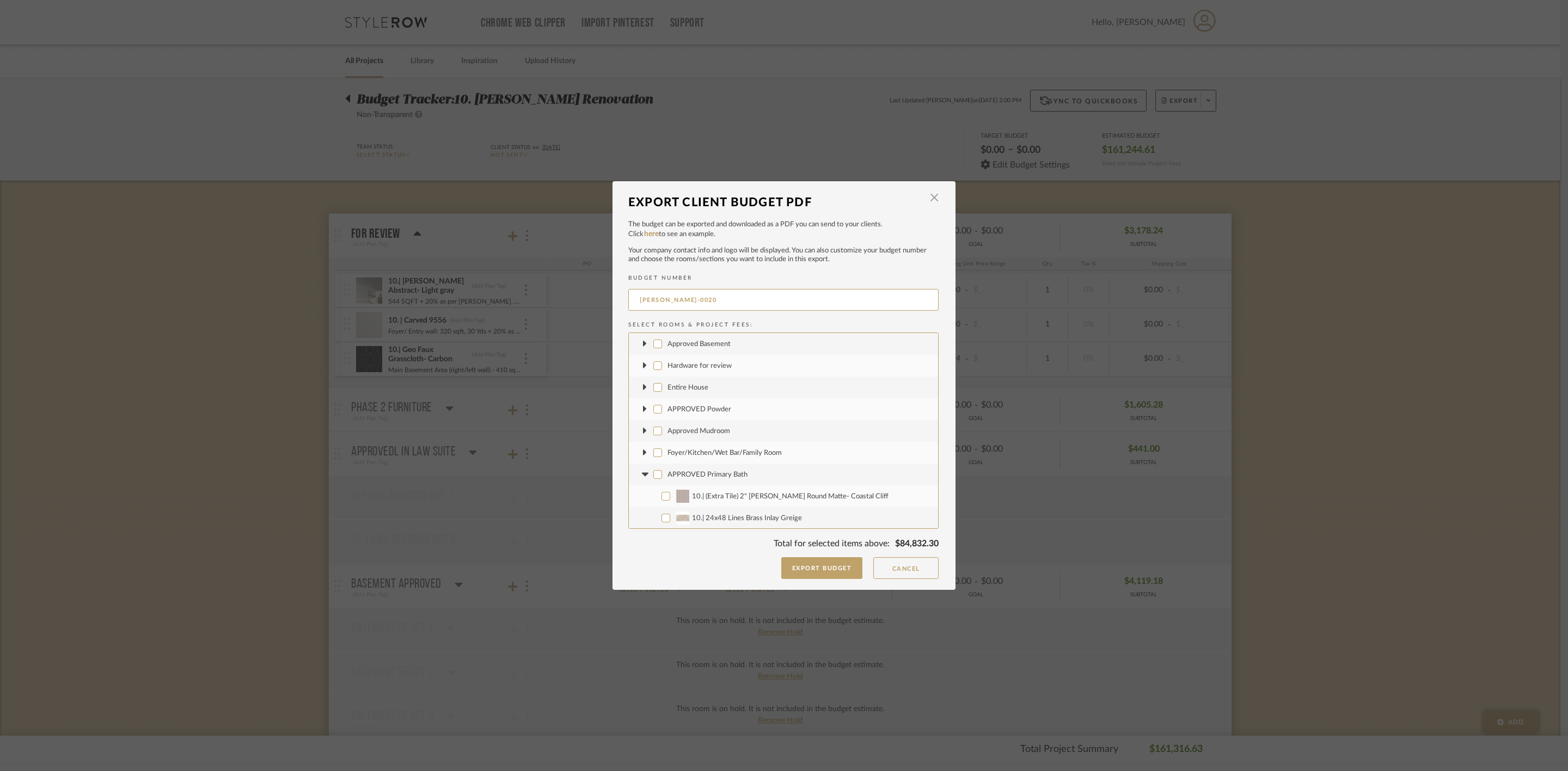
checkbox input "false"
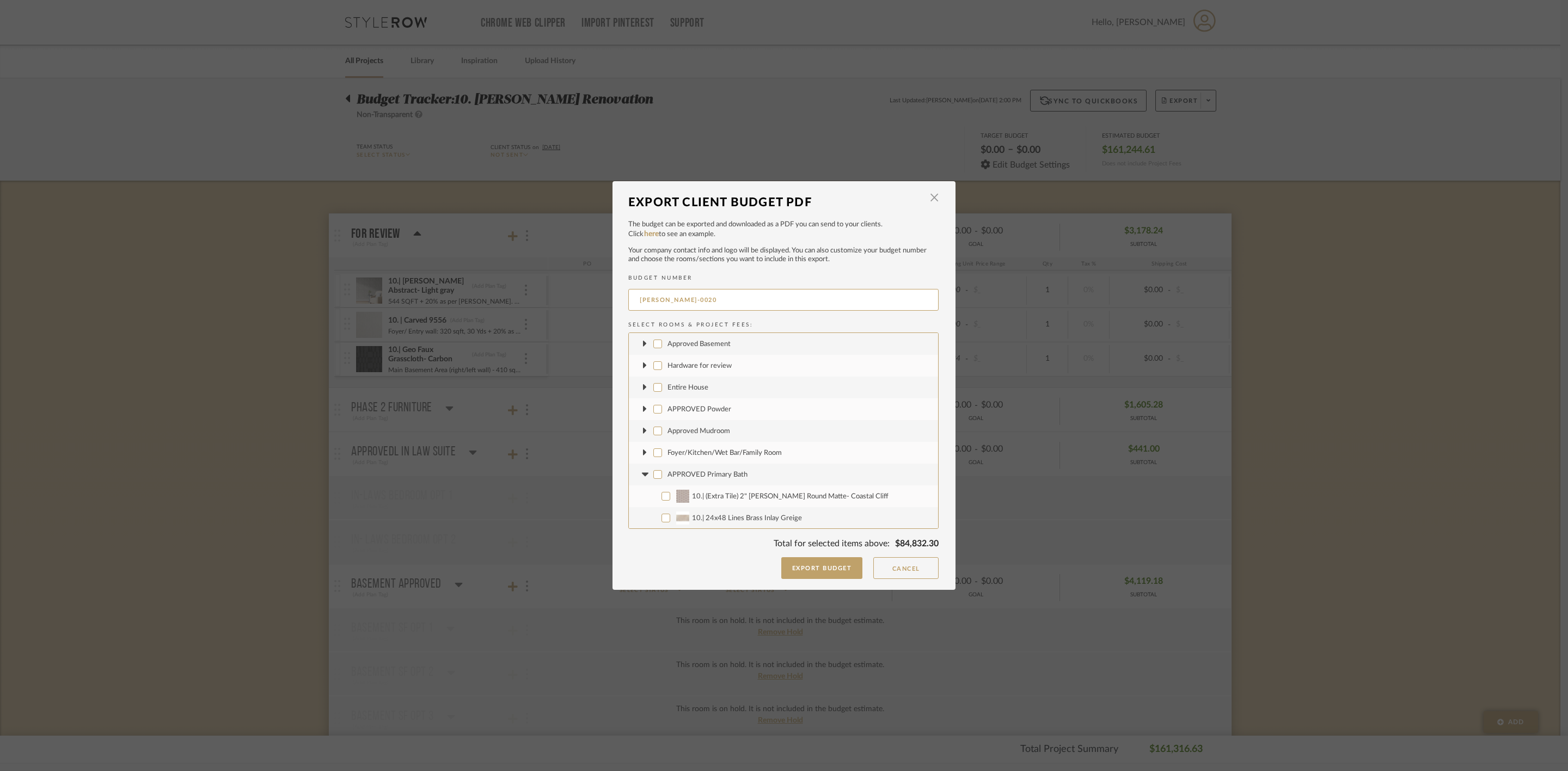
checkbox input "false"
click at [641, 474] on icon at bounding box center [644, 475] width 6 height 4
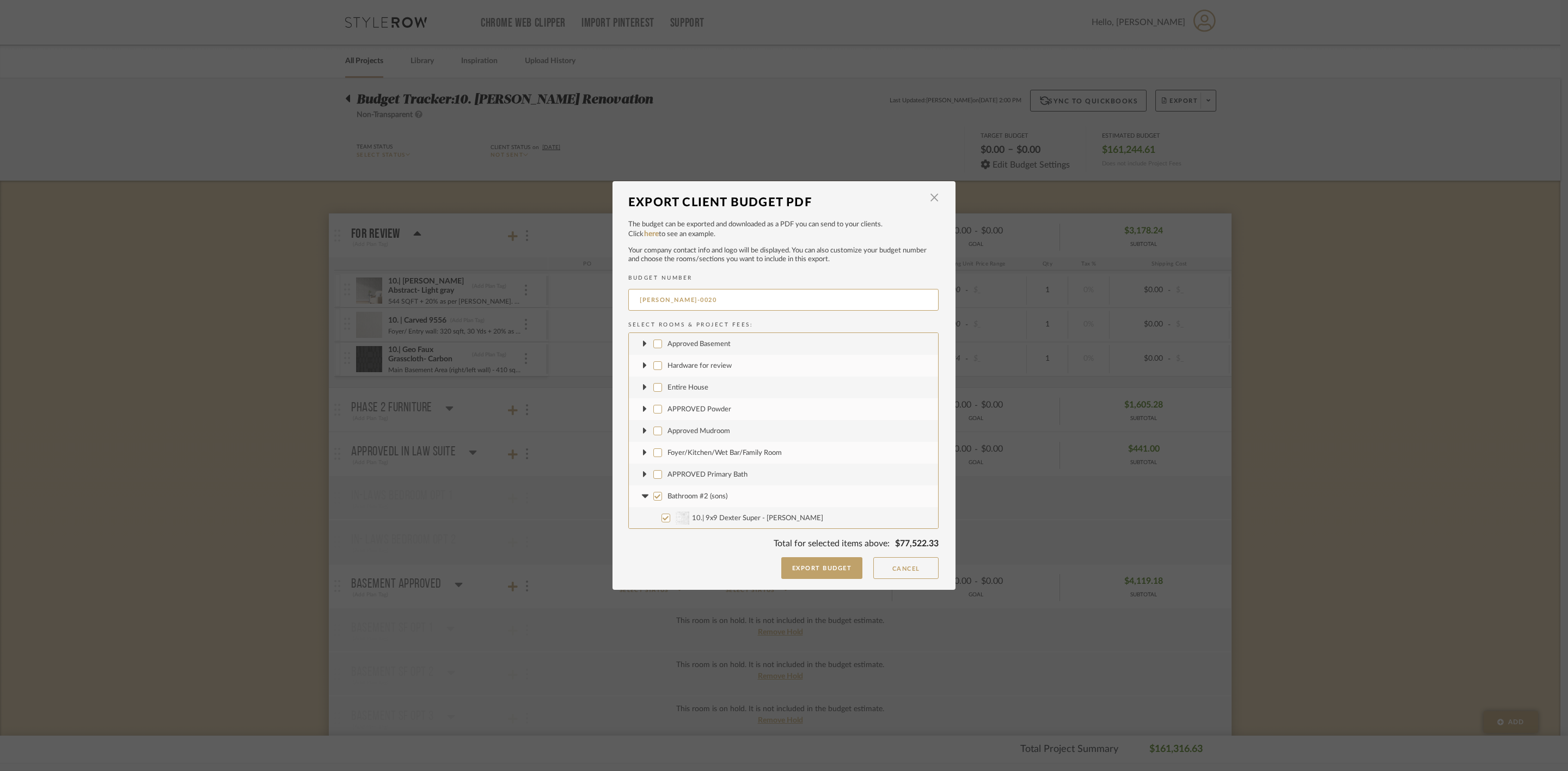
scroll to position [408, 0]
drag, startPoint x: 685, startPoint y: 413, endPoint x: 671, endPoint y: 404, distance: 16.6
click at [685, 412] on span "Bathroom #2 (sons)" at bounding box center [697, 416] width 60 height 7
click at [662, 410] on input "Bathroom #2 (sons)" at bounding box center [657, 414] width 8 height 8
checkbox input "false"
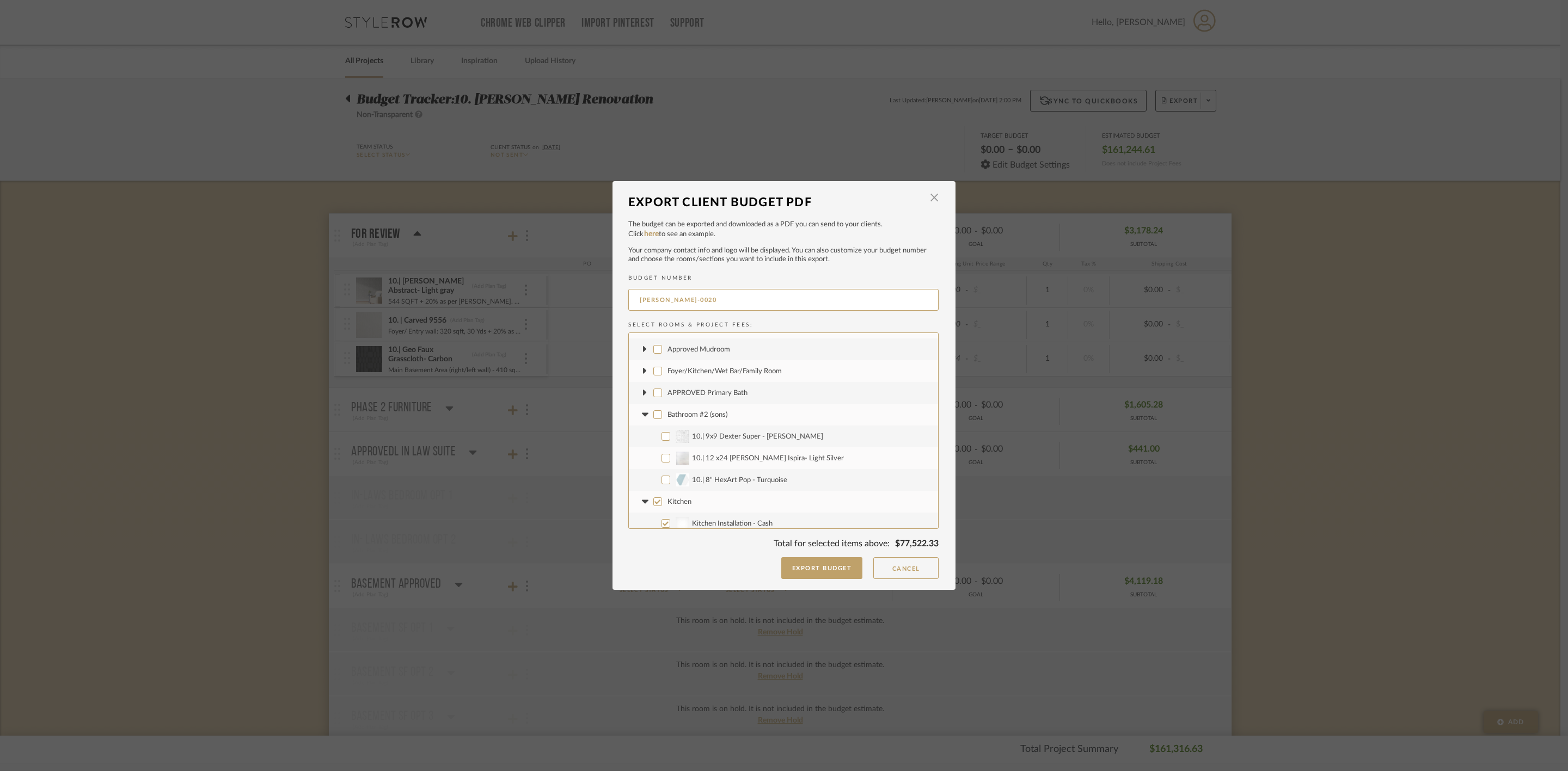
checkbox input "false"
click at [642, 416] on icon at bounding box center [645, 415] width 11 height 5
click at [678, 437] on span "Kitchen" at bounding box center [680, 437] width 24 height 7
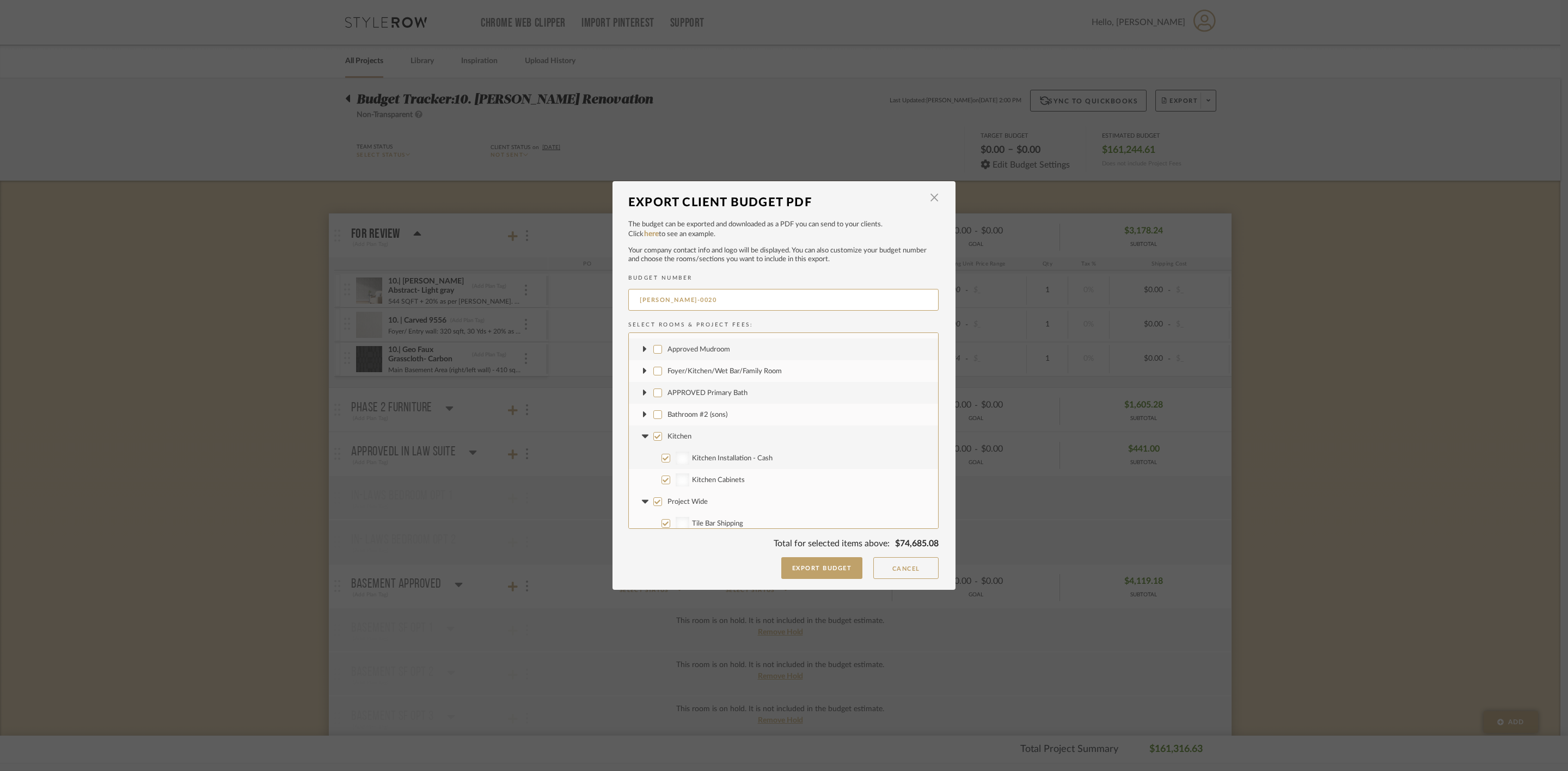
click at [662, 437] on input "Kitchen" at bounding box center [657, 436] width 8 height 8
checkbox input "false"
click at [644, 438] on icon at bounding box center [645, 436] width 11 height 5
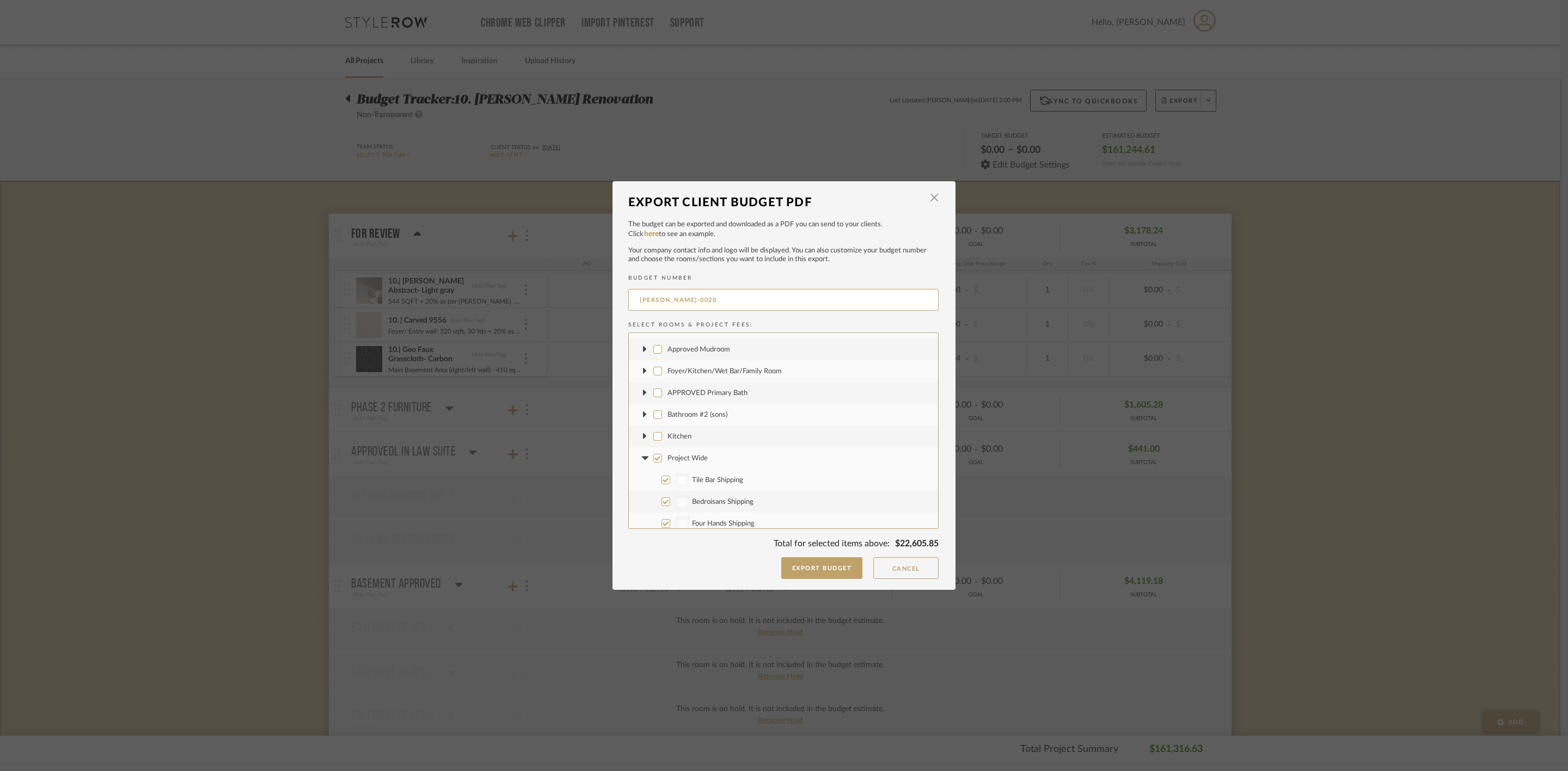
click at [680, 460] on span "Project Wide" at bounding box center [688, 459] width 41 height 7
click at [662, 460] on input "Project Wide" at bounding box center [657, 458] width 8 height 8
checkbox input "false"
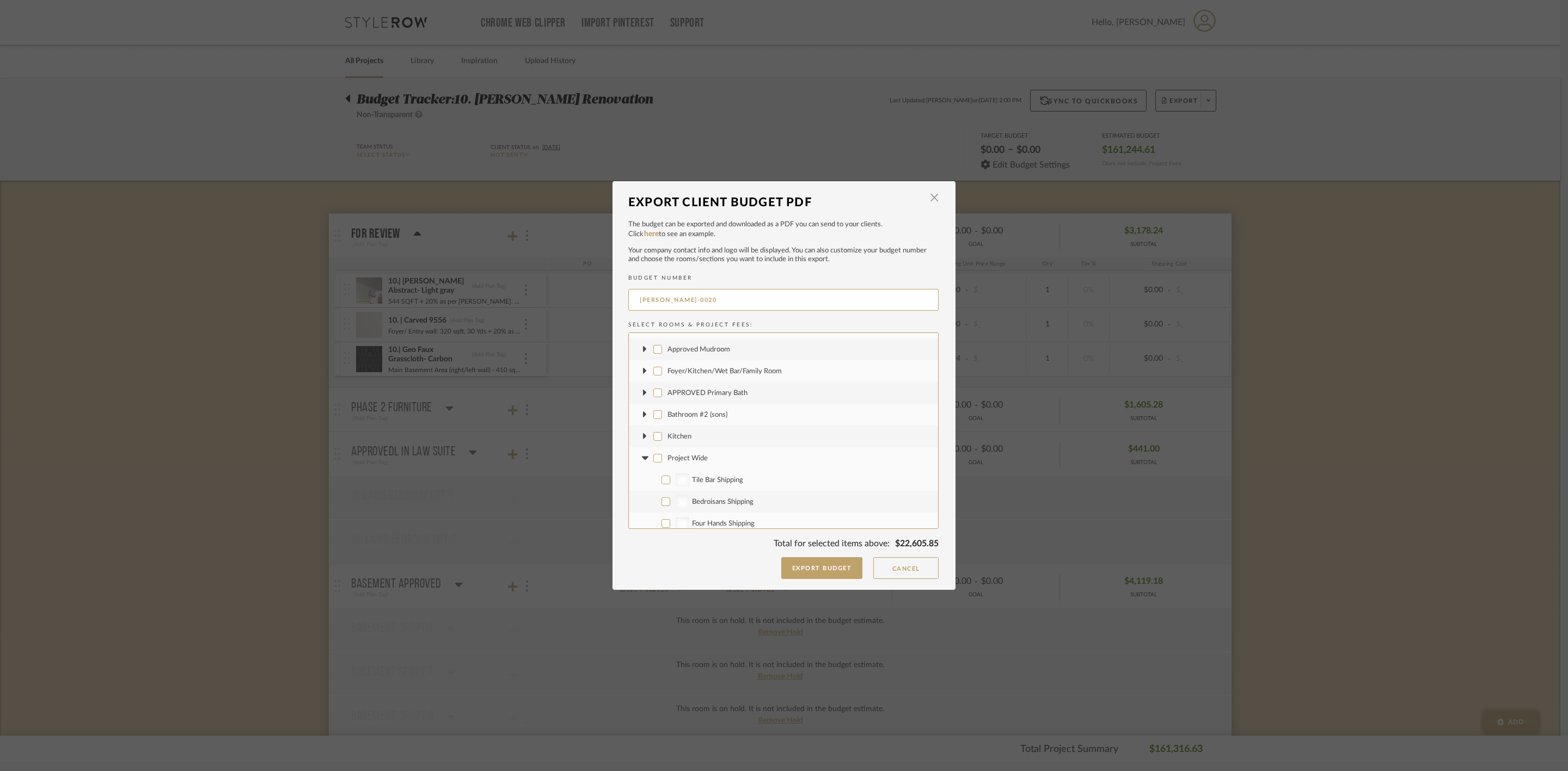
checkbox input "false"
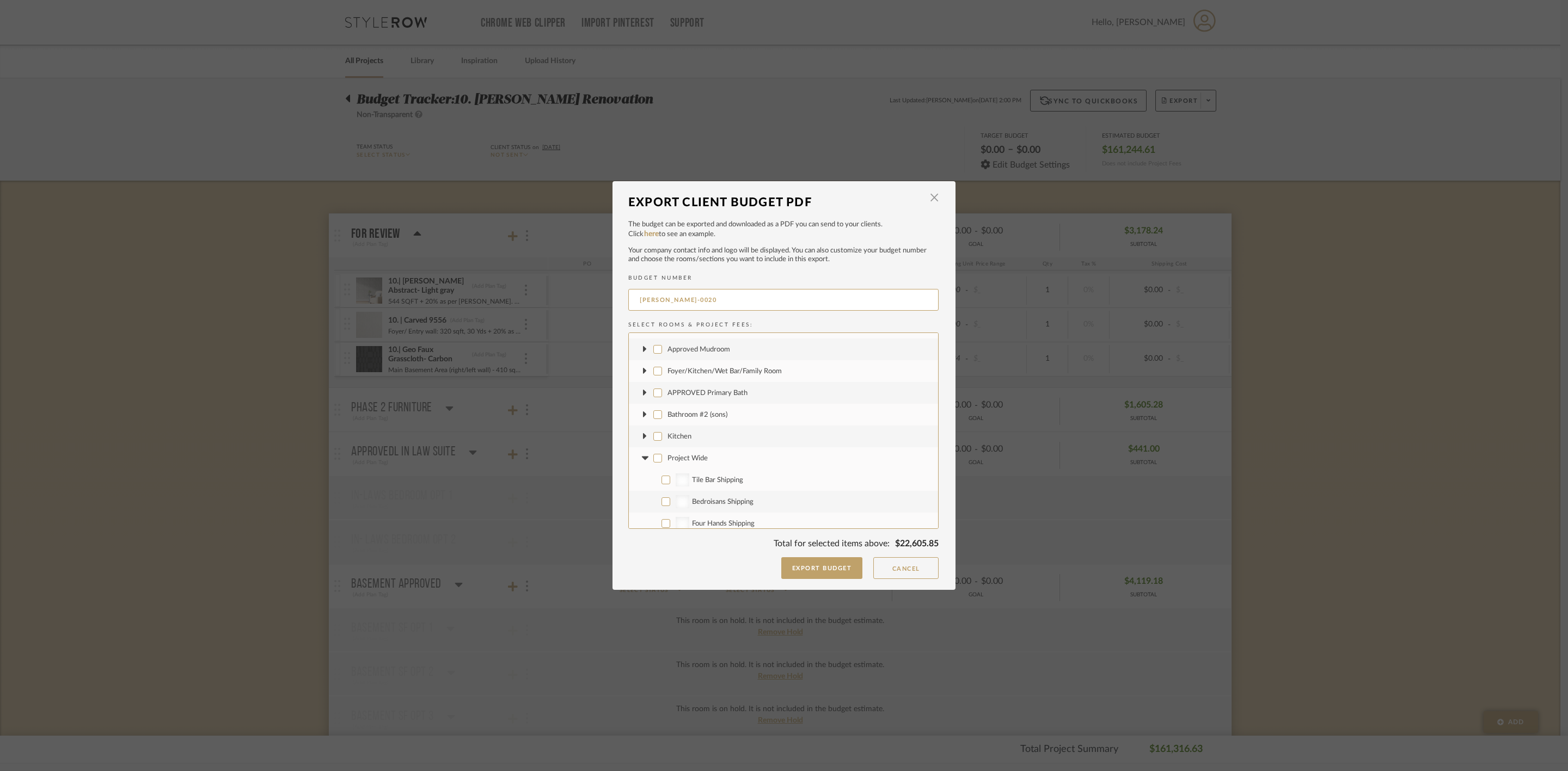
checkbox input "false"
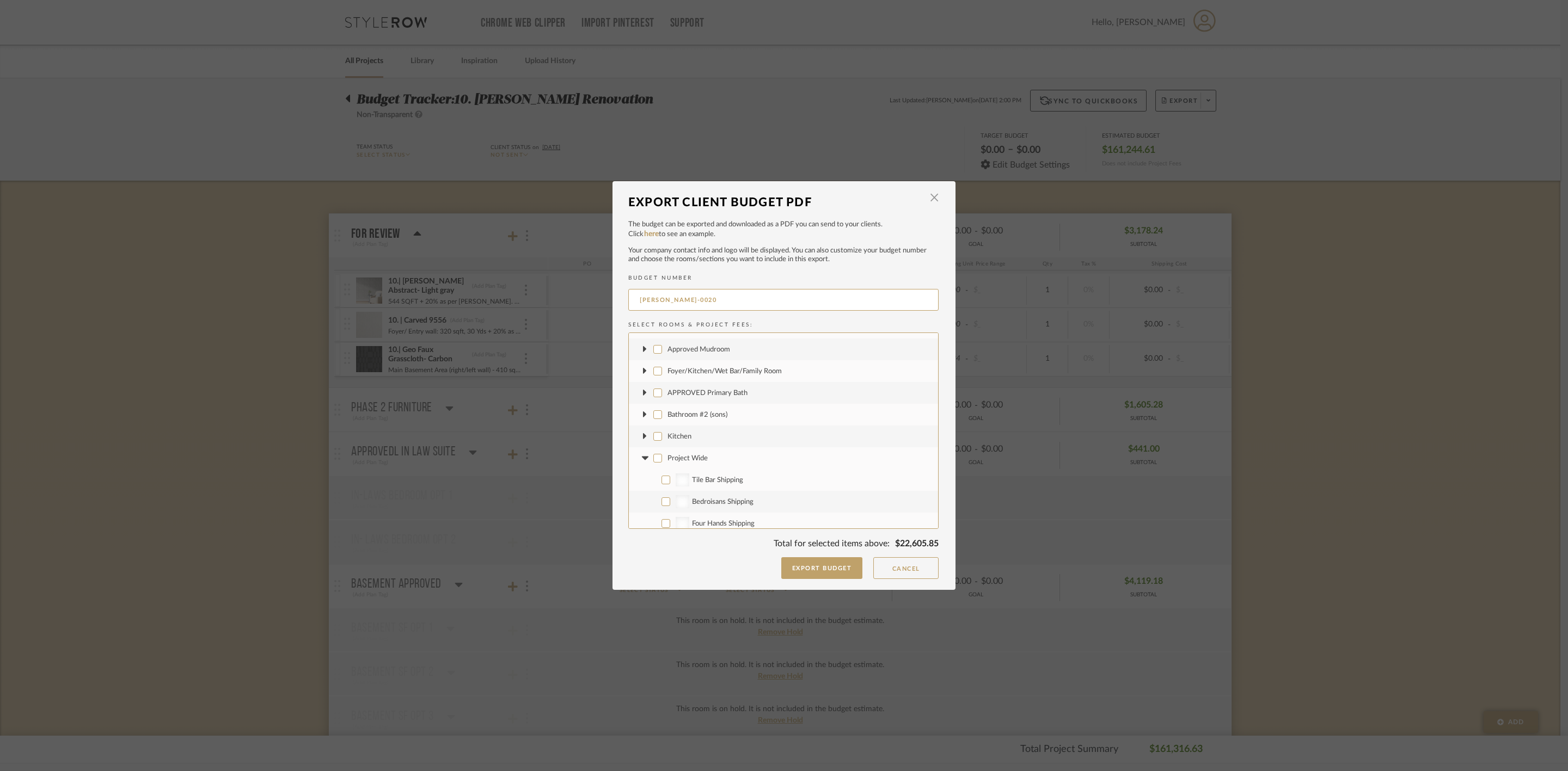
checkbox input "false"
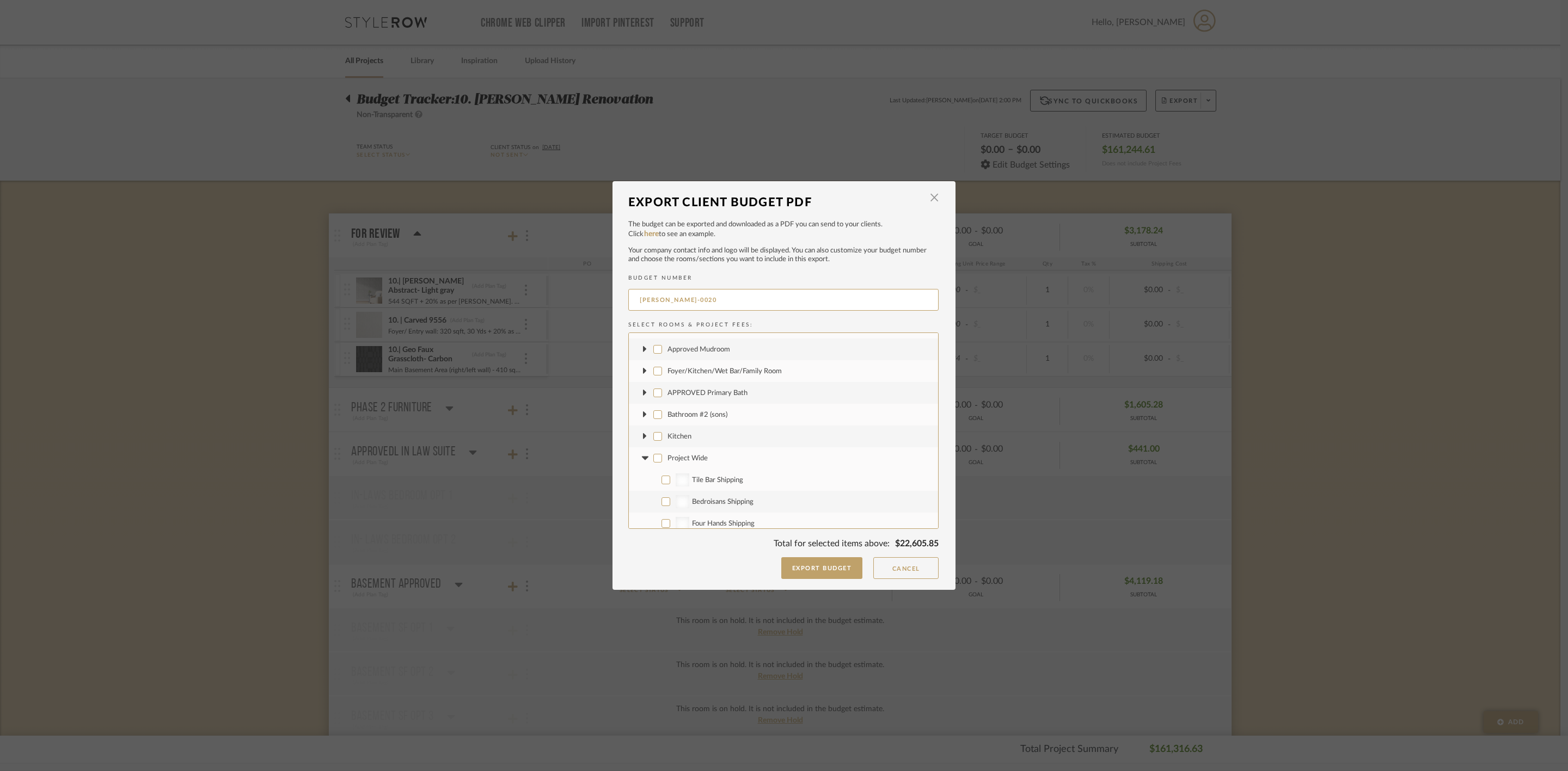
checkbox input "false"
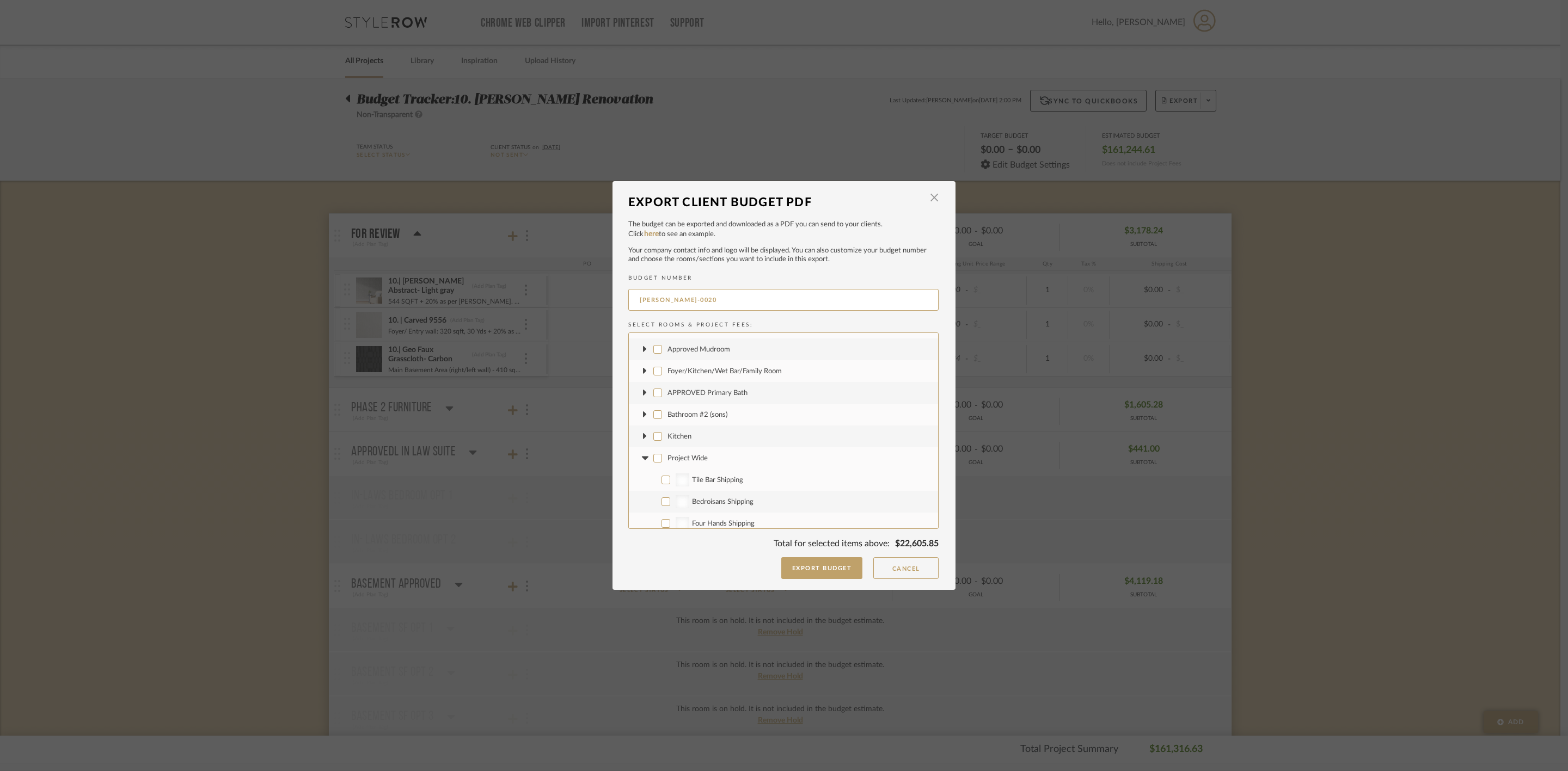
checkbox input "false"
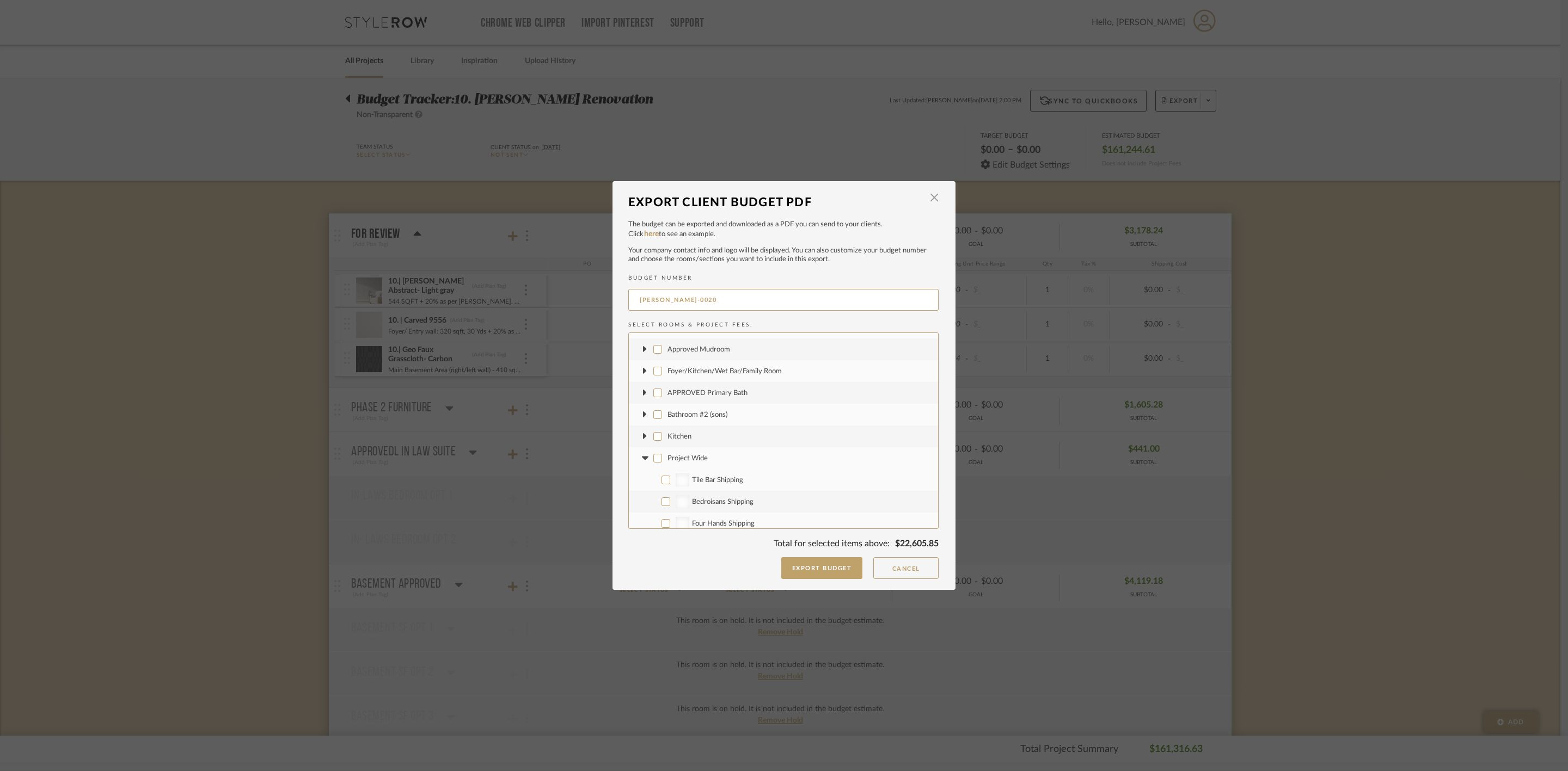
checkbox input "false"
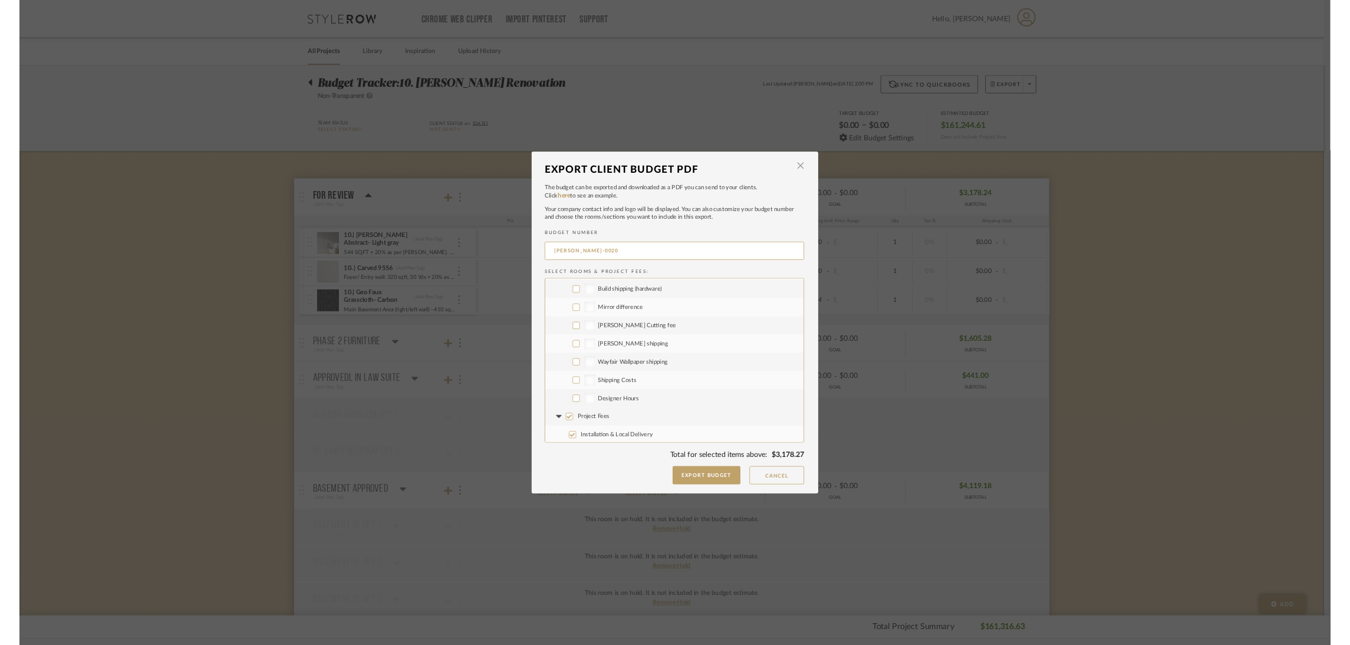
scroll to position [1415, 0]
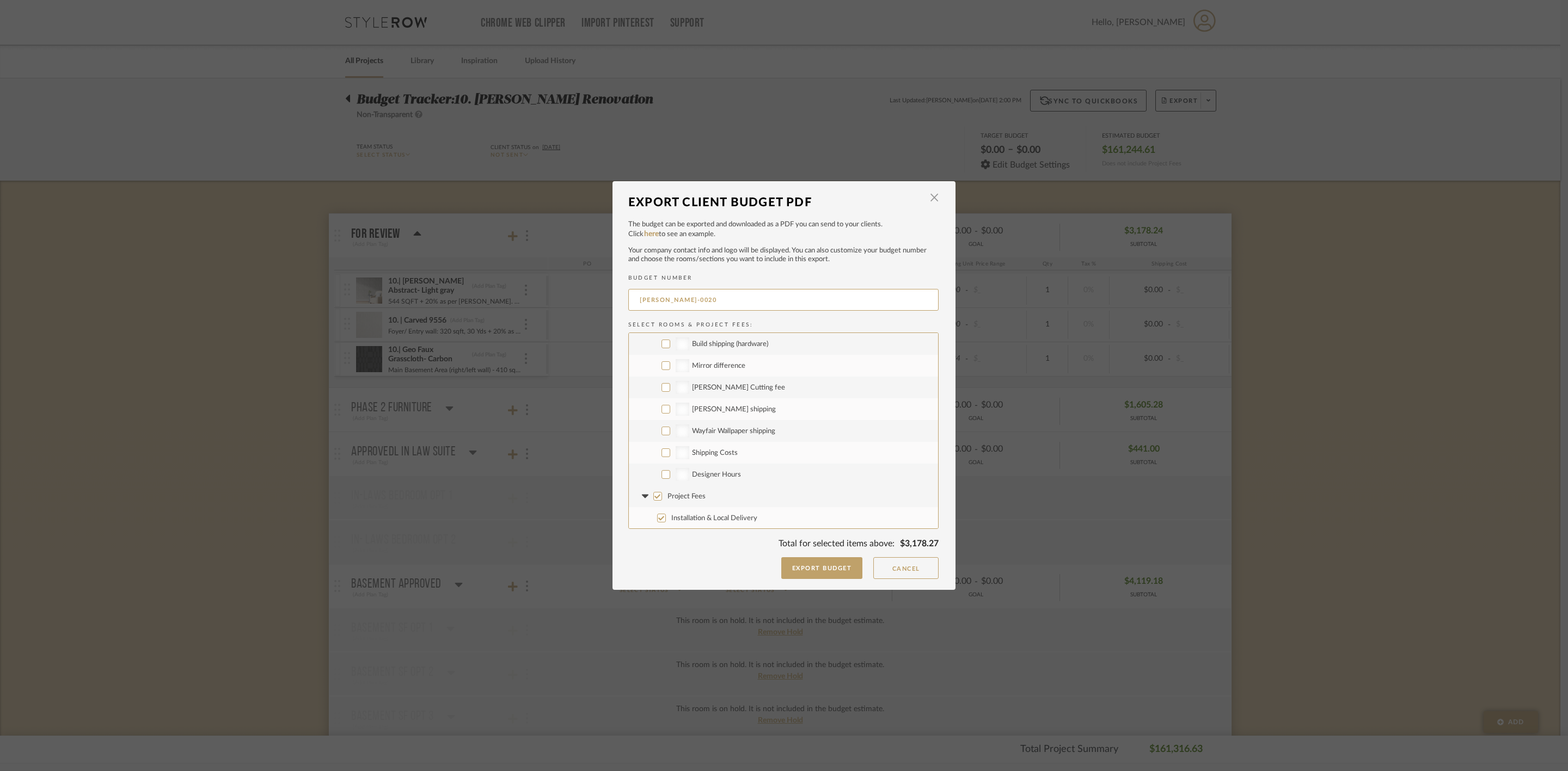
click at [693, 494] on span "Project Fees" at bounding box center [686, 497] width 38 height 7
click at [662, 494] on input "Project Fees" at bounding box center [657, 496] width 8 height 8
click at [720, 474] on span "Designer Hours" at bounding box center [716, 475] width 49 height 7
click at [670, 474] on input "Designer Hours" at bounding box center [665, 474] width 8 height 8
click at [723, 448] on label "Shipping Costs" at bounding box center [783, 453] width 309 height 22
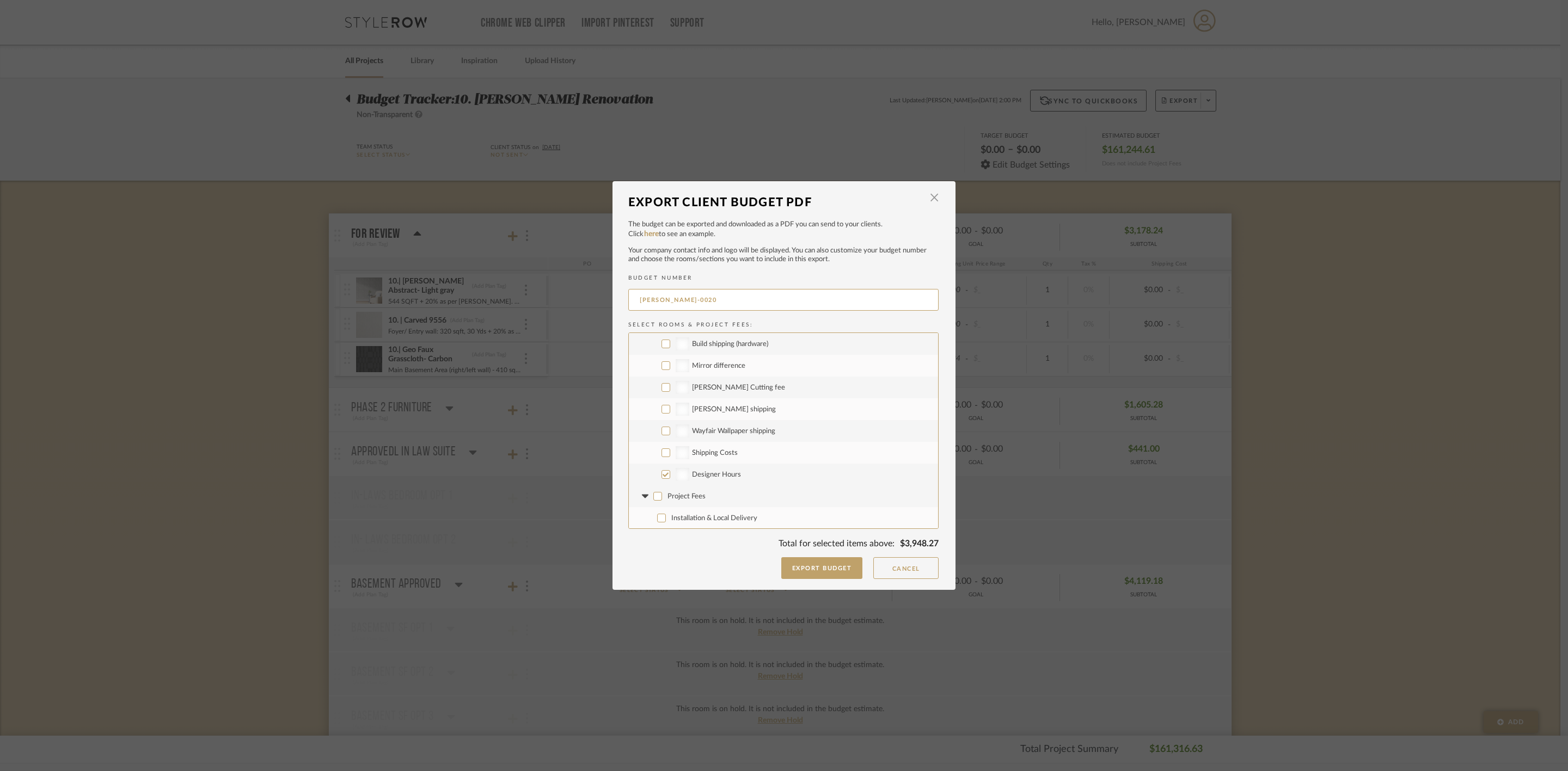
click at [670, 449] on input "Shipping Costs" at bounding box center [665, 452] width 8 height 8
click at [831, 559] on button "Export Budget" at bounding box center [822, 569] width 81 height 22
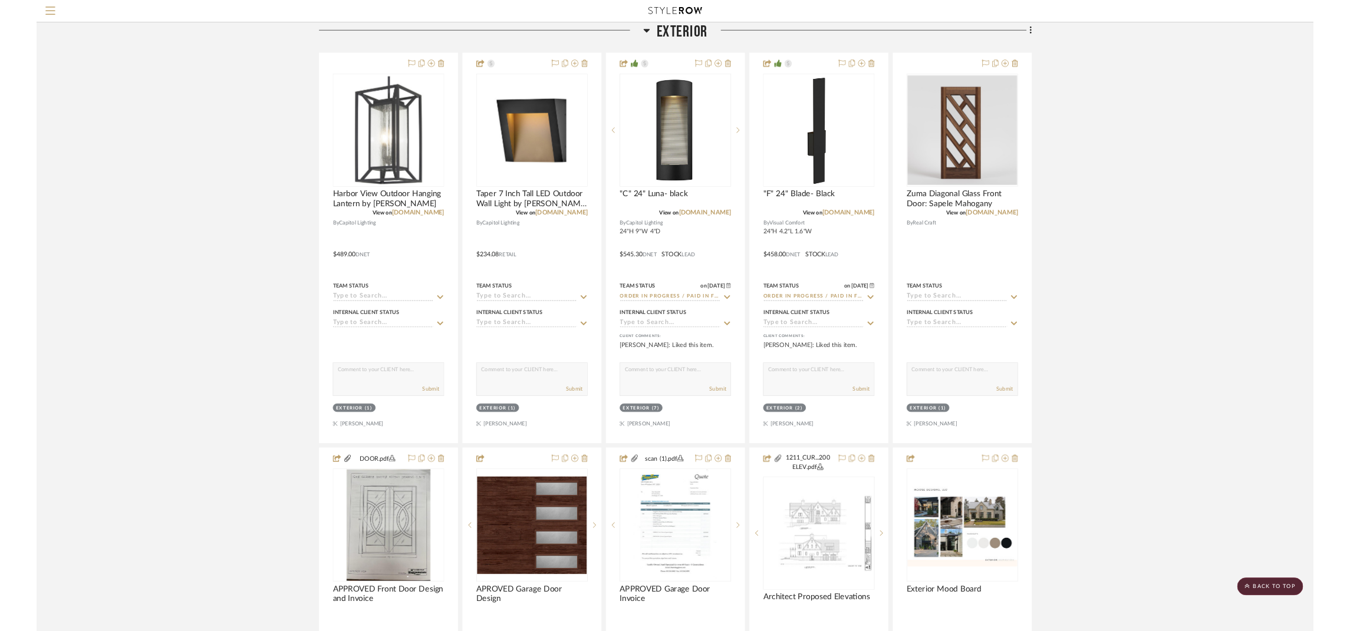
scroll to position [795, 0]
